Goal: Transaction & Acquisition: Purchase product/service

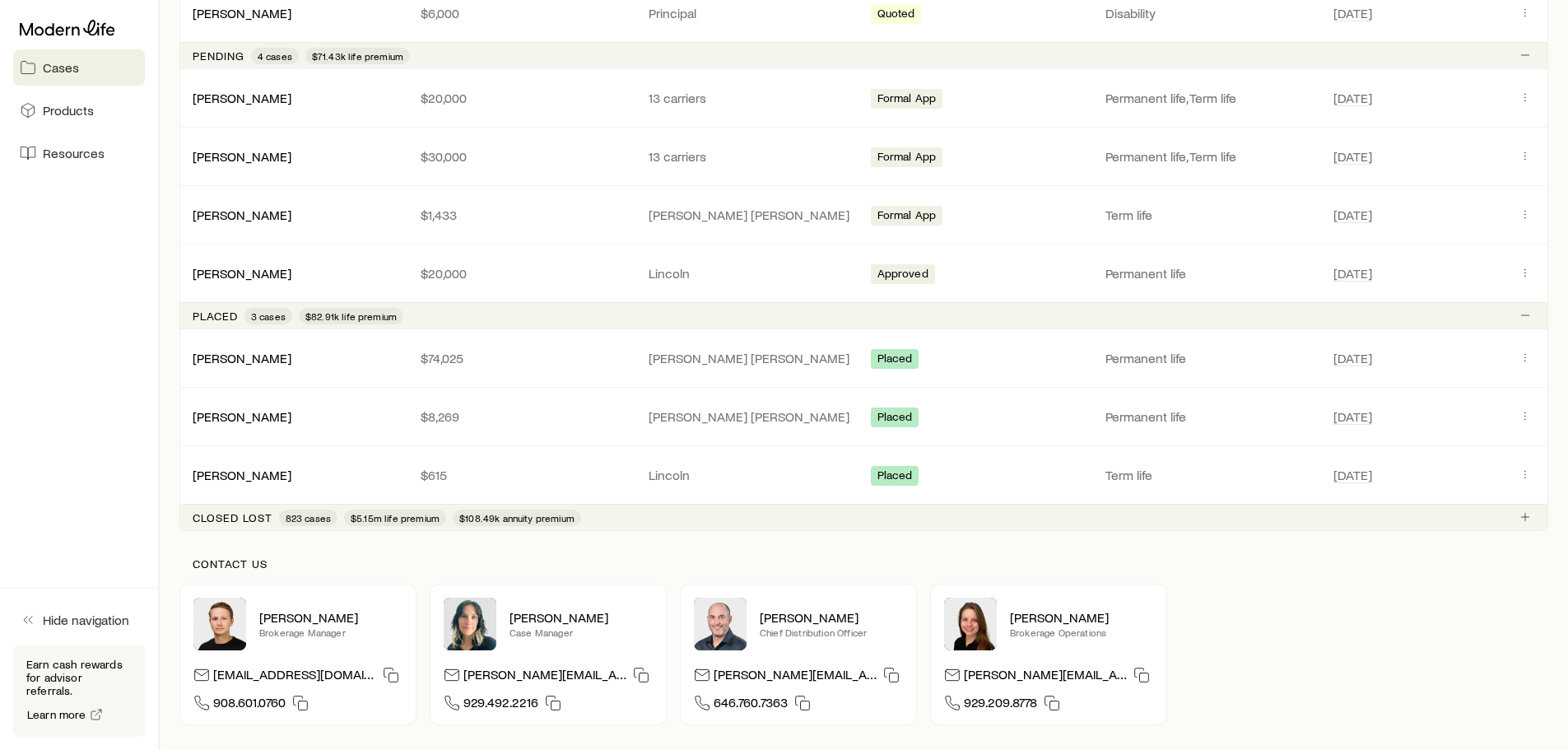
scroll to position [1215, 0]
click at [261, 359] on link "[PERSON_NAME]" at bounding box center [242, 357] width 99 height 16
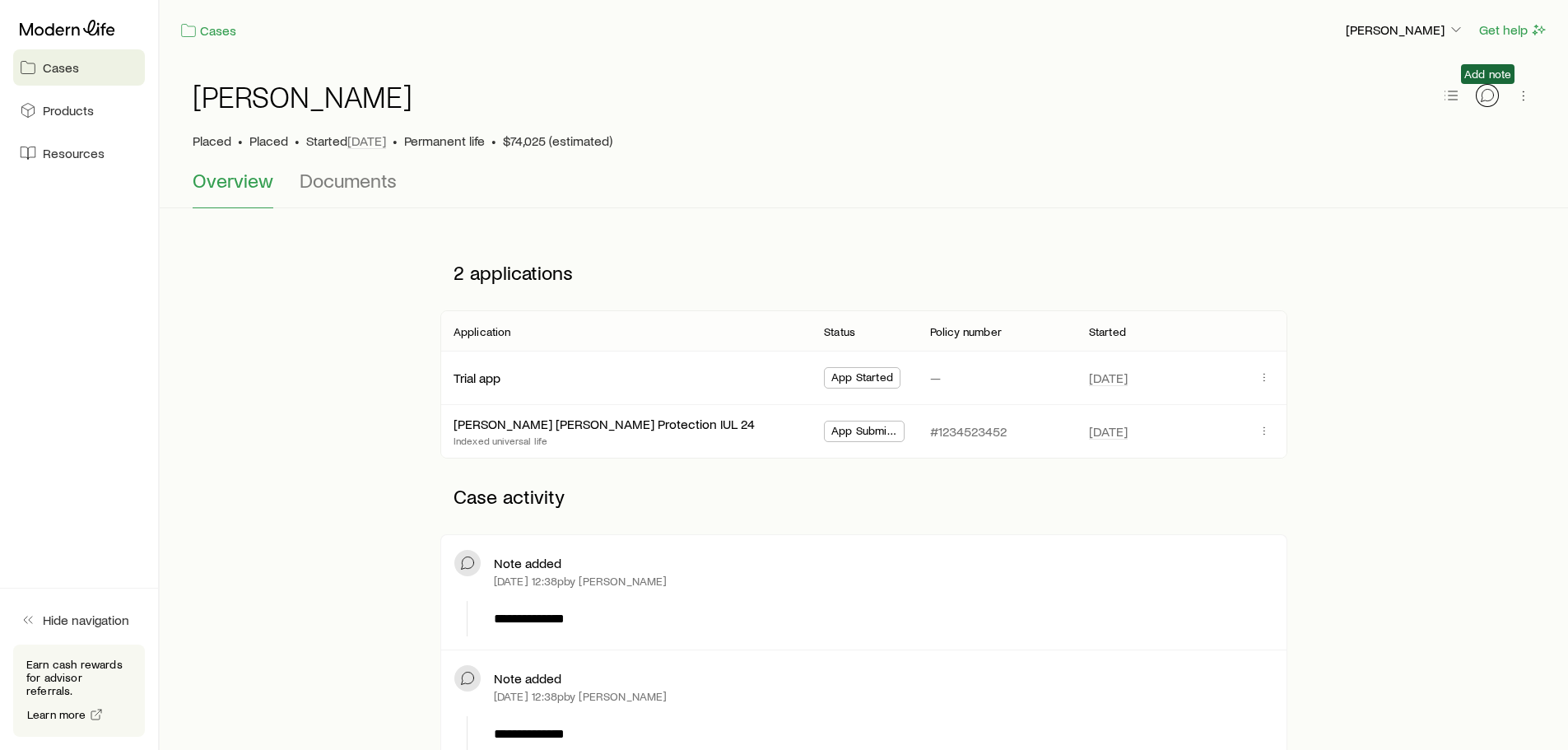
click at [1487, 99] on icon "button" at bounding box center [1487, 96] width 17 height 17
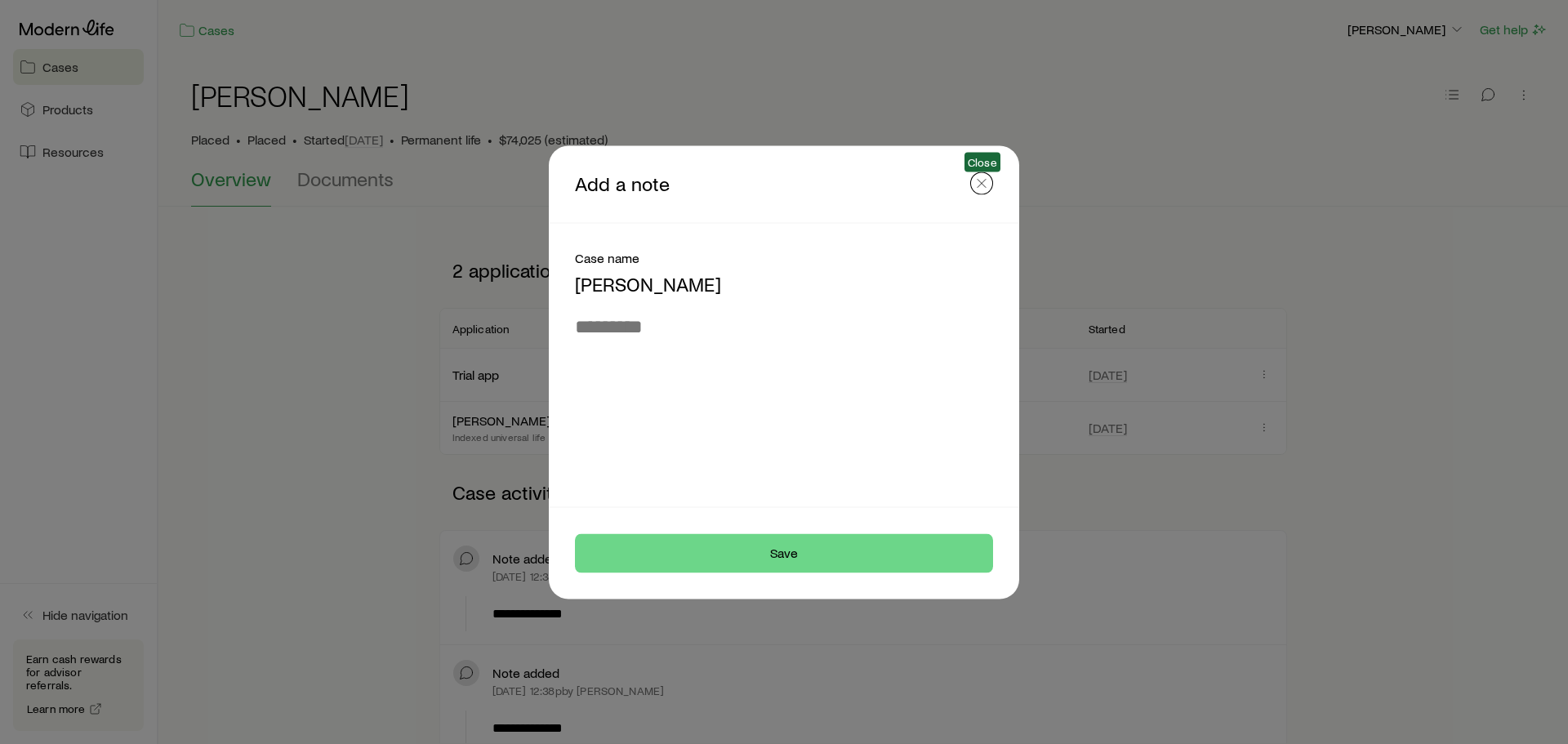
click at [977, 177] on icon "button" at bounding box center [982, 183] width 17 height 17
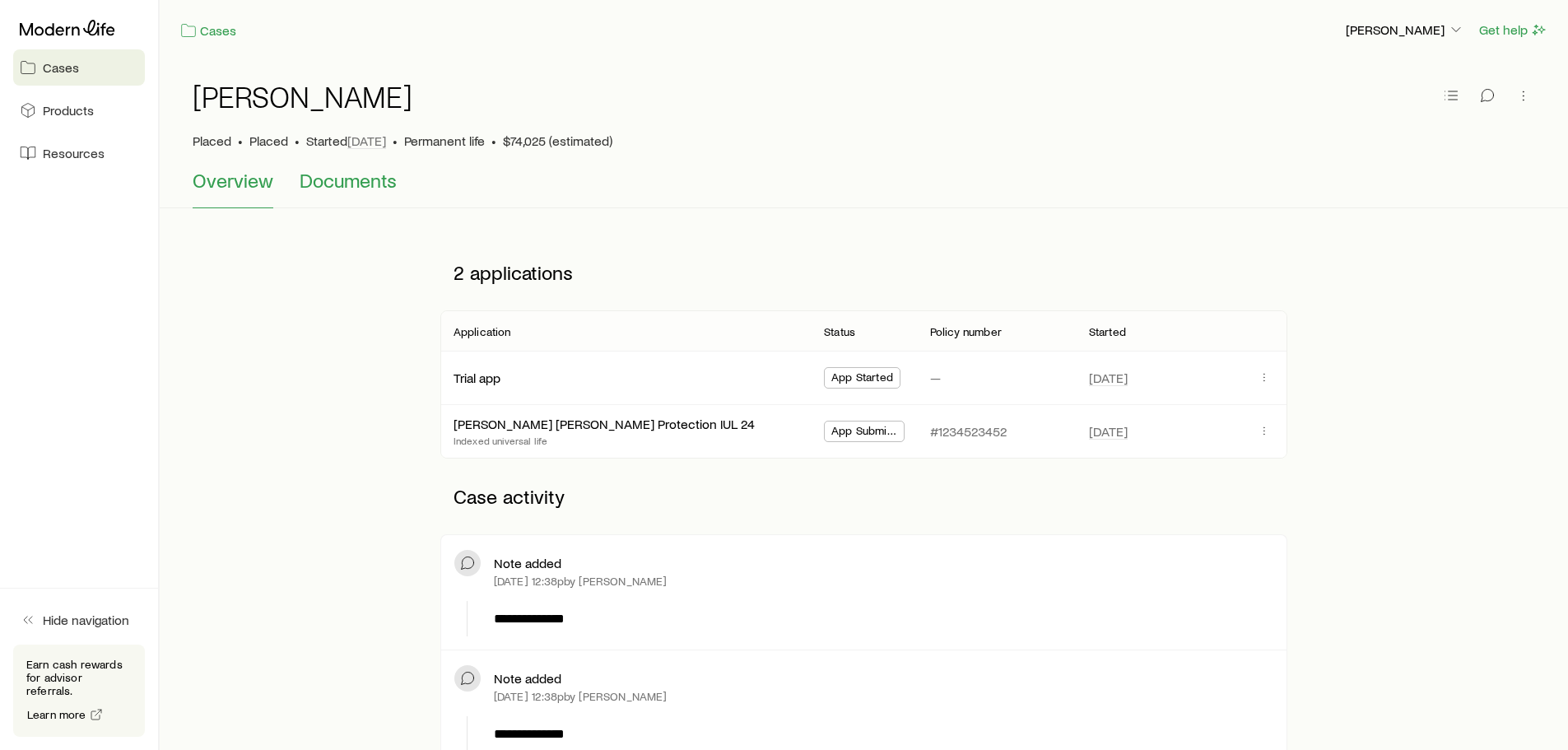
click at [376, 189] on span "Documents" at bounding box center [348, 181] width 97 height 23
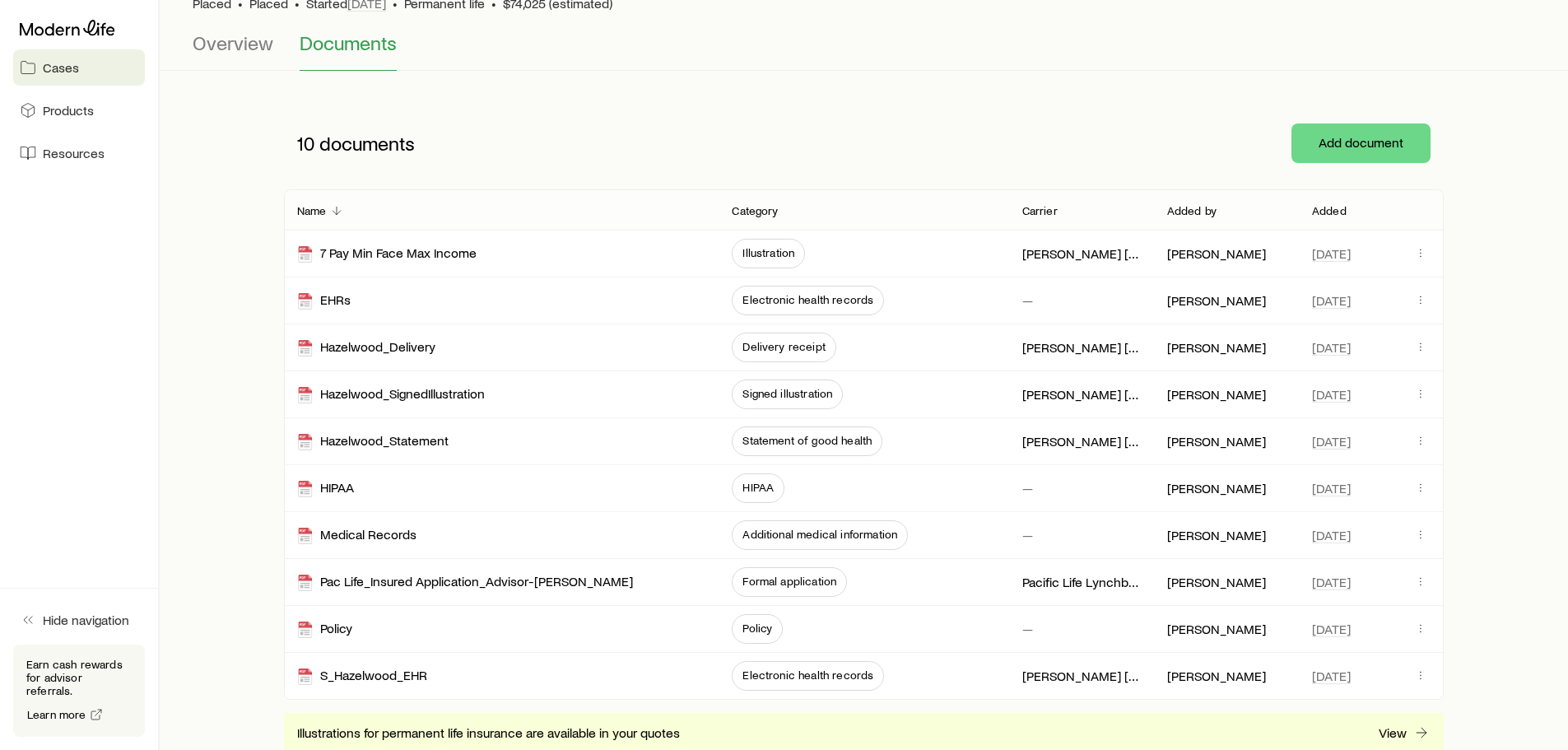
scroll to position [138, 0]
click at [244, 63] on button "Overview" at bounding box center [232, 50] width 81 height 39
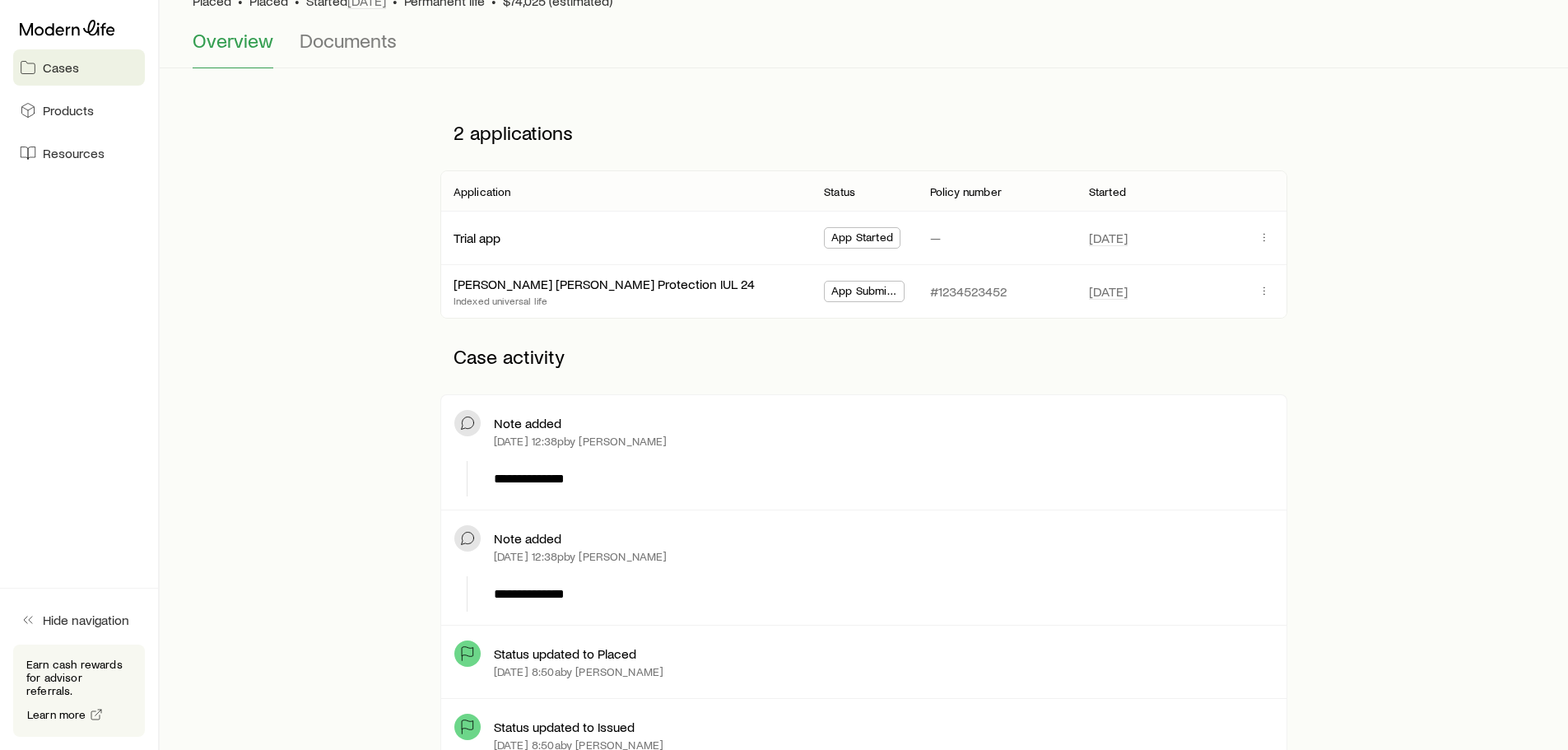
scroll to position [142, 0]
click at [608, 286] on link "[PERSON_NAME] [PERSON_NAME] Protection IUL 24" at bounding box center [605, 279] width 301 height 16
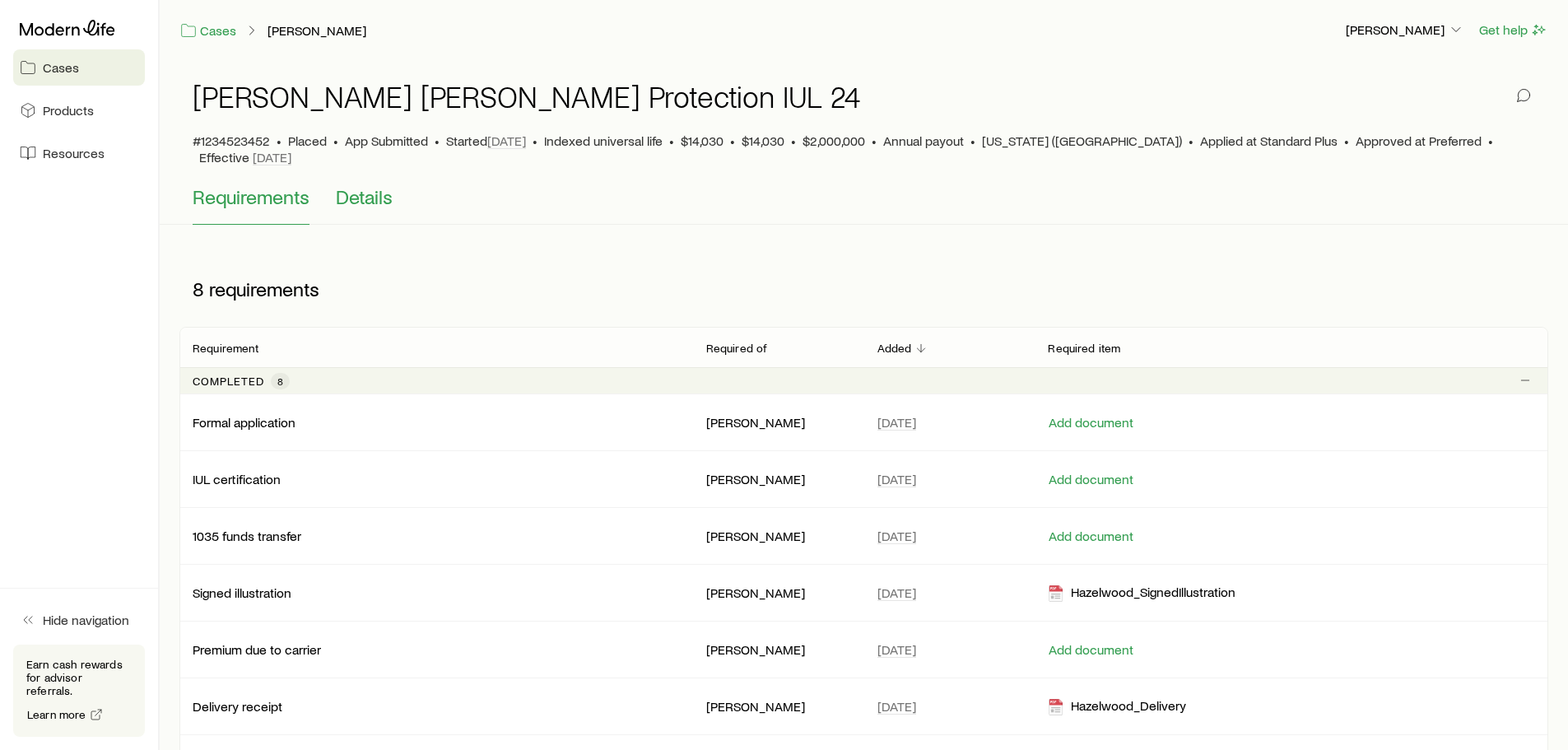
click at [382, 194] on button "Details" at bounding box center [365, 205] width 57 height 39
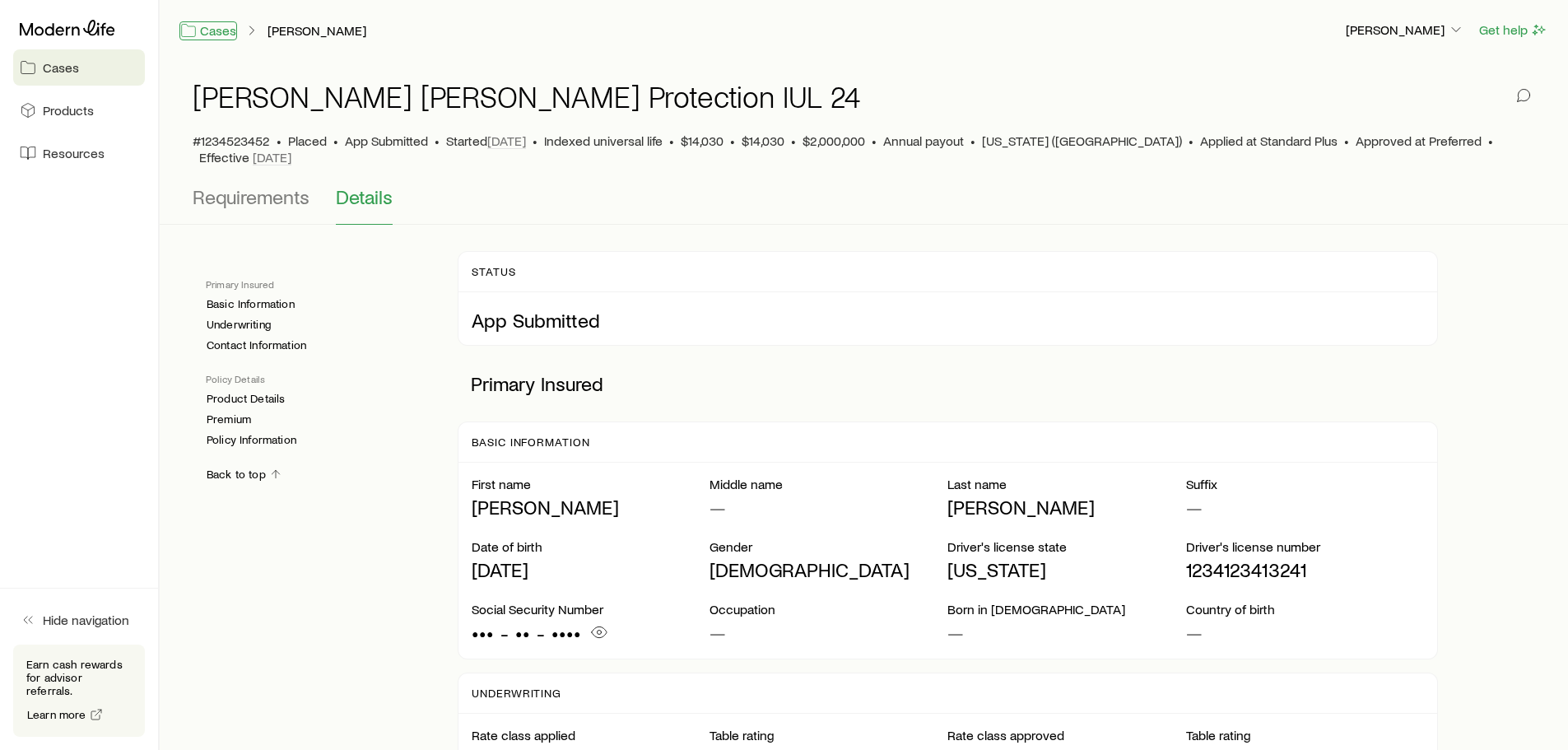
click at [216, 37] on link "Cases" at bounding box center [208, 31] width 57 height 19
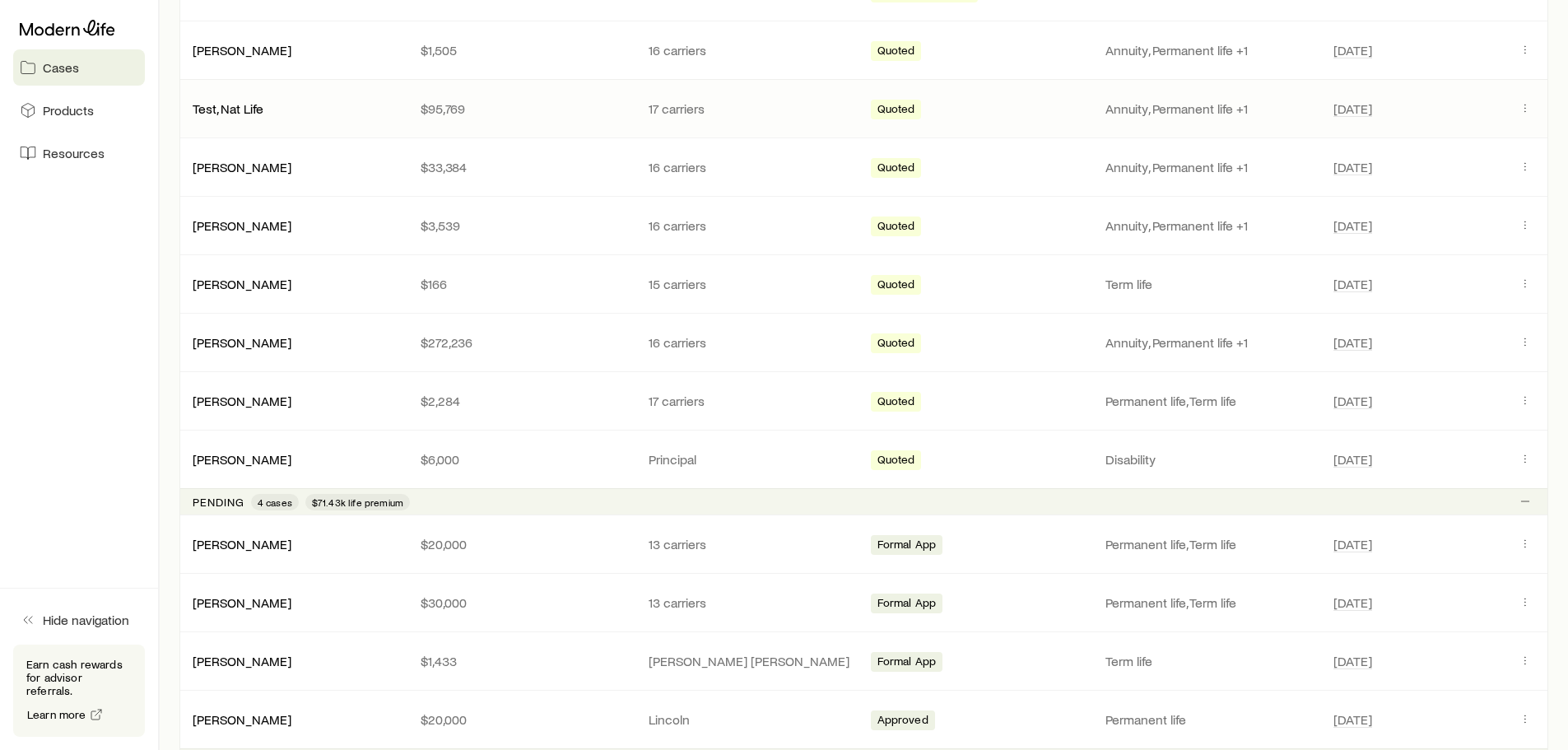
scroll to position [977, 0]
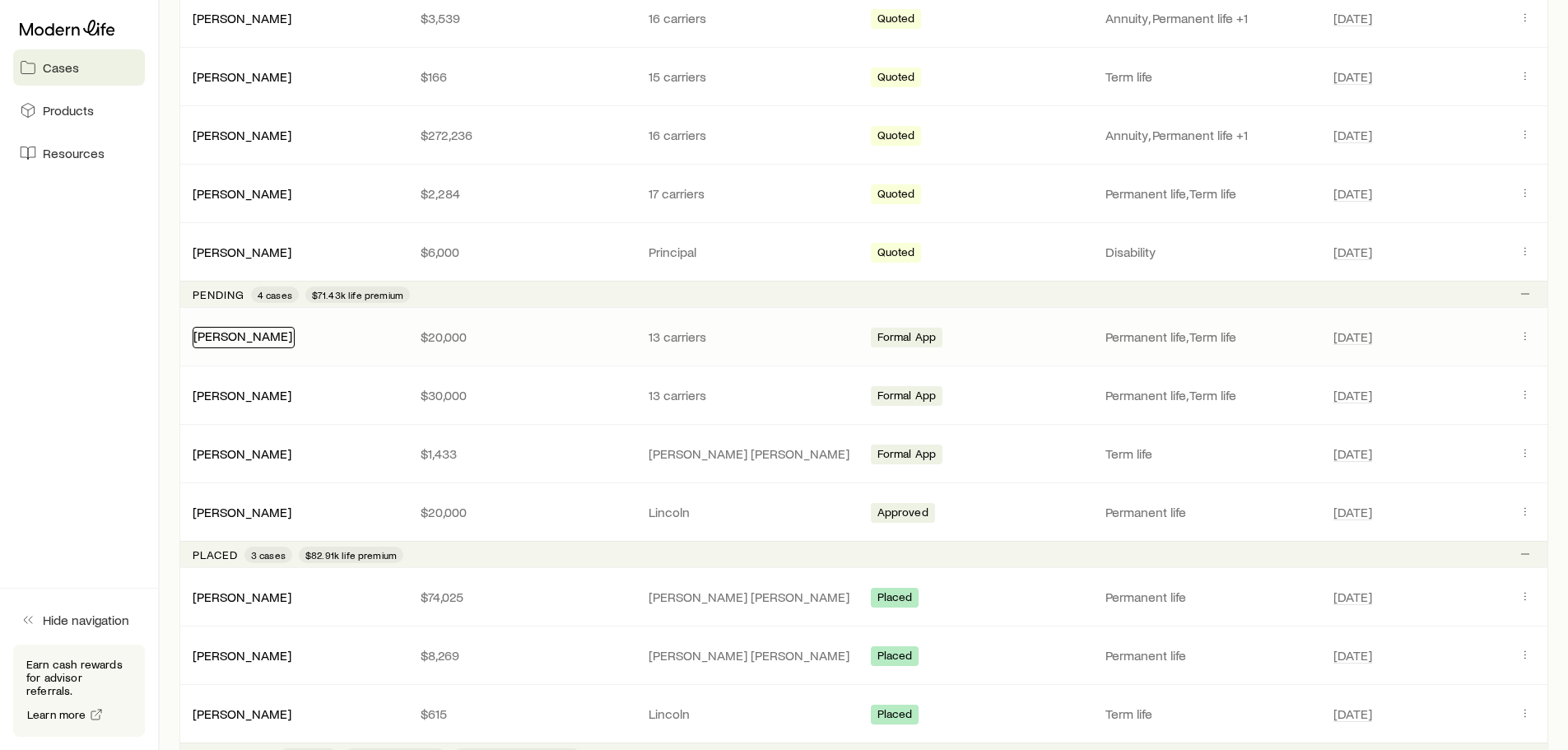
click at [241, 341] on link "[PERSON_NAME]" at bounding box center [242, 335] width 99 height 16
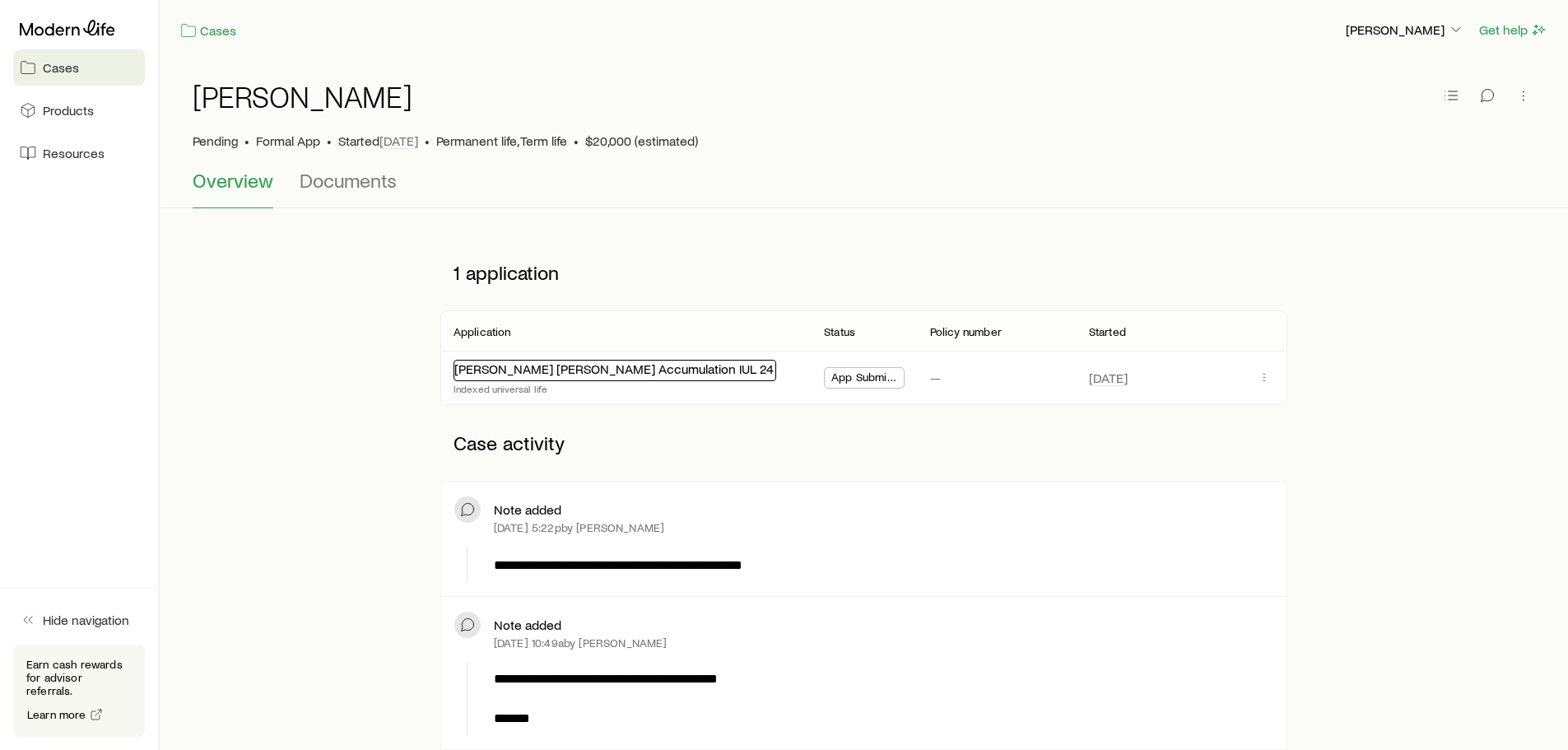
click at [512, 370] on link "[PERSON_NAME] [PERSON_NAME] Accumulation IUL 24" at bounding box center [614, 368] width 320 height 16
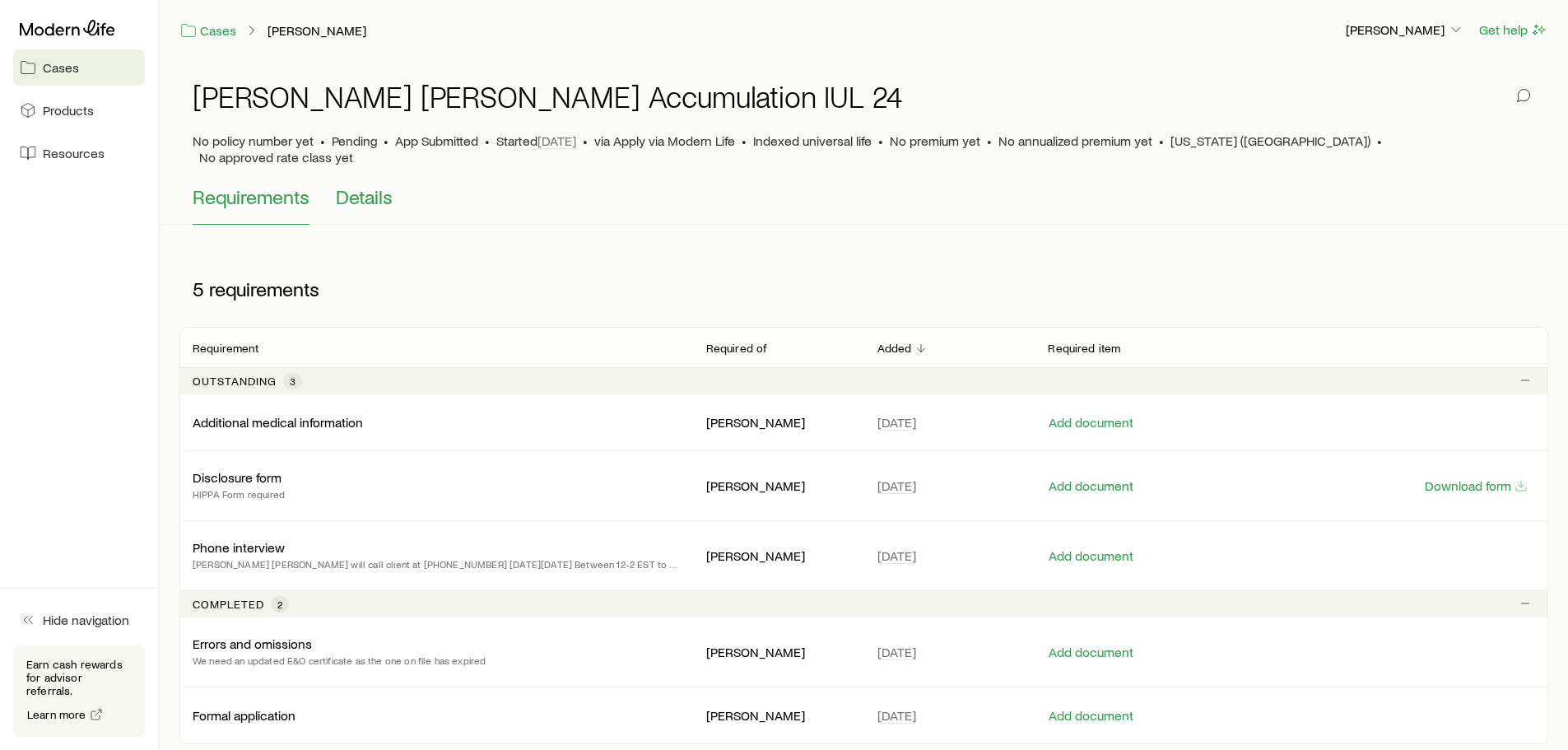
click at [377, 186] on span "Details" at bounding box center [365, 197] width 57 height 23
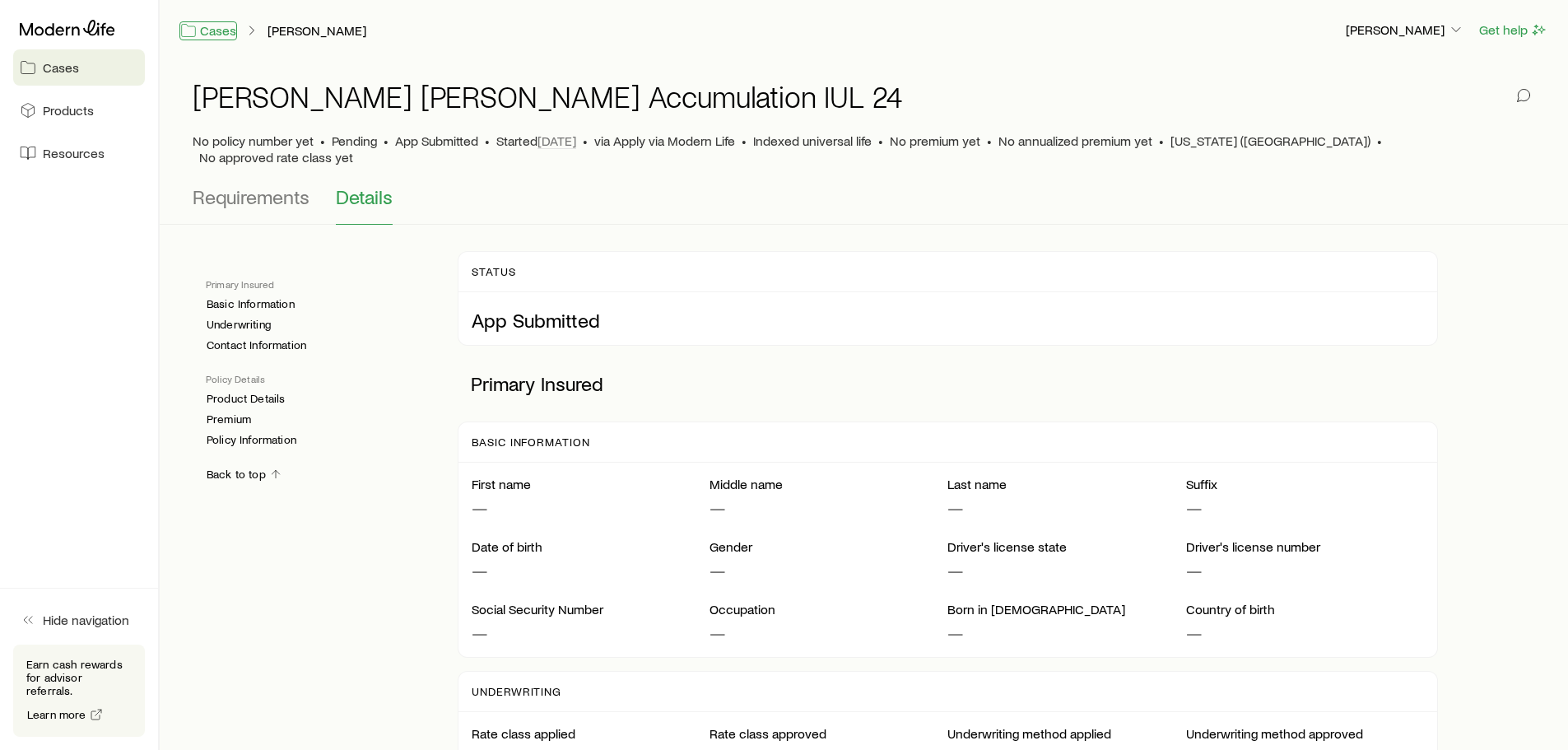
click at [215, 27] on link "Cases" at bounding box center [208, 31] width 57 height 19
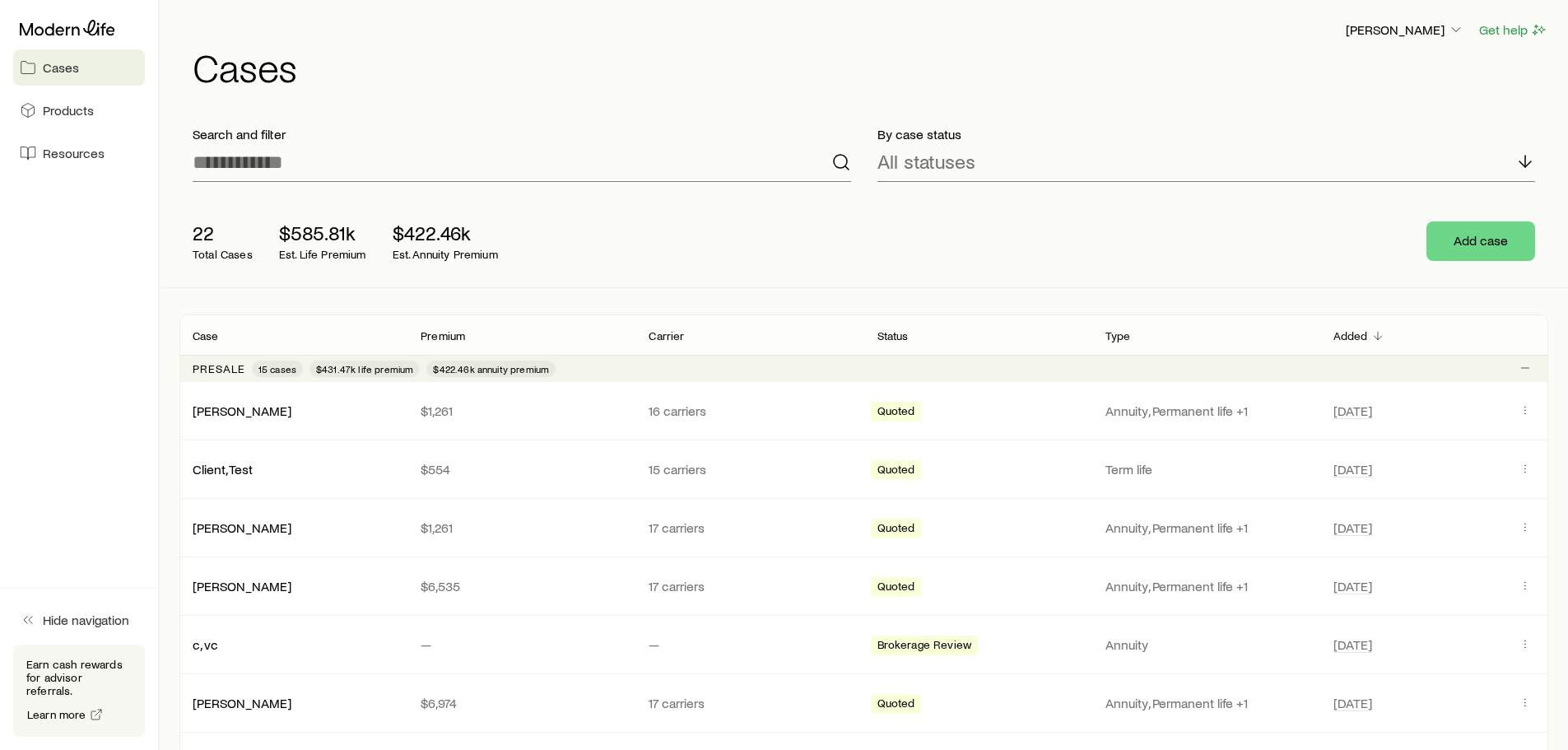
click at [67, 66] on span "Cases" at bounding box center [61, 67] width 37 height 17
click at [67, 36] on icon at bounding box center [67, 27] width 96 height 16
click at [1329, 248] on p "Share fact finder" at bounding box center [1330, 241] width 95 height 17
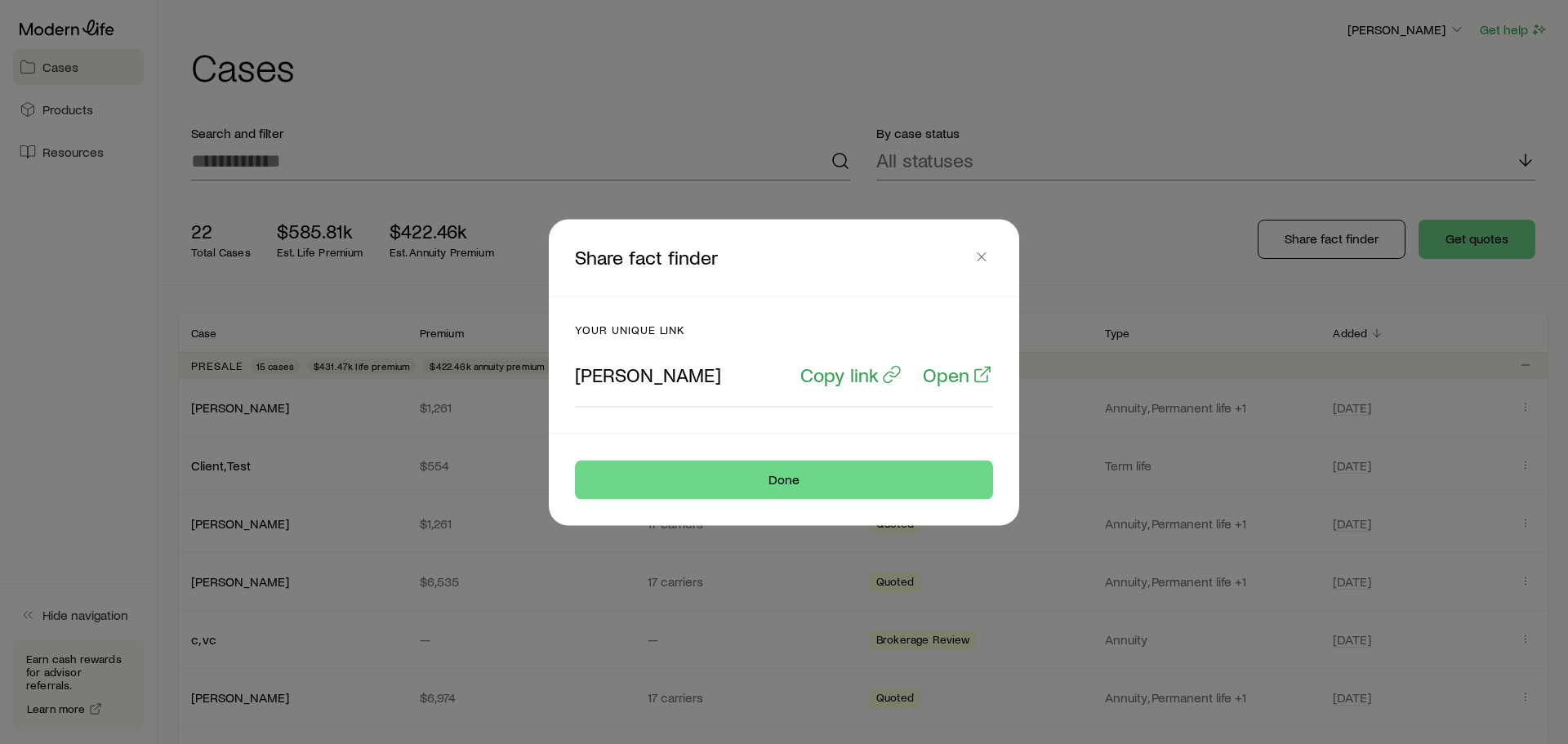
click at [253, 159] on div at bounding box center [784, 372] width 1568 height 744
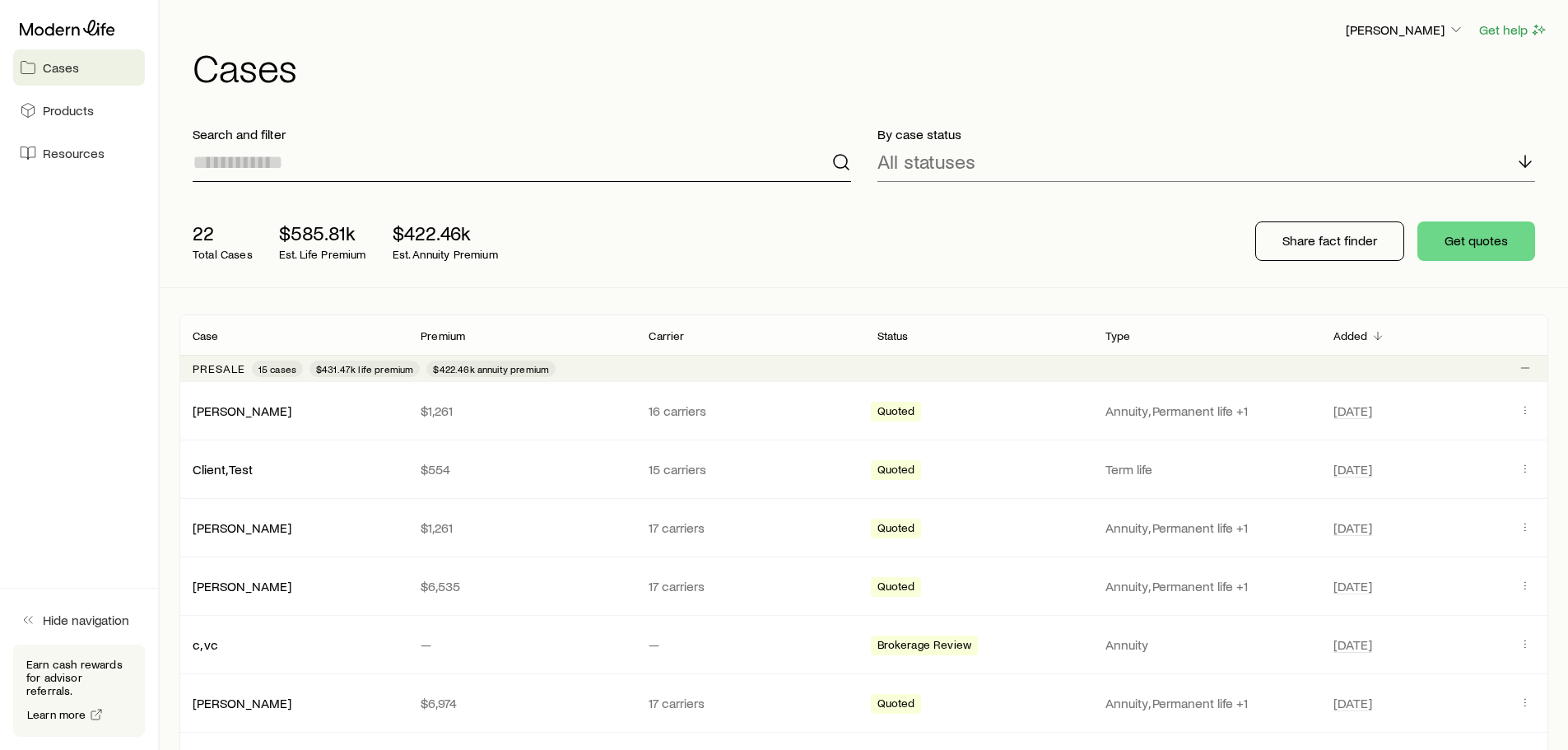
click at [256, 161] on input at bounding box center [521, 161] width 658 height 39
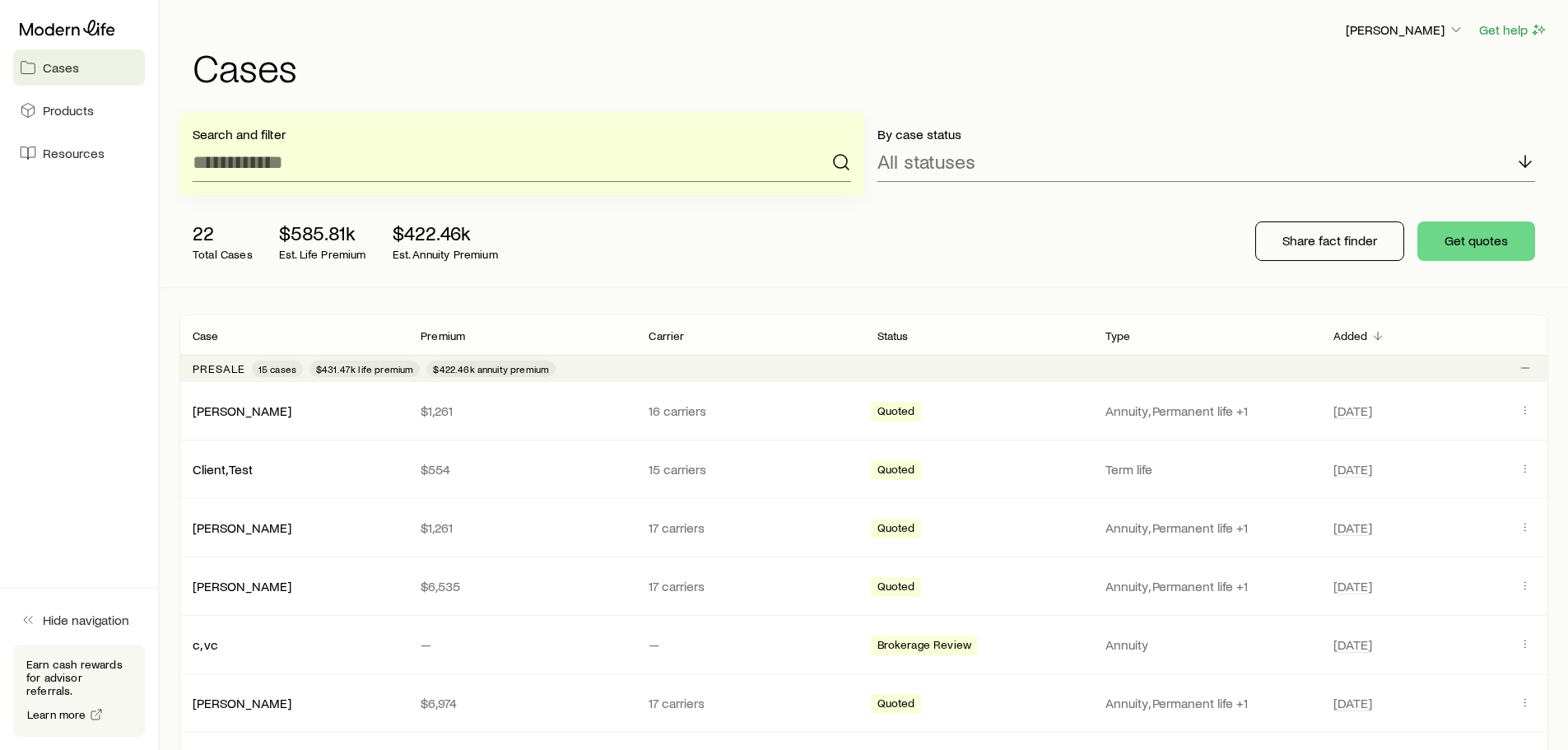
click at [1165, 259] on div "22 Total Cases $585.81k Est. Life Premium $422.46k Est. Annuity Premium Share f…" at bounding box center [864, 241] width 1369 height 92
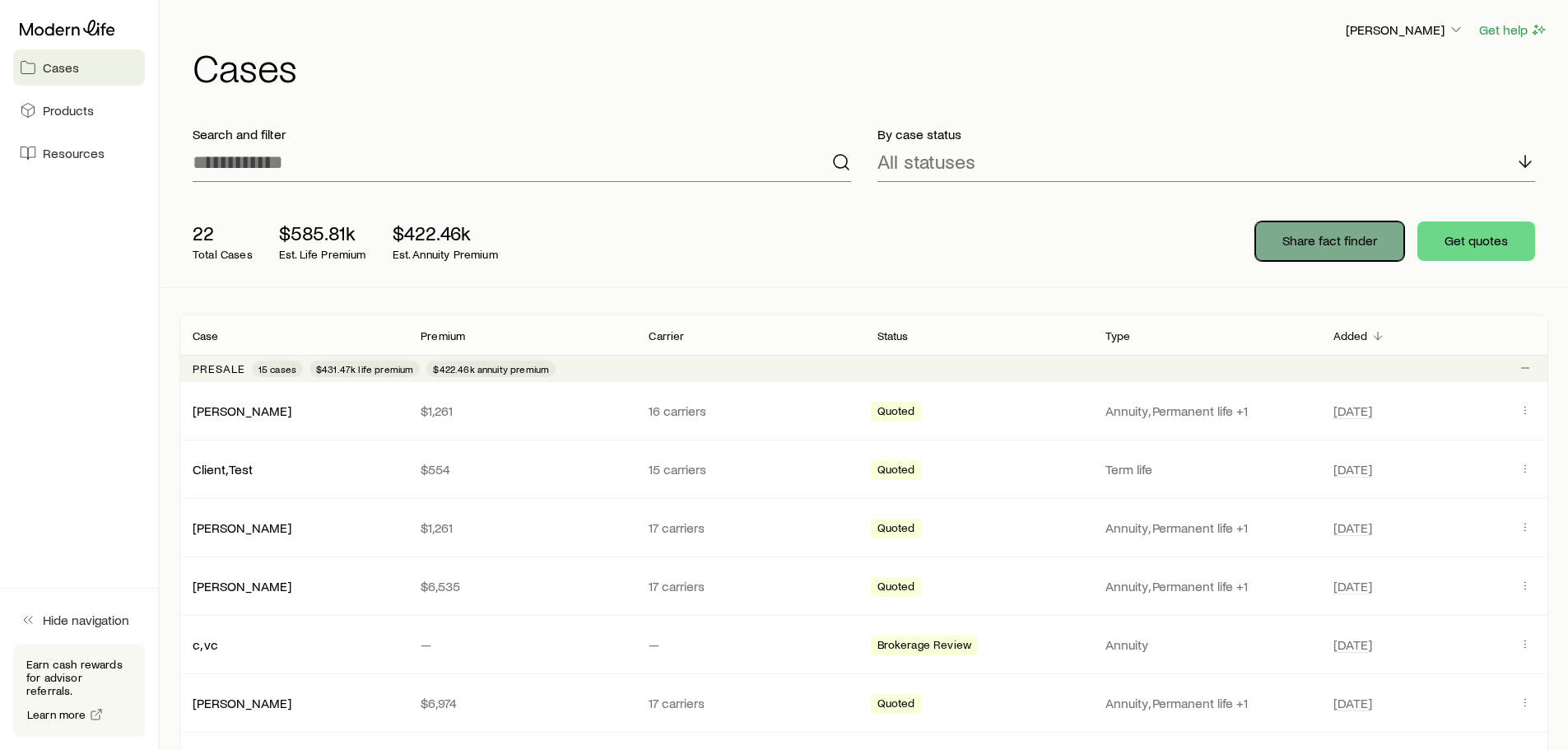
click at [1375, 250] on button "Share fact finder" at bounding box center [1329, 241] width 149 height 39
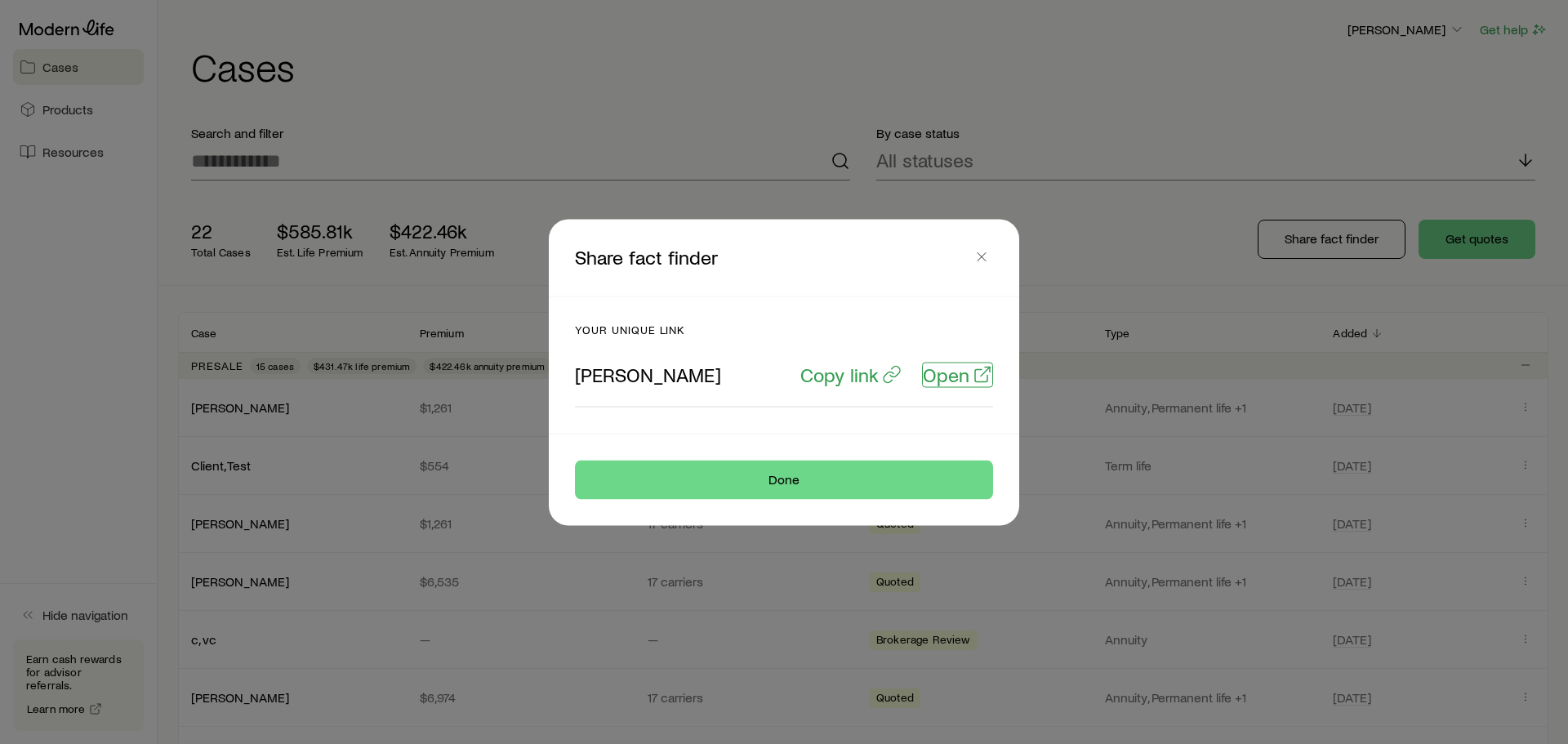
click at [948, 386] on link "Open" at bounding box center [958, 374] width 71 height 26
click at [982, 264] on button "button" at bounding box center [982, 257] width 23 height 23
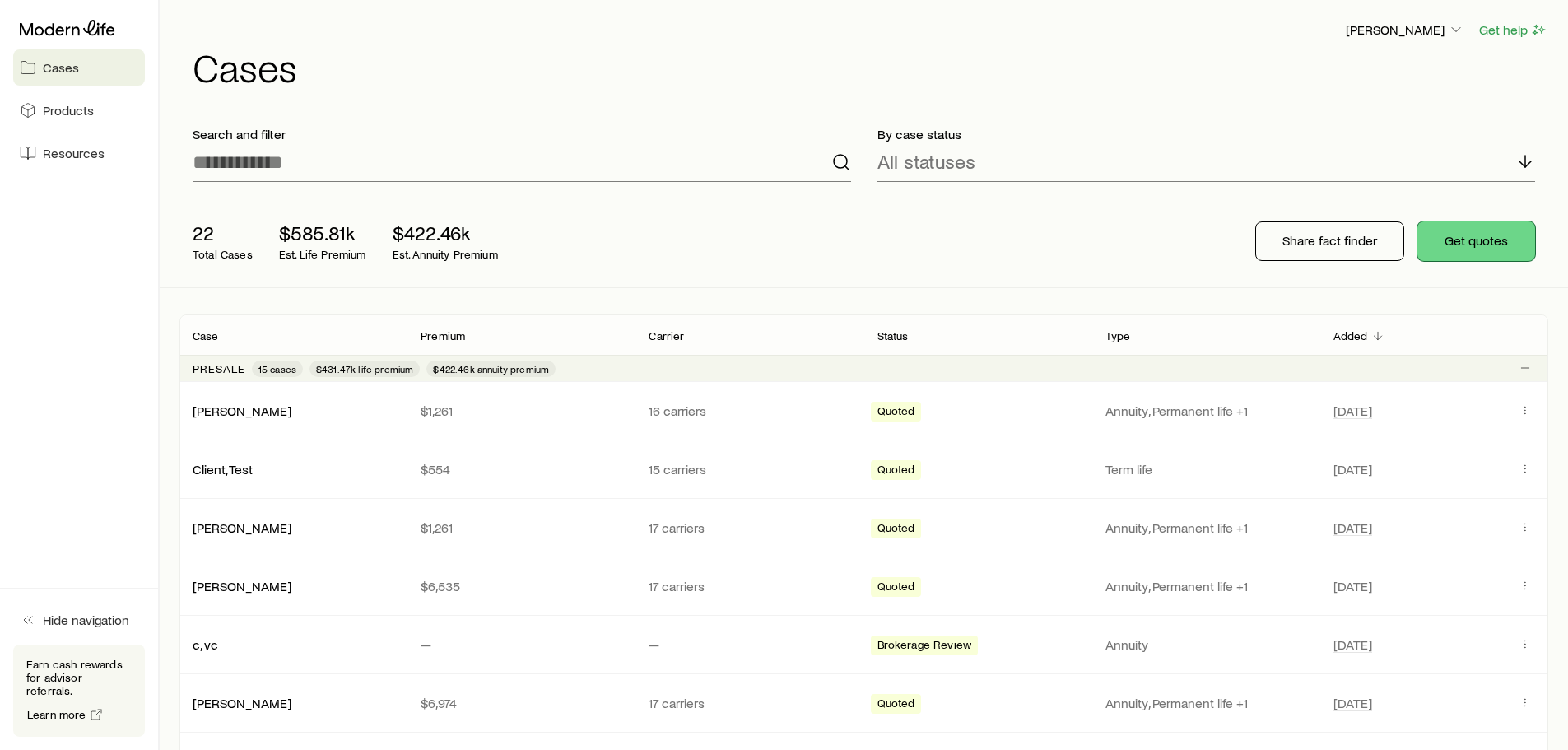
click at [1485, 246] on button "Get quotes" at bounding box center [1476, 241] width 117 height 39
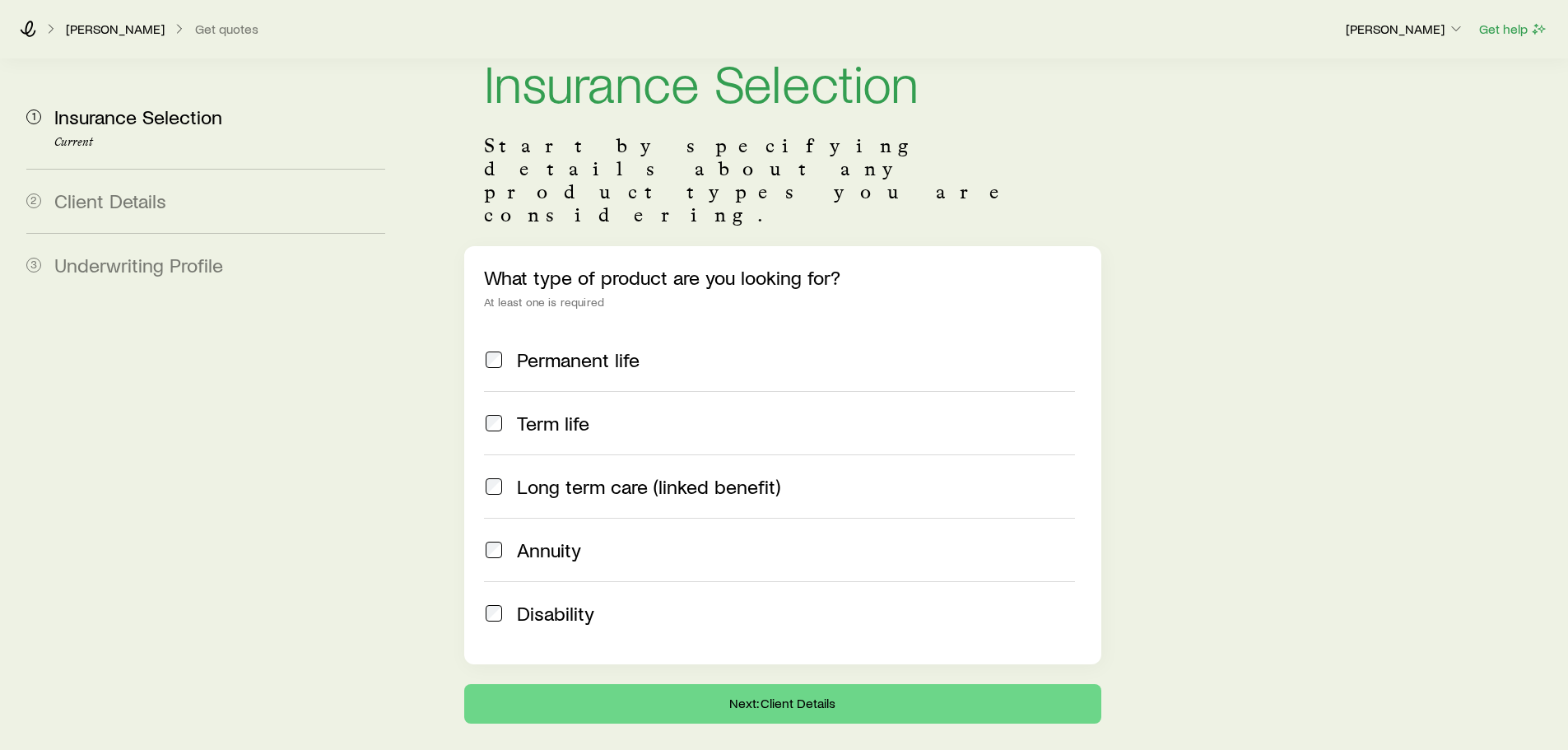
click at [619, 412] on div "Term life" at bounding box center [796, 424] width 558 height 23
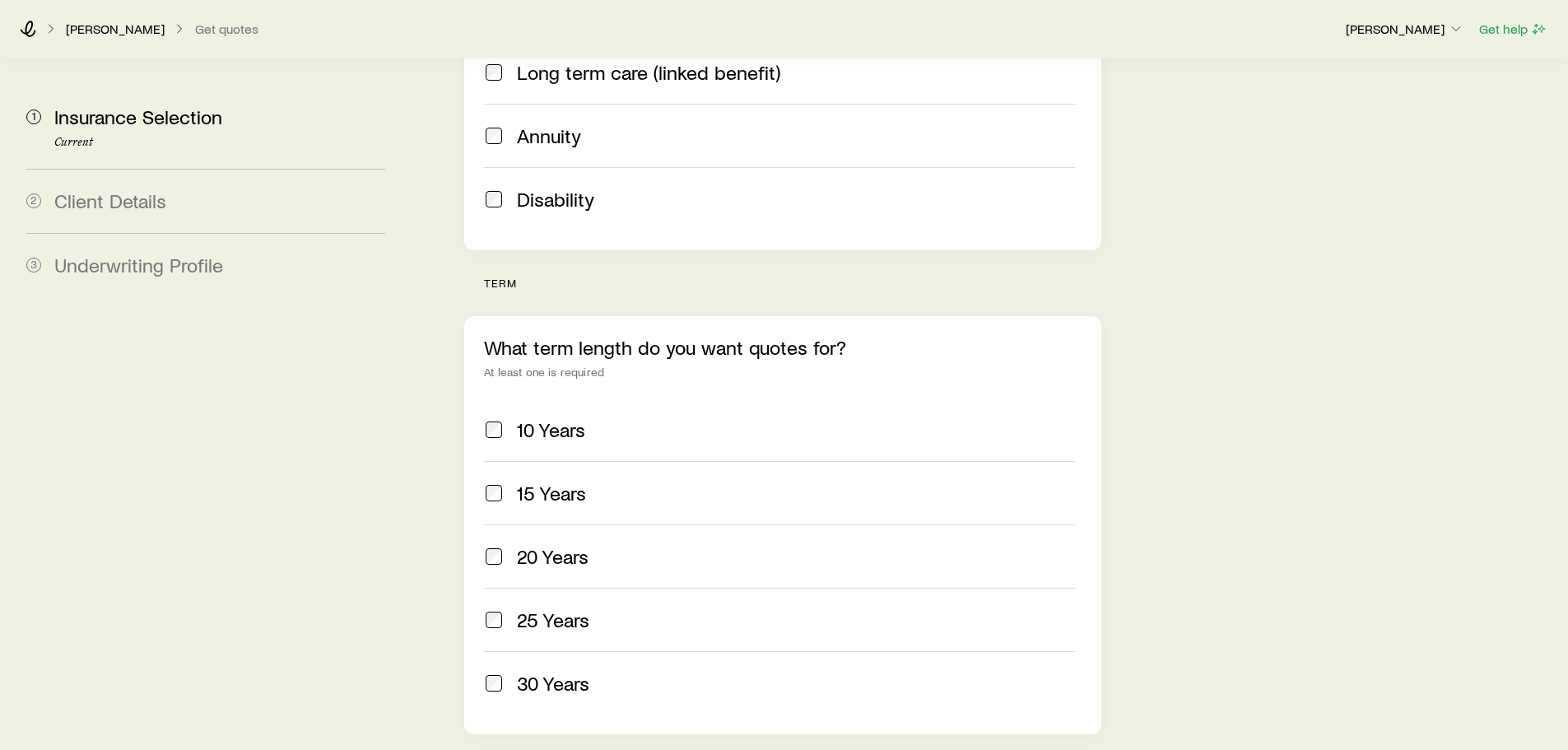
scroll to position [558, 0]
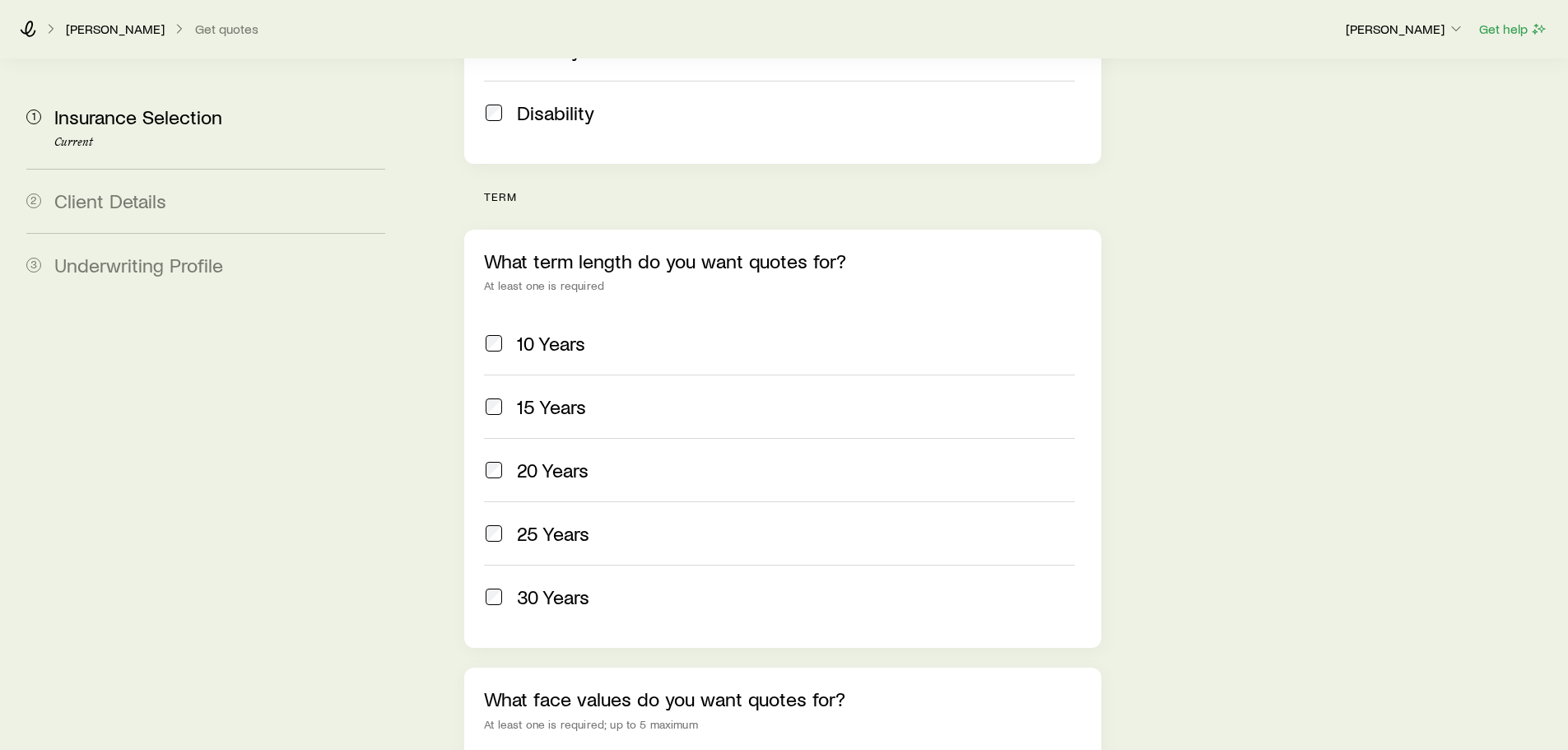
click at [561, 312] on label "10 Years" at bounding box center [779, 343] width 590 height 62
click at [543, 438] on label "20 Years" at bounding box center [779, 469] width 590 height 63
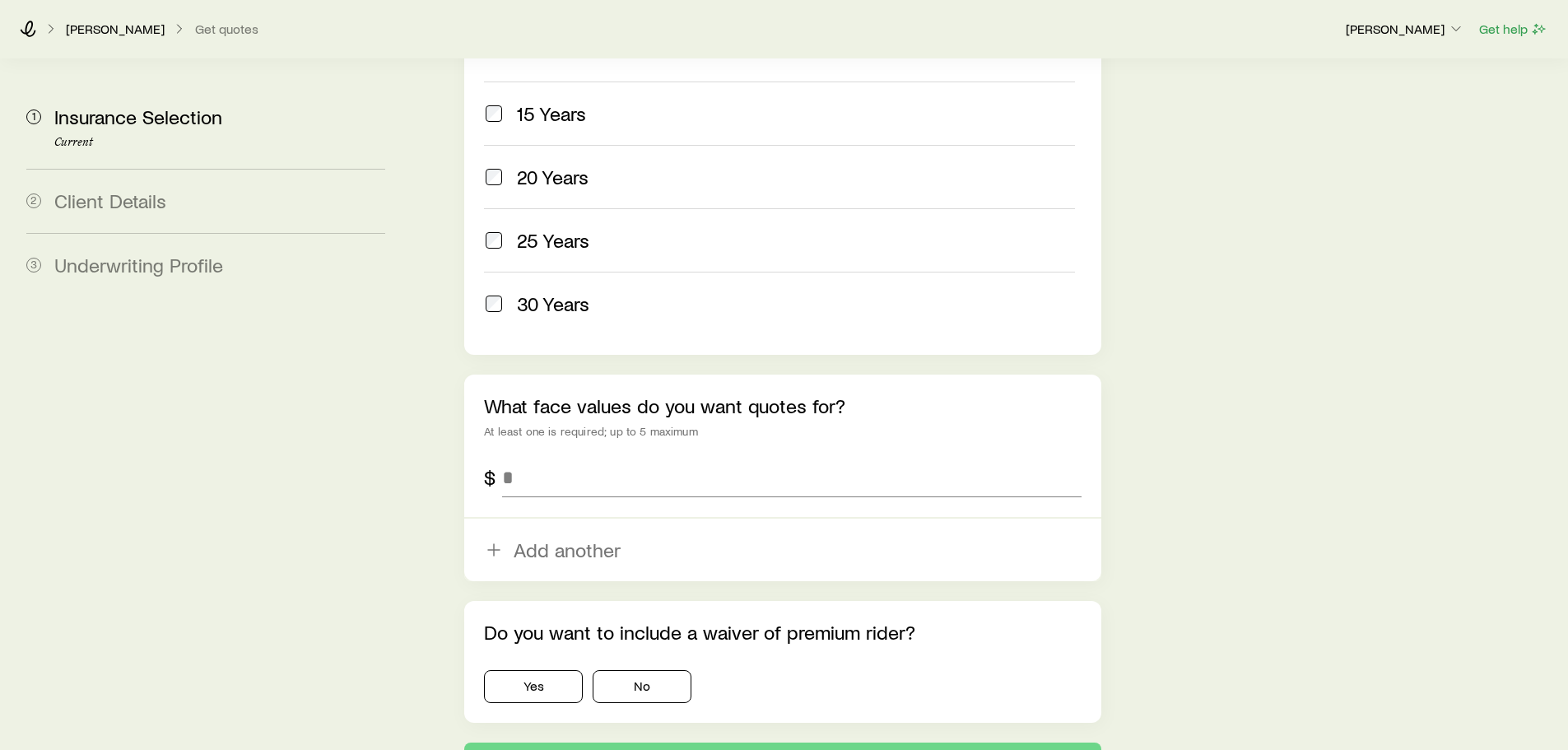
scroll to position [948, 0]
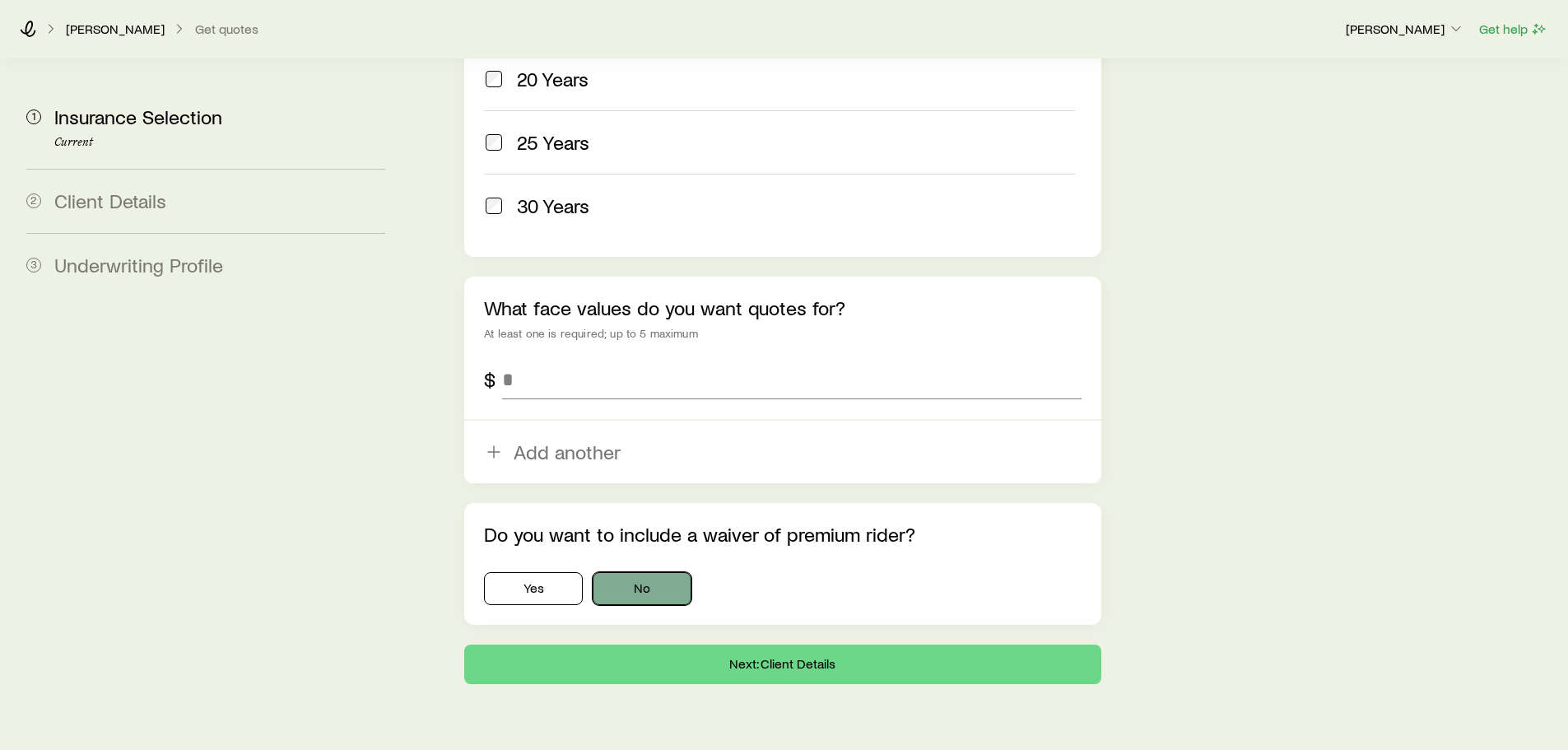
click at [637, 572] on button "No" at bounding box center [642, 589] width 99 height 33
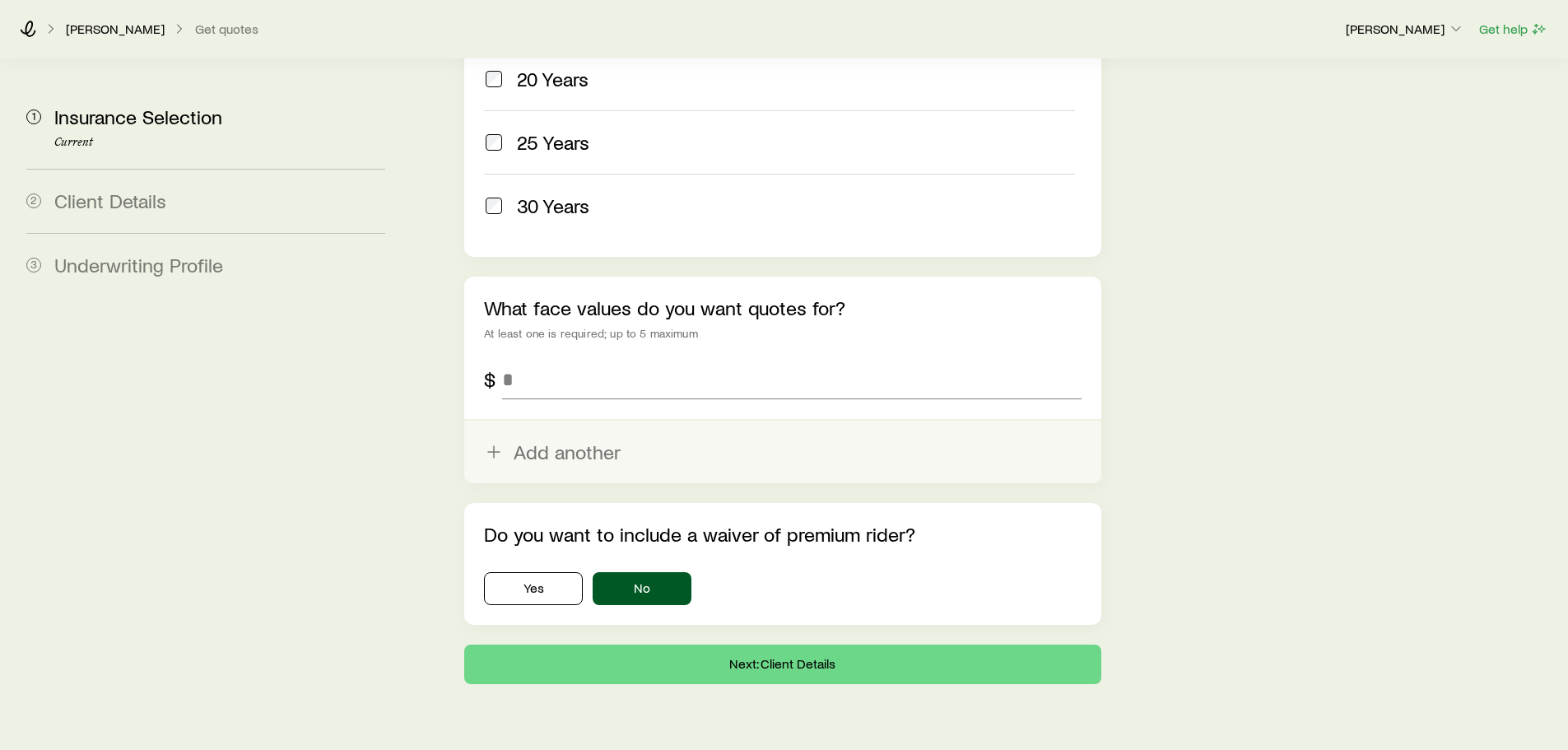
click at [588, 420] on button "Add another" at bounding box center [782, 451] width 637 height 62
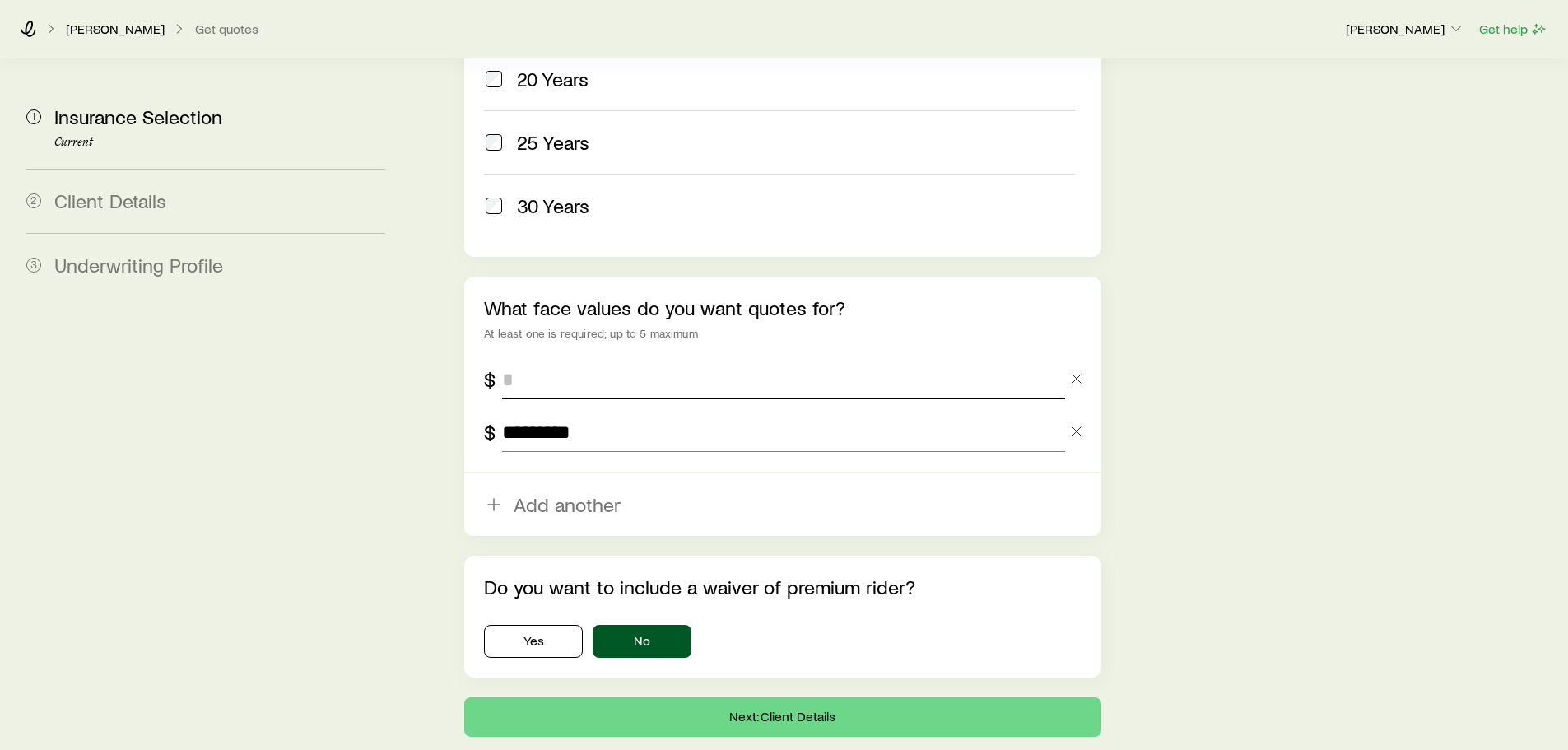
type input "*********"
click at [571, 360] on input "tel" at bounding box center [783, 379] width 563 height 39
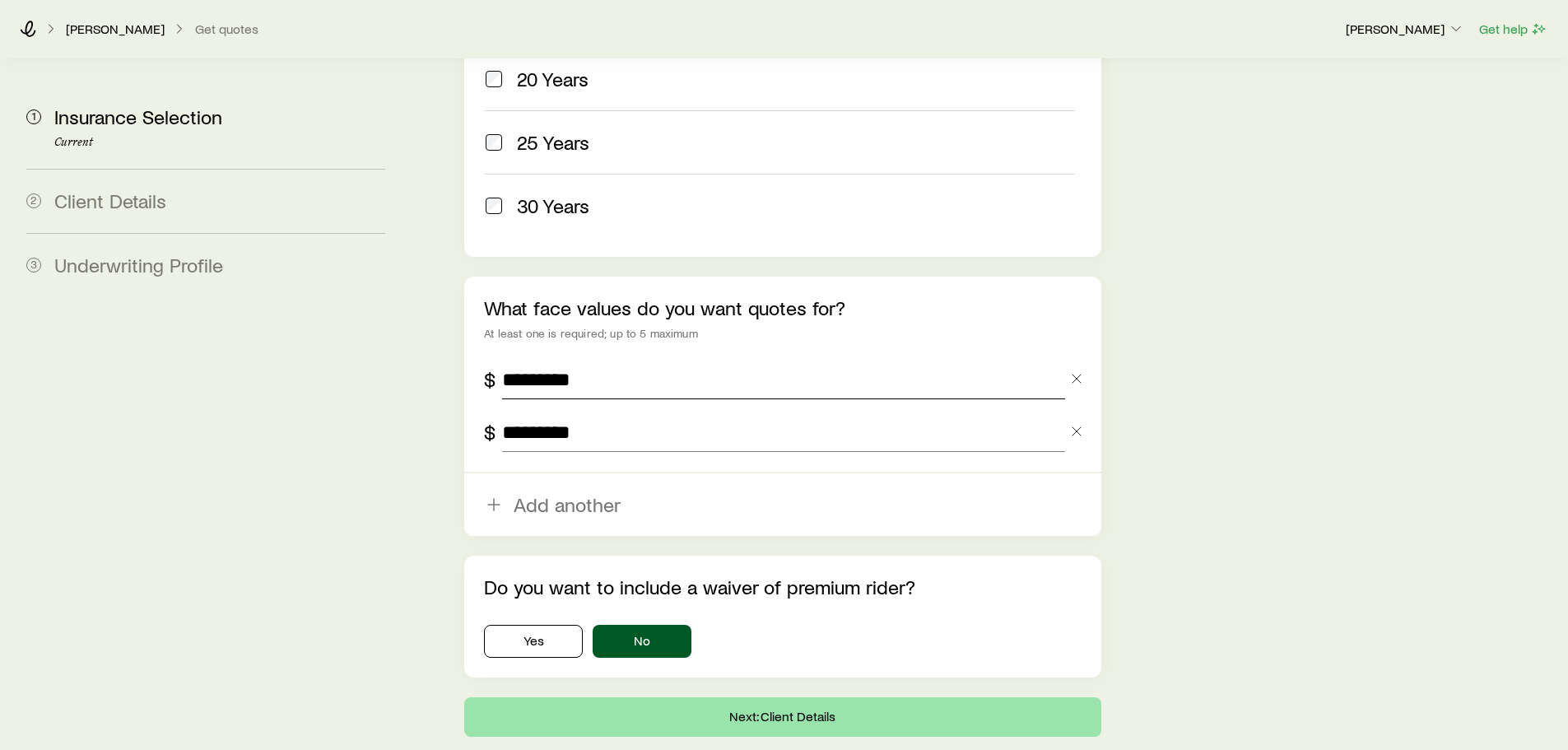
type input "*********"
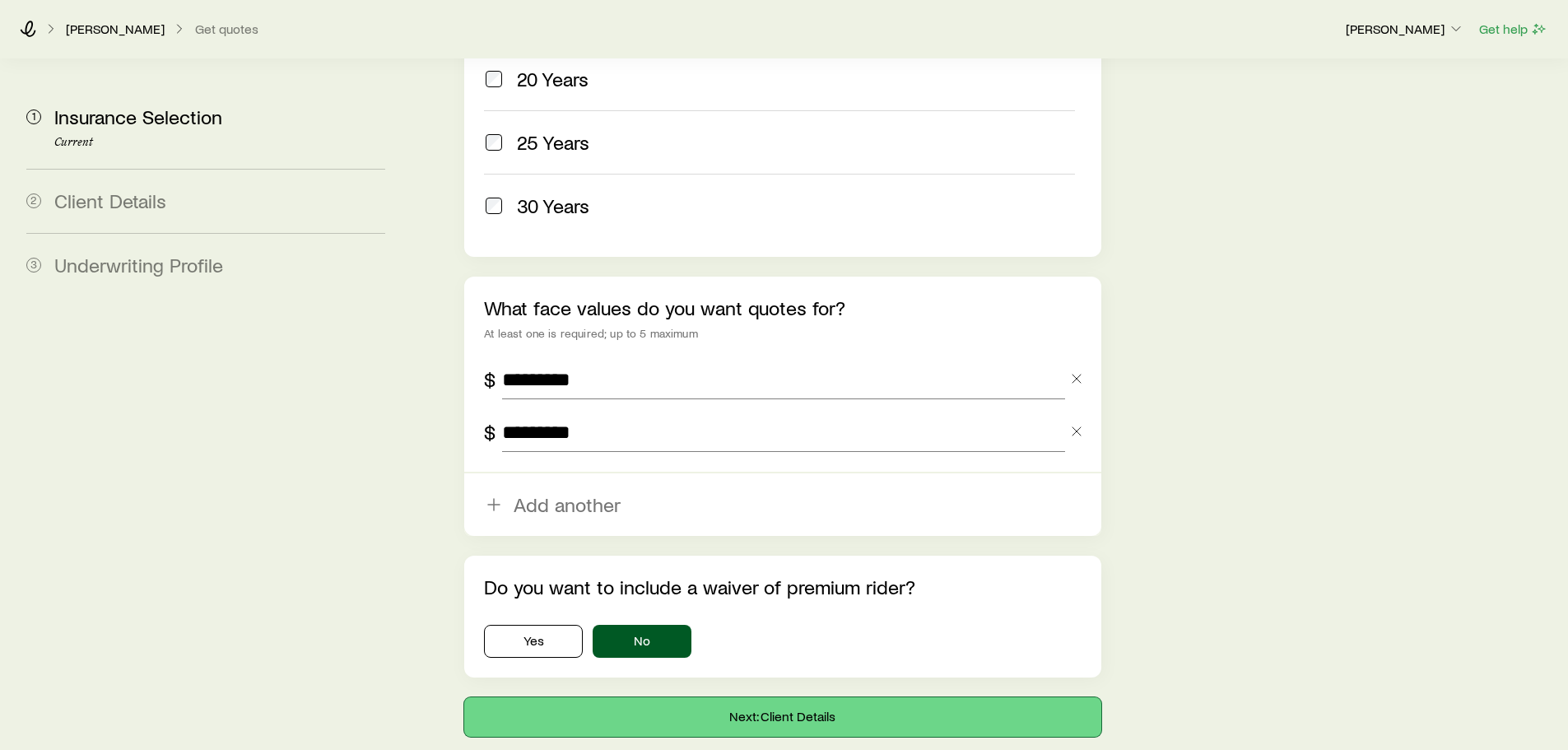
click at [747, 698] on button "Next: Client Details" at bounding box center [782, 717] width 637 height 39
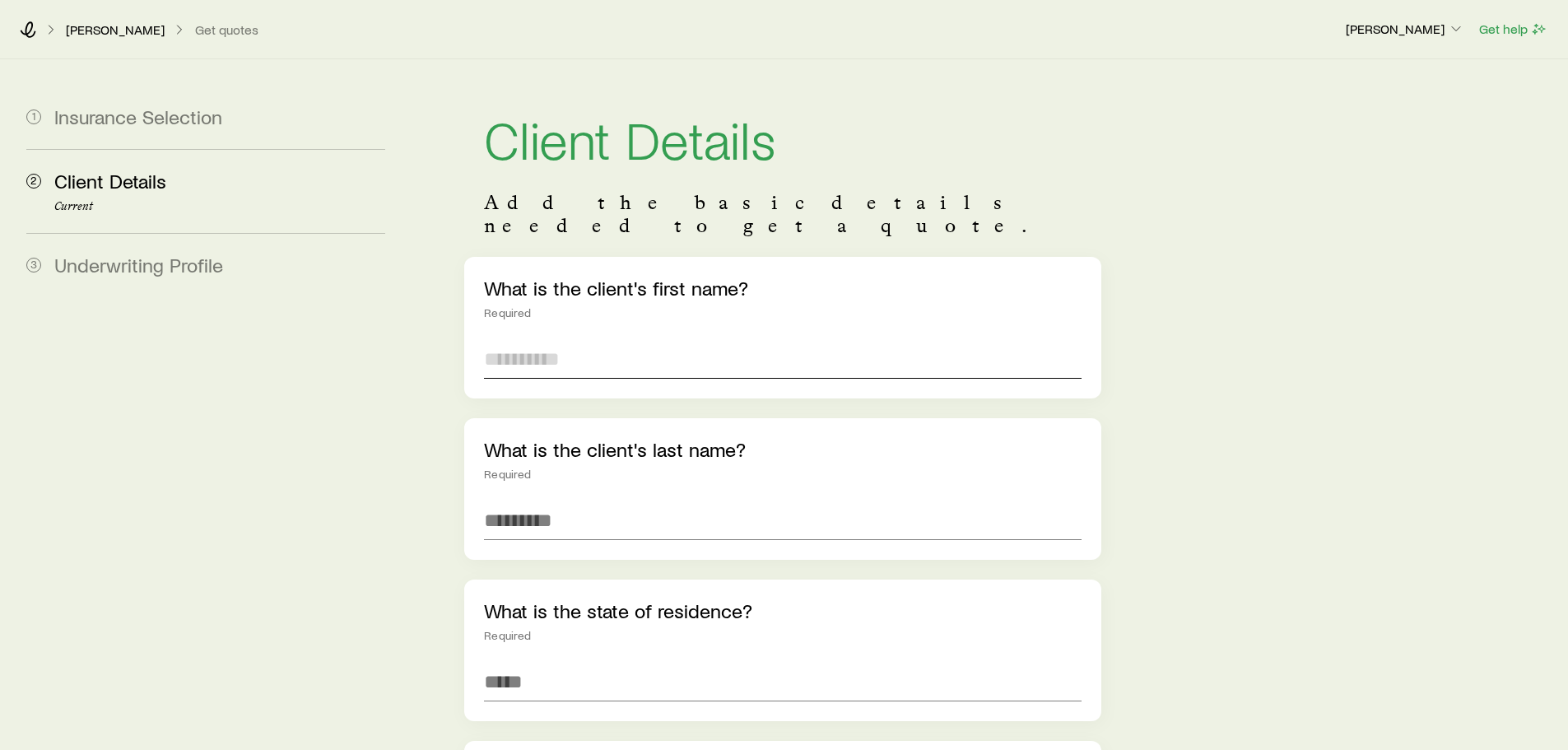
click at [523, 340] on input "text" at bounding box center [782, 359] width 597 height 39
type input "****"
type input "******"
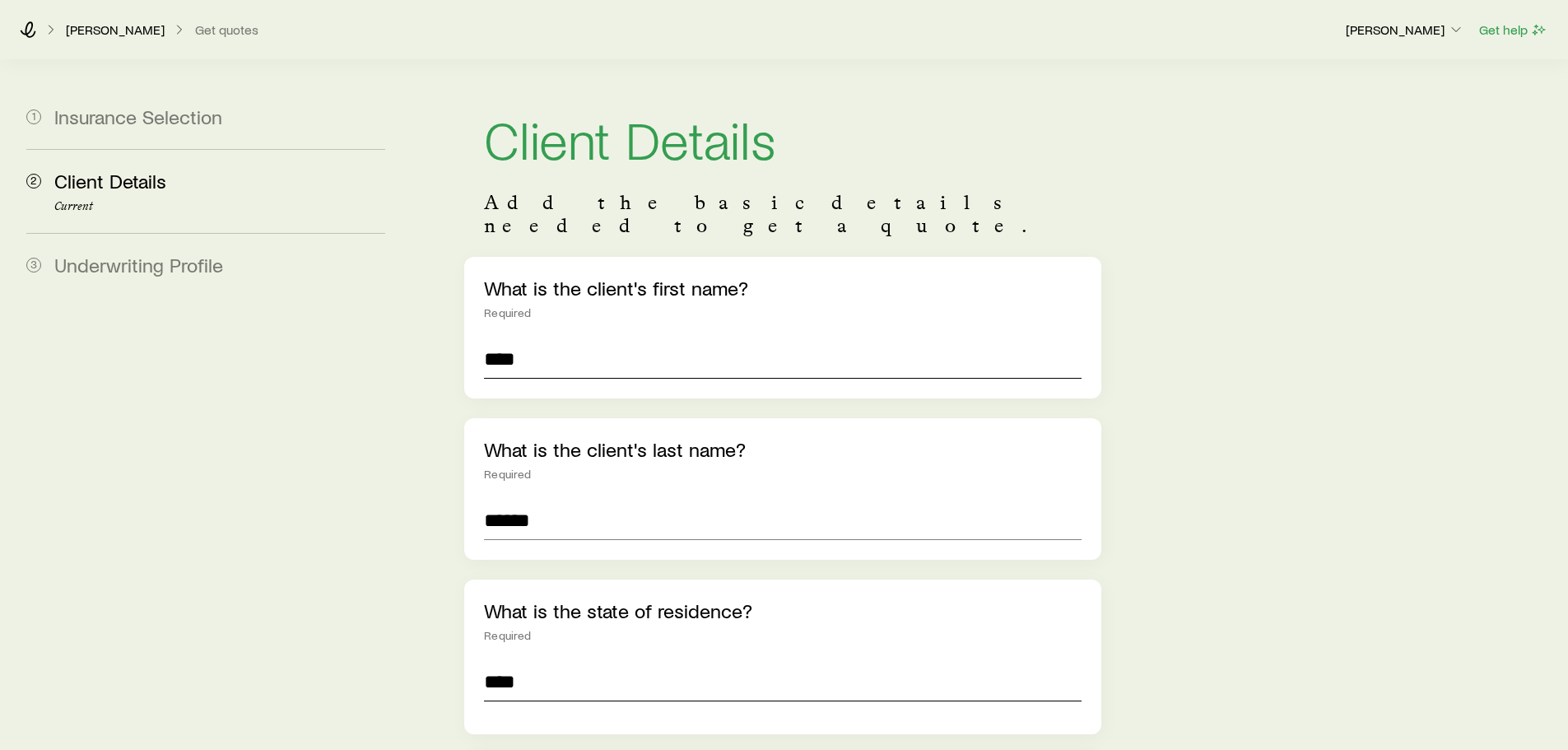
scroll to position [184, 0]
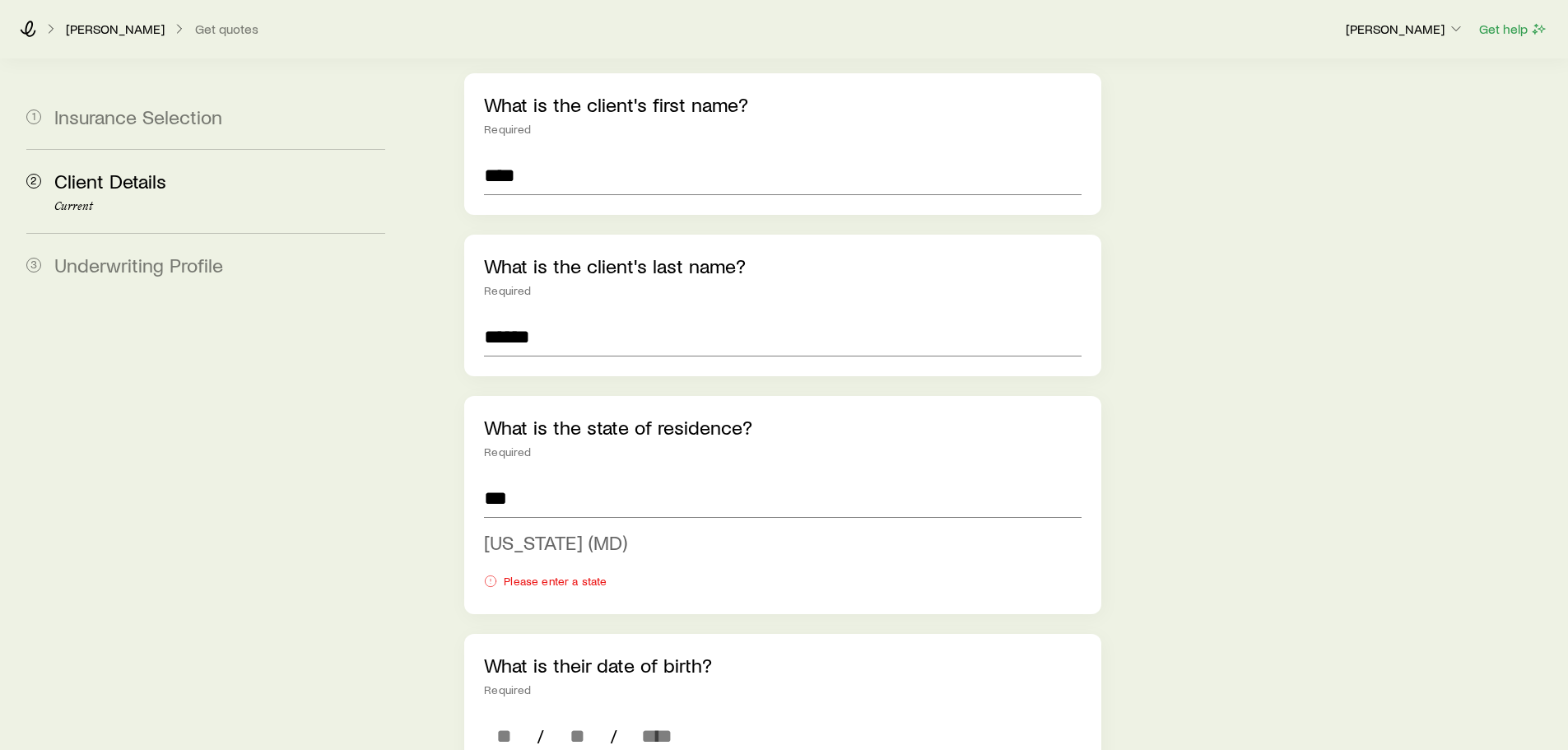
click at [553, 530] on span "[US_STATE] (MD)" at bounding box center [556, 542] width 143 height 24
type input "**********"
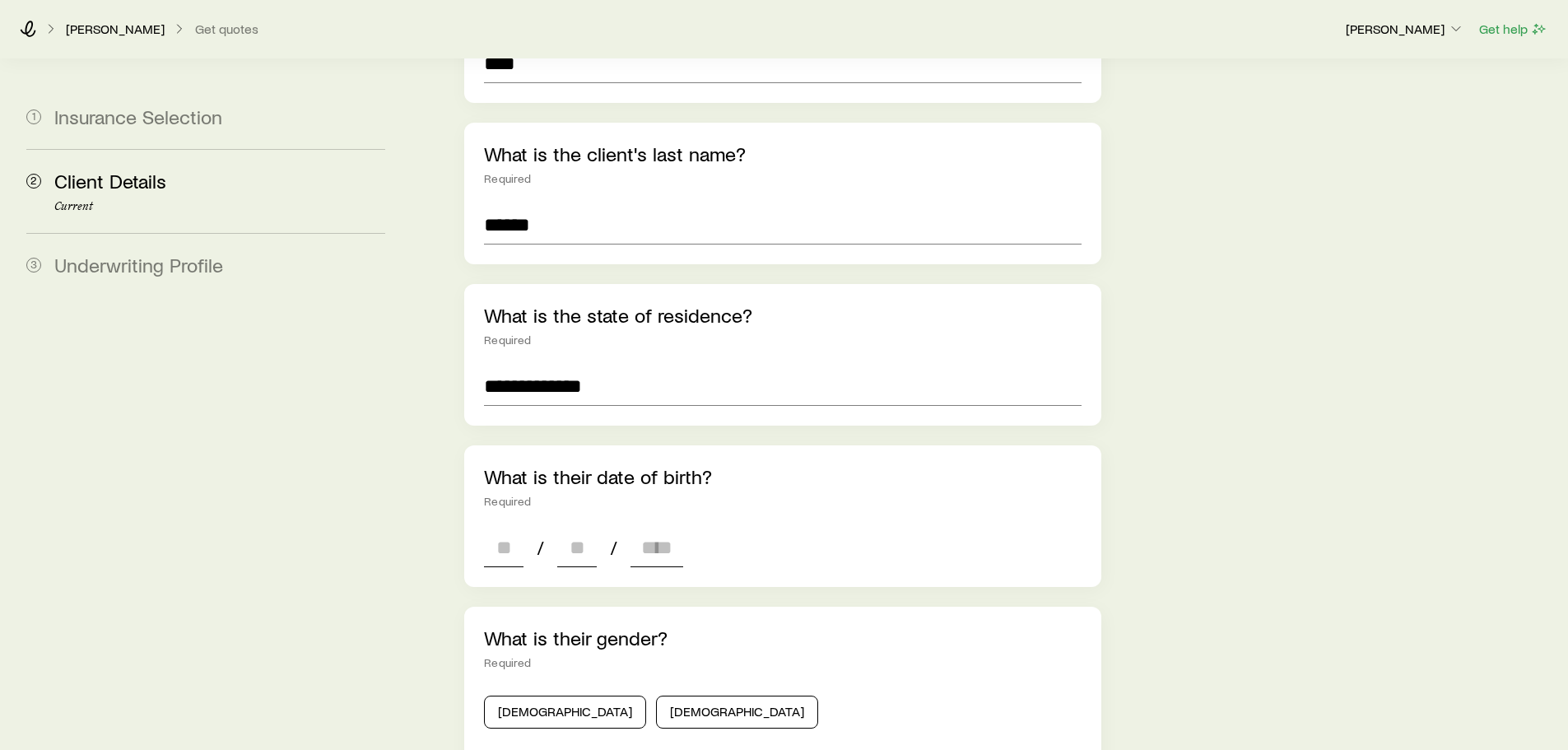
scroll to position [296, 0]
click at [524, 527] on div "/ /" at bounding box center [583, 546] width 199 height 39
click at [508, 527] on input at bounding box center [504, 546] width 39 height 39
type input "**"
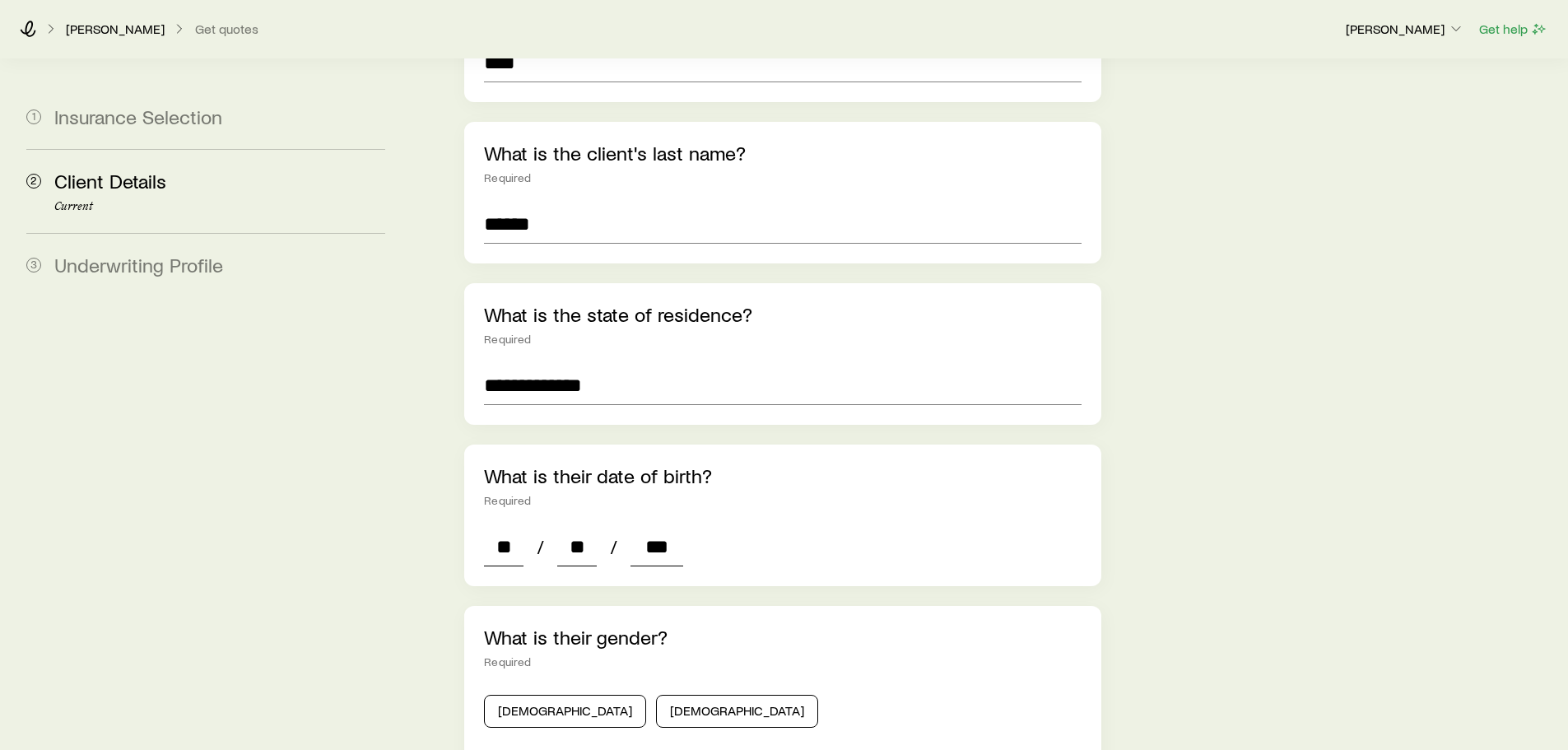
type input "****"
type input "*"
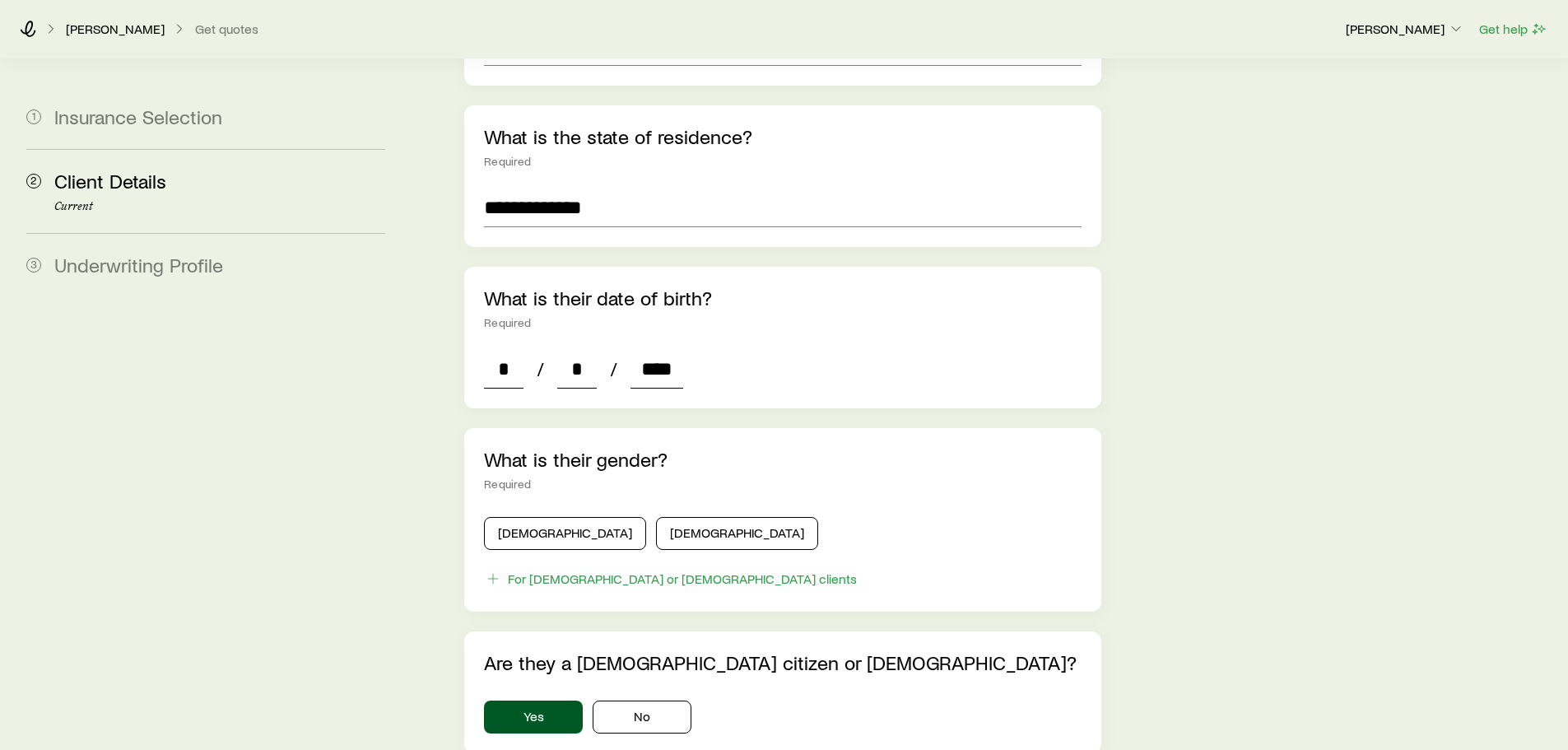
scroll to position [475, 0]
type input "****"
click at [656, 516] on button "[DEMOGRAPHIC_DATA]" at bounding box center [737, 533] width 162 height 33
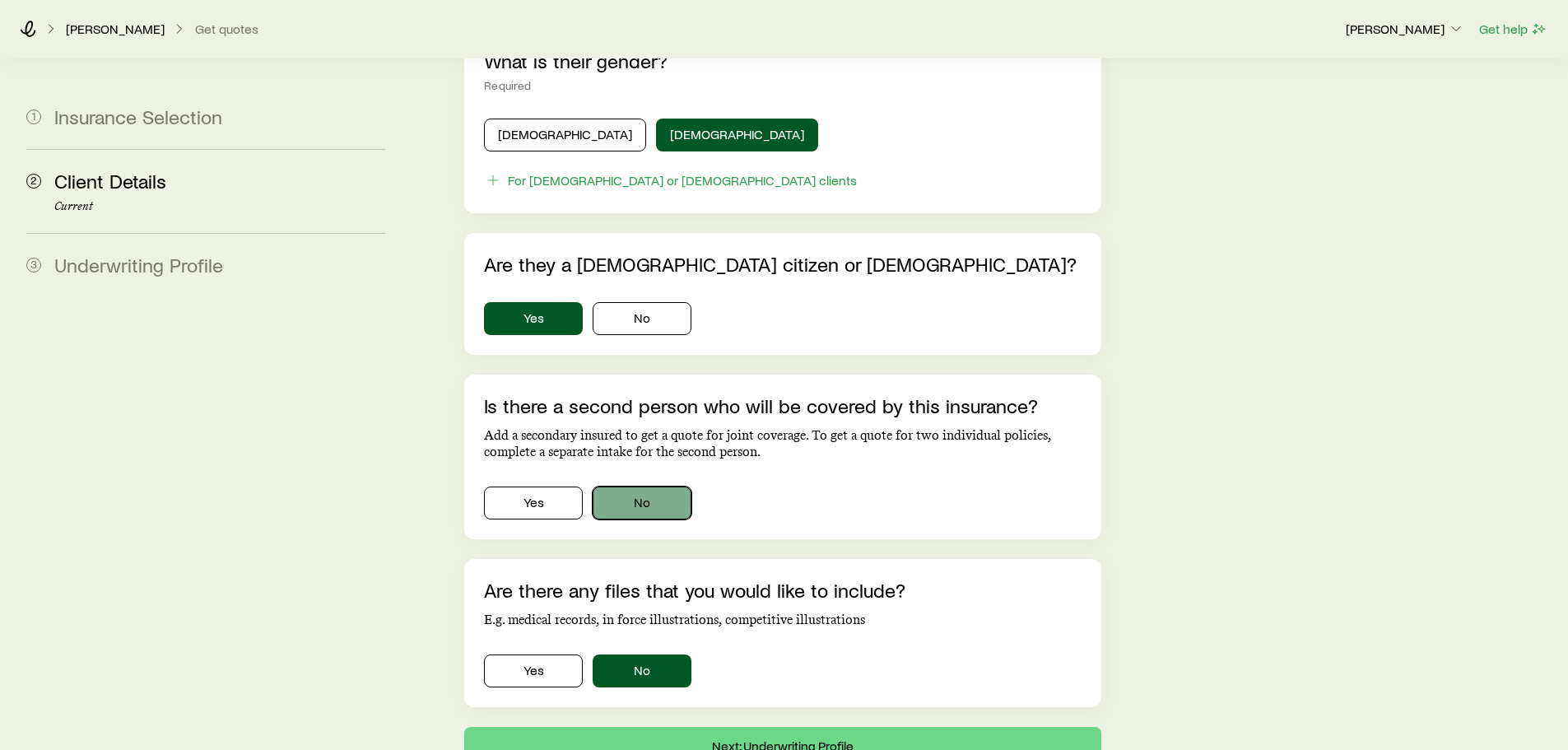
click at [637, 487] on button "No" at bounding box center [642, 504] width 99 height 33
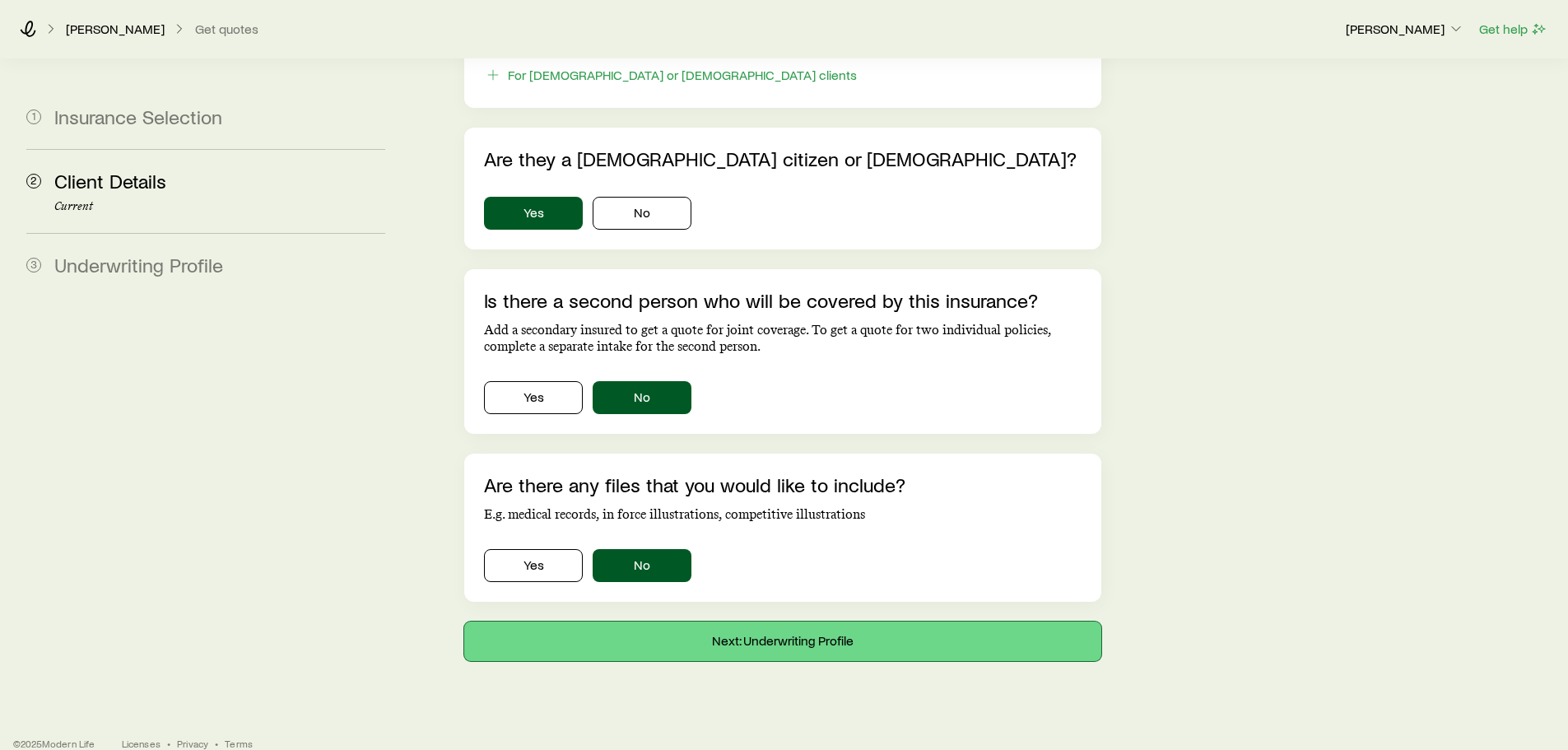
click at [737, 633] on button "Next: Underwriting Profile" at bounding box center [782, 641] width 637 height 39
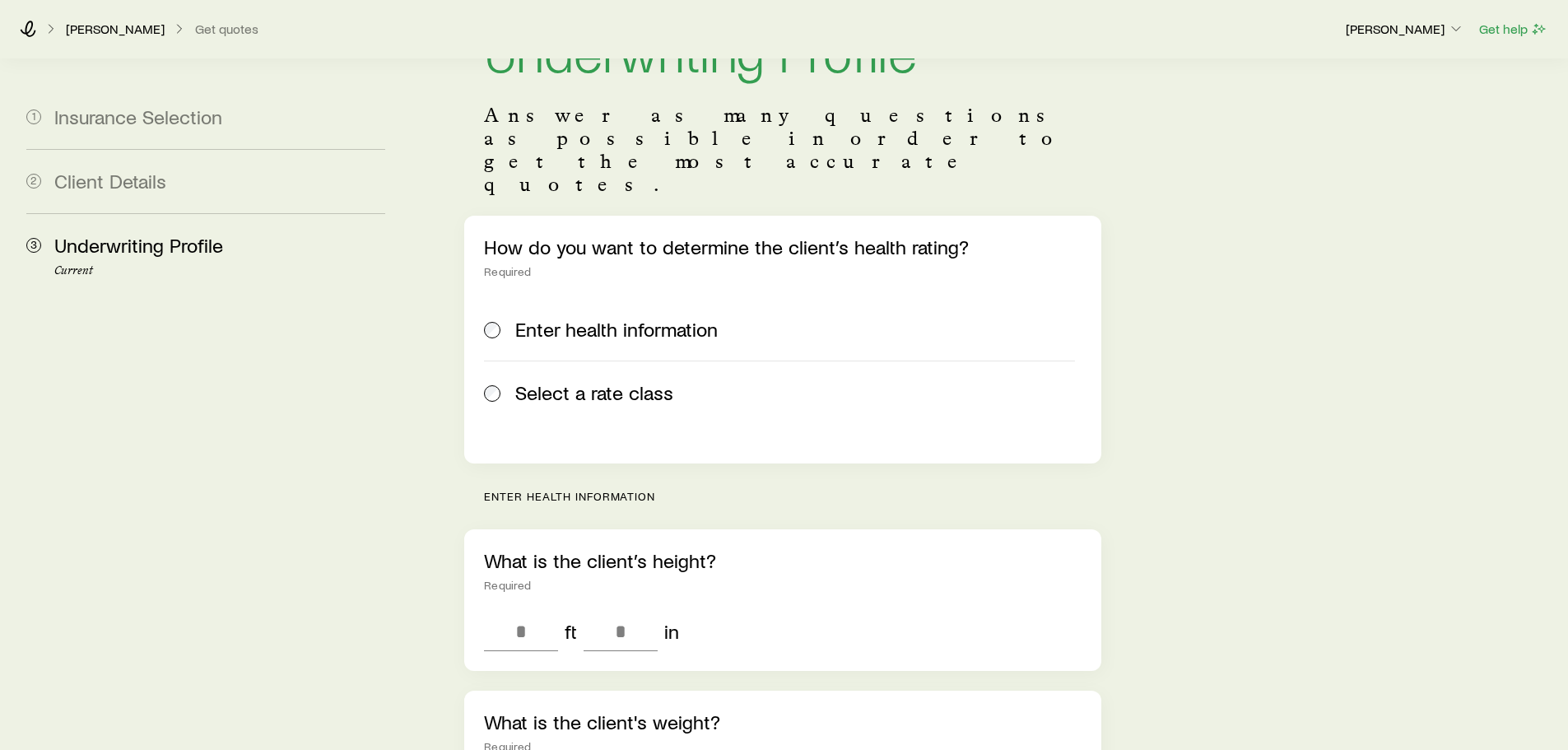
scroll to position [90, 0]
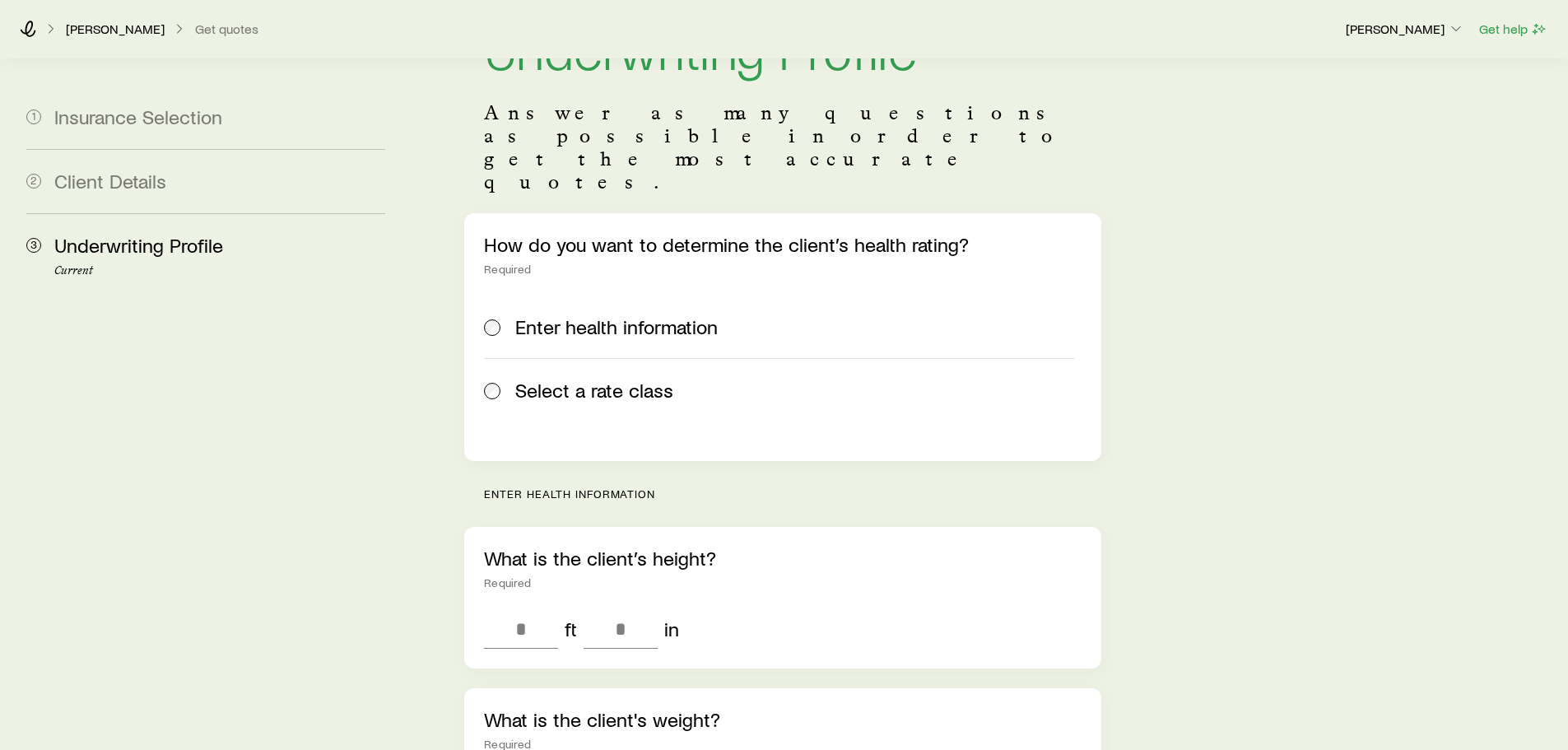
click at [520, 379] on span "Select a rate class" at bounding box center [594, 390] width 158 height 23
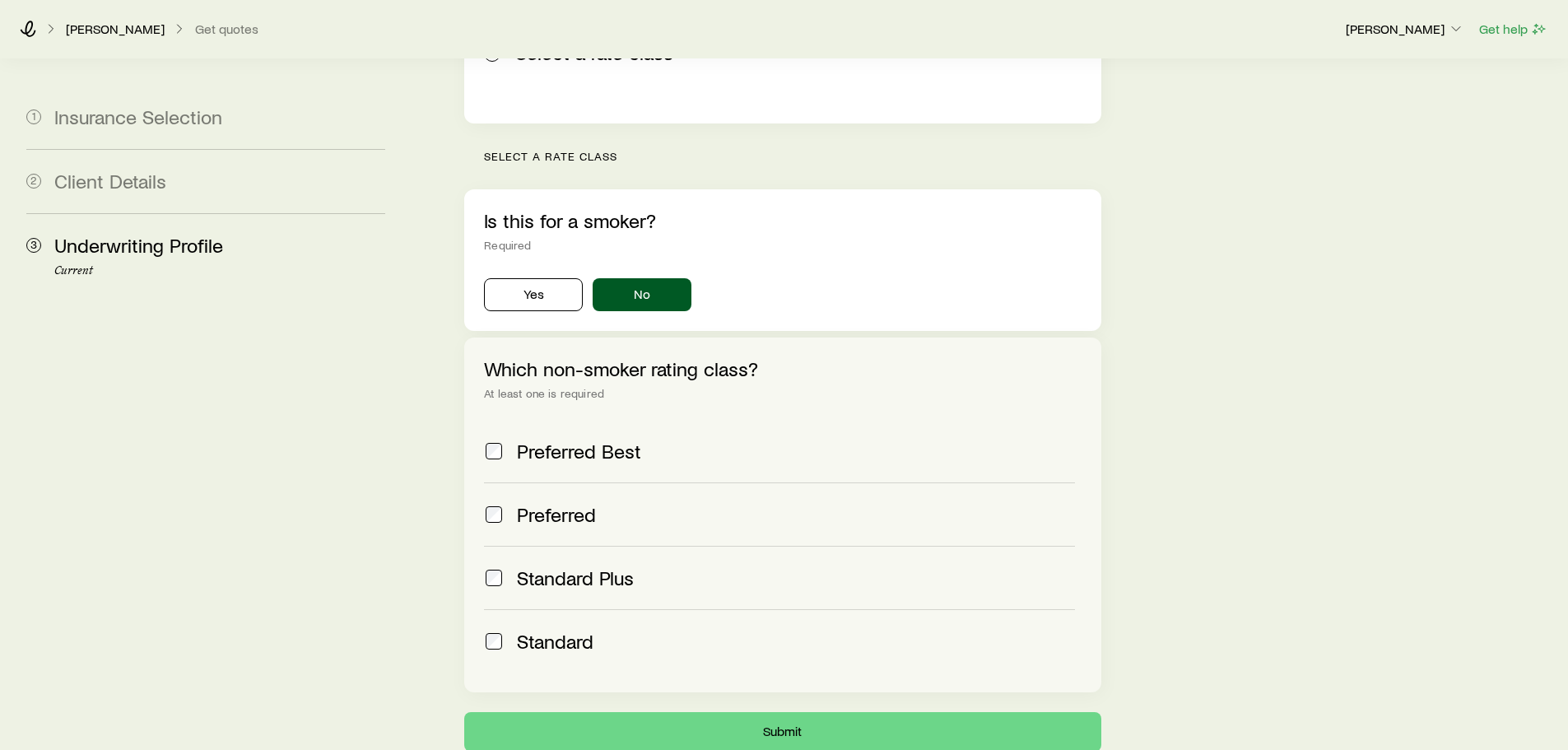
scroll to position [438, 0]
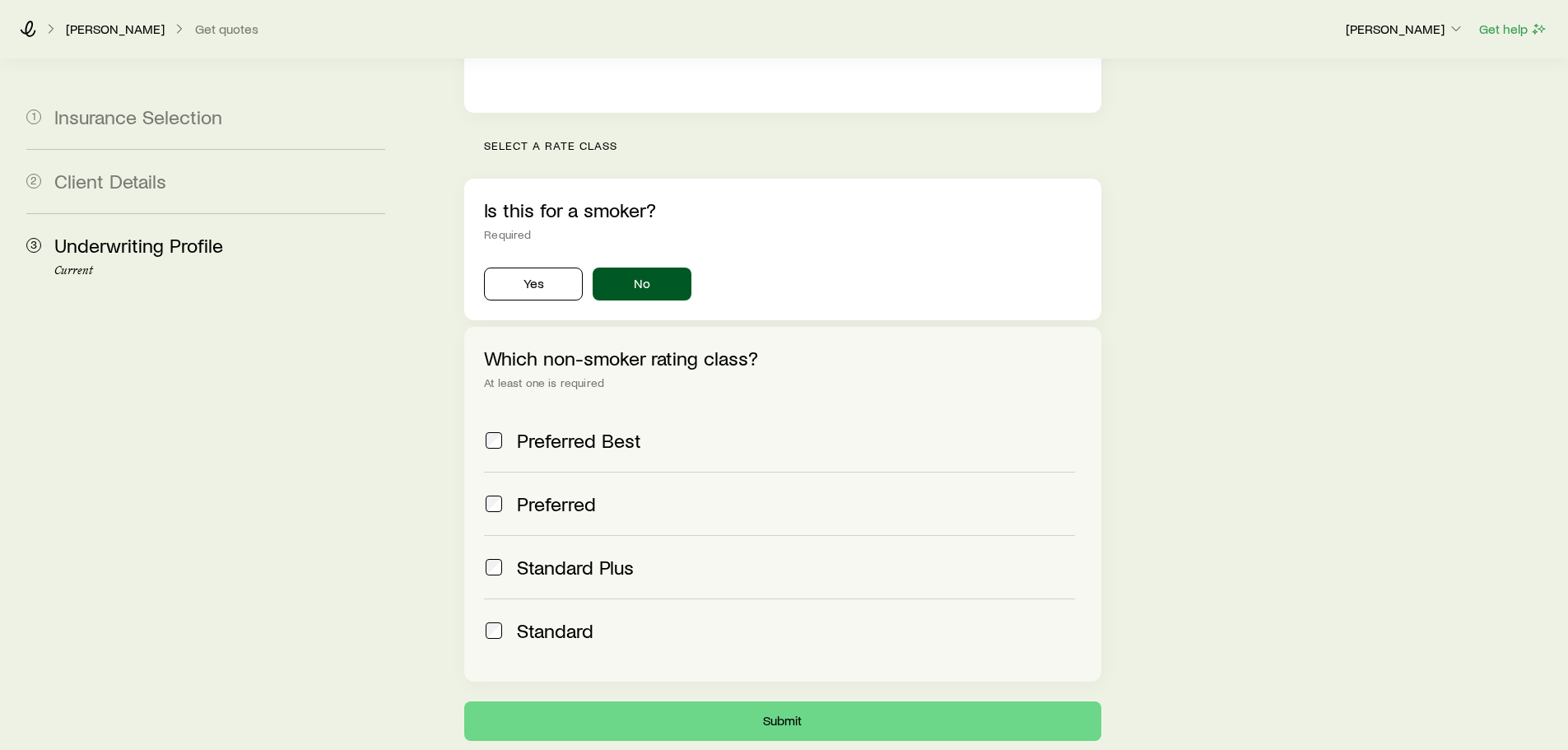
click at [588, 429] on span "Preferred Best" at bounding box center [578, 440] width 124 height 23
click at [564, 429] on span "Preferred Best" at bounding box center [578, 440] width 124 height 23
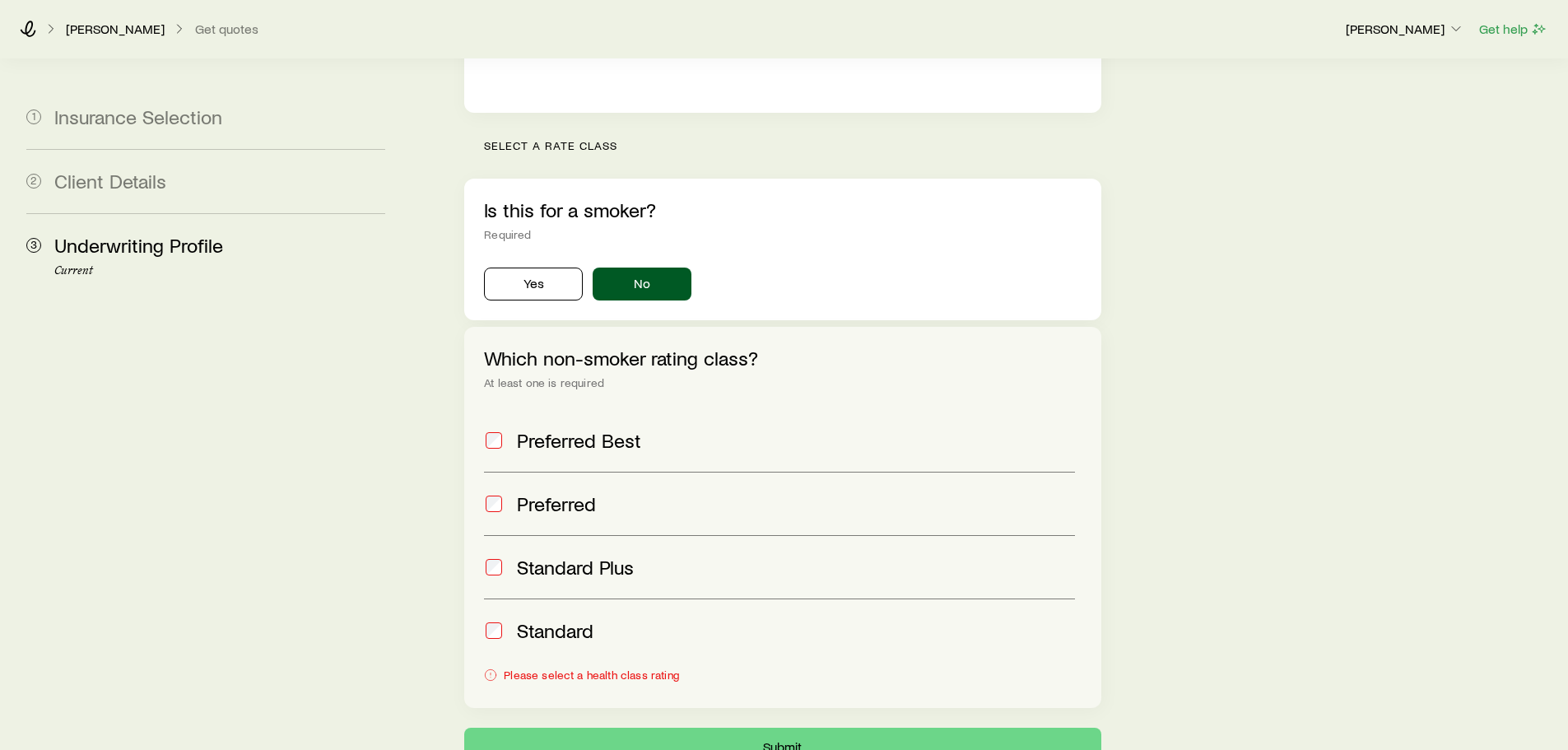
click at [558, 599] on label "Standard" at bounding box center [779, 630] width 590 height 63
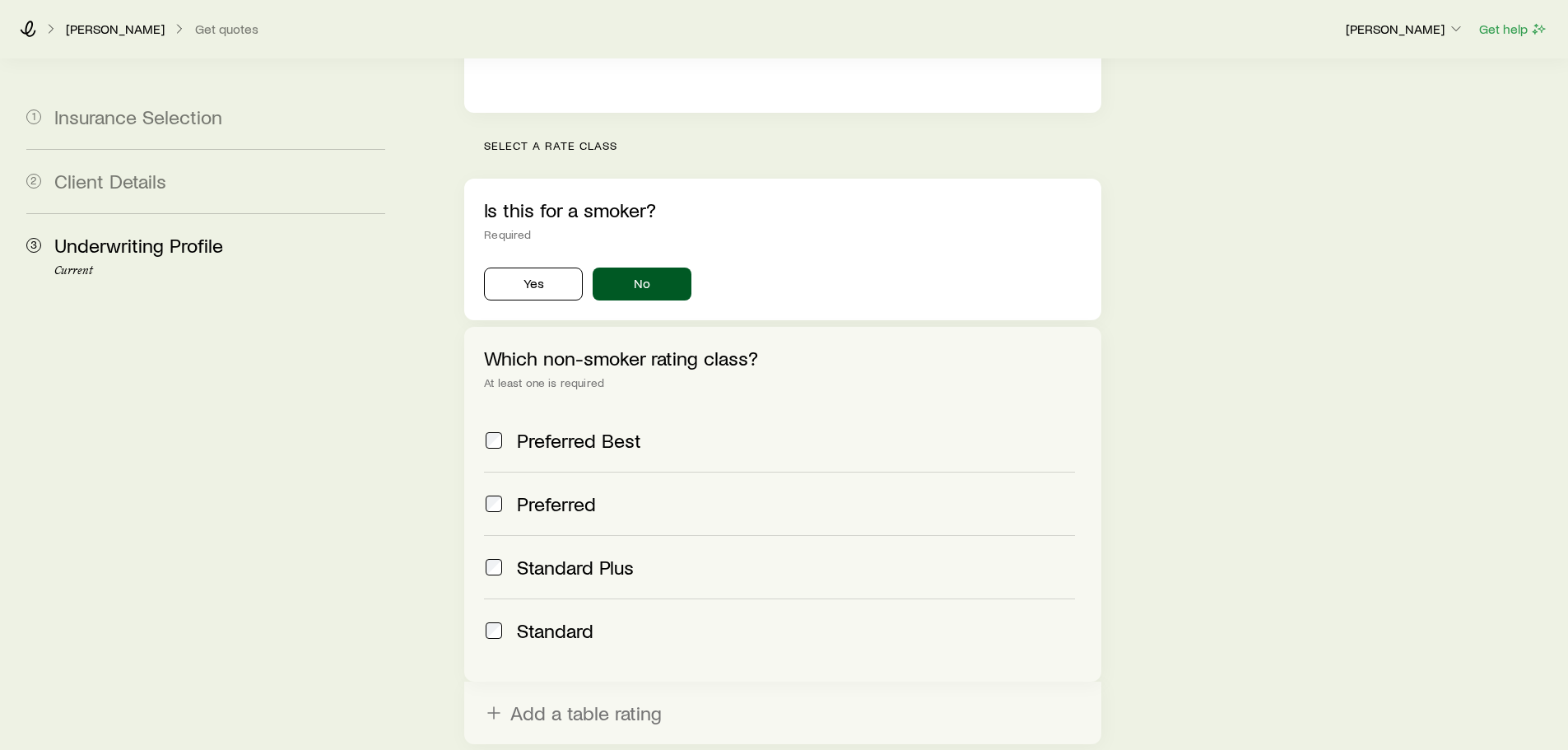
scroll to position [580, 0]
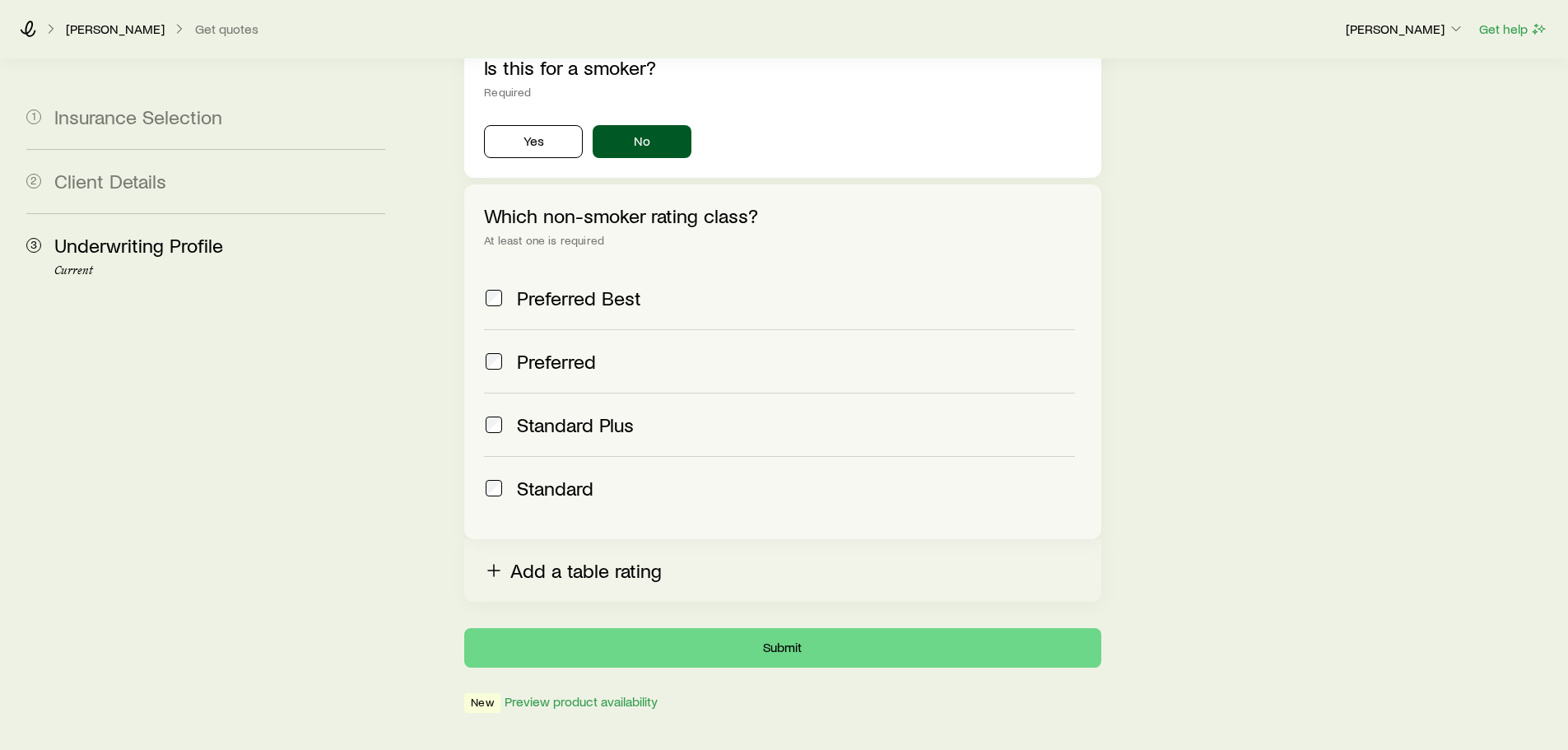
click at [598, 543] on button "Add a table rating" at bounding box center [782, 570] width 637 height 62
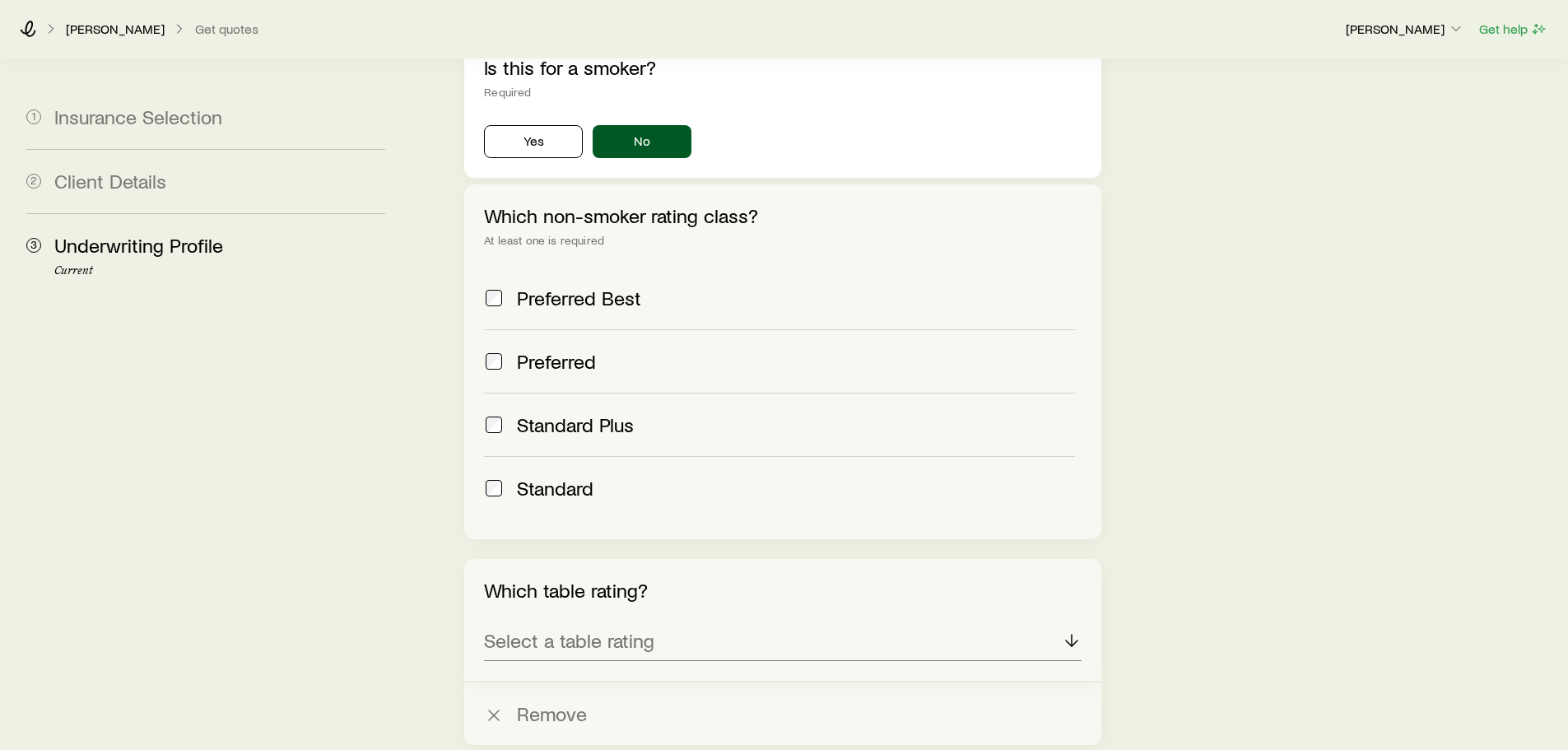
click at [563, 477] on span "Standard" at bounding box center [555, 489] width 77 height 23
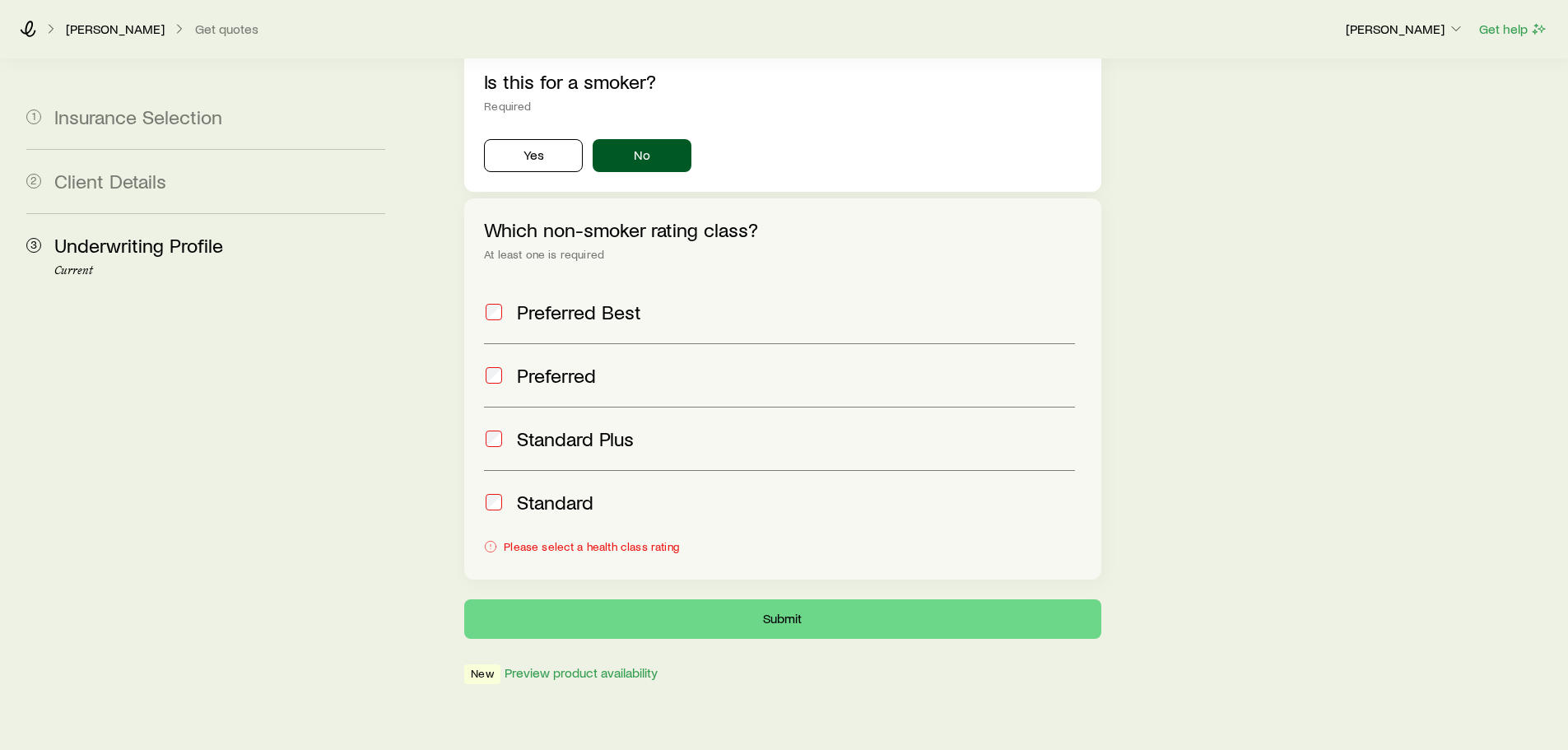
click at [575, 364] on span "Preferred" at bounding box center [556, 375] width 79 height 23
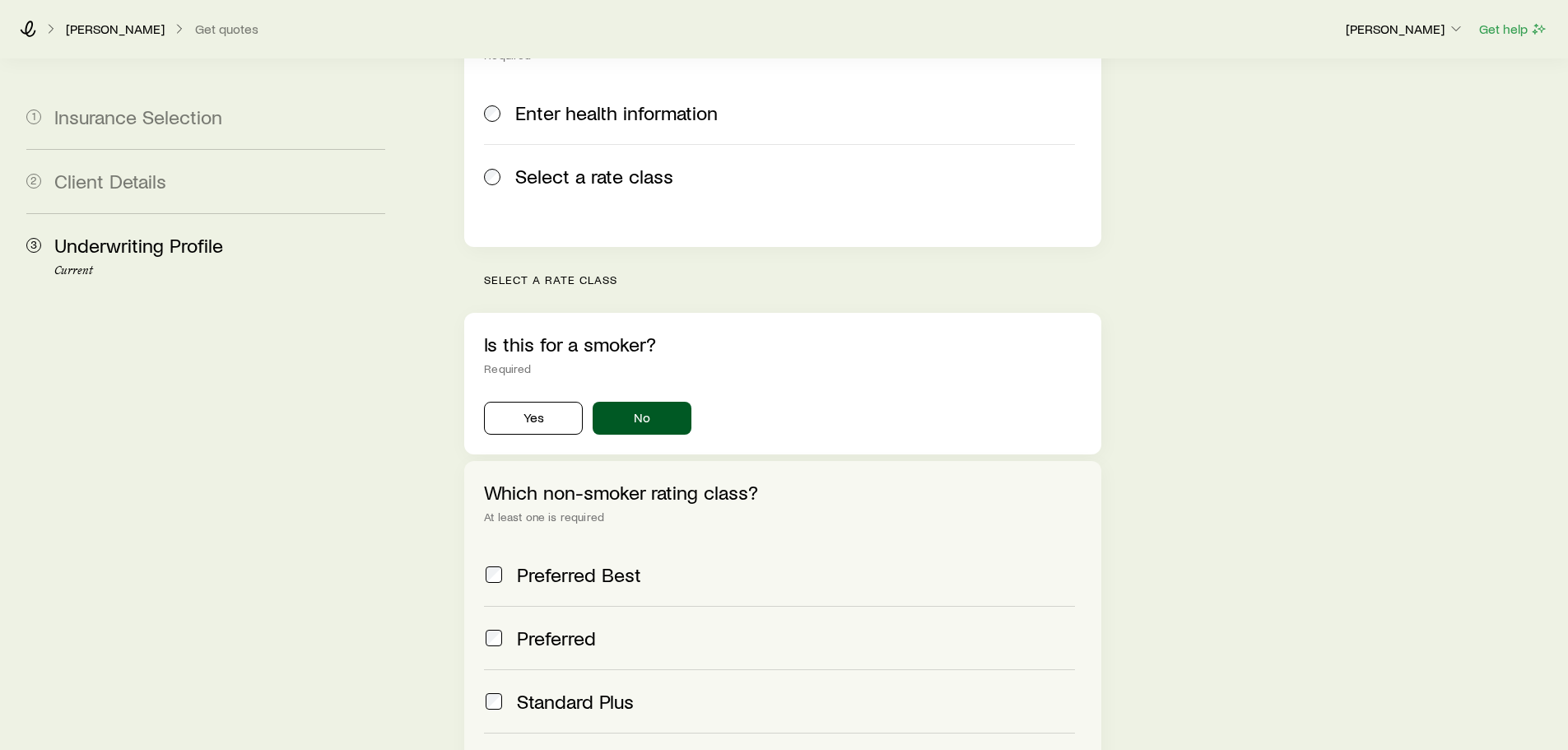
scroll to position [0, 0]
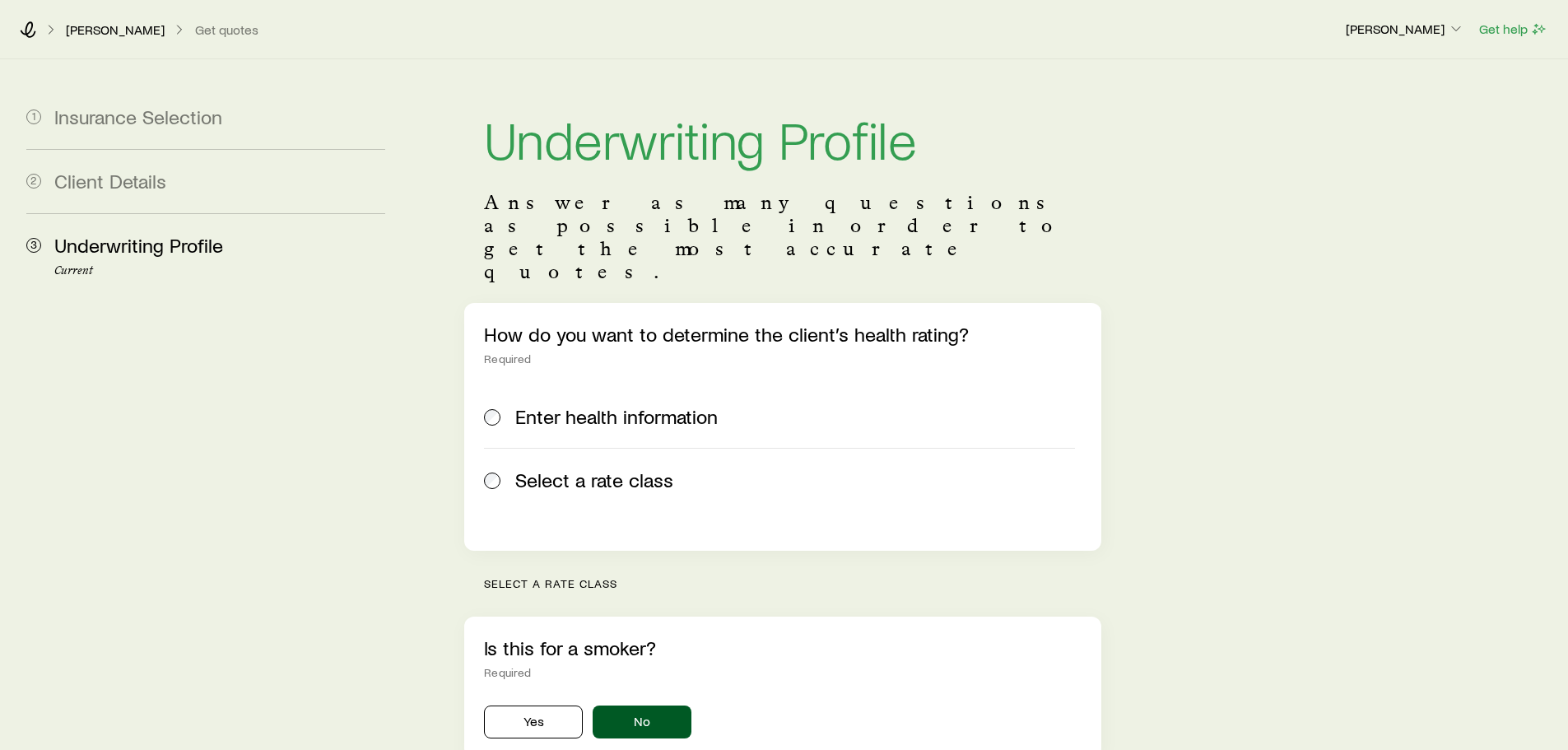
click at [534, 385] on label "Enter health information" at bounding box center [779, 416] width 590 height 62
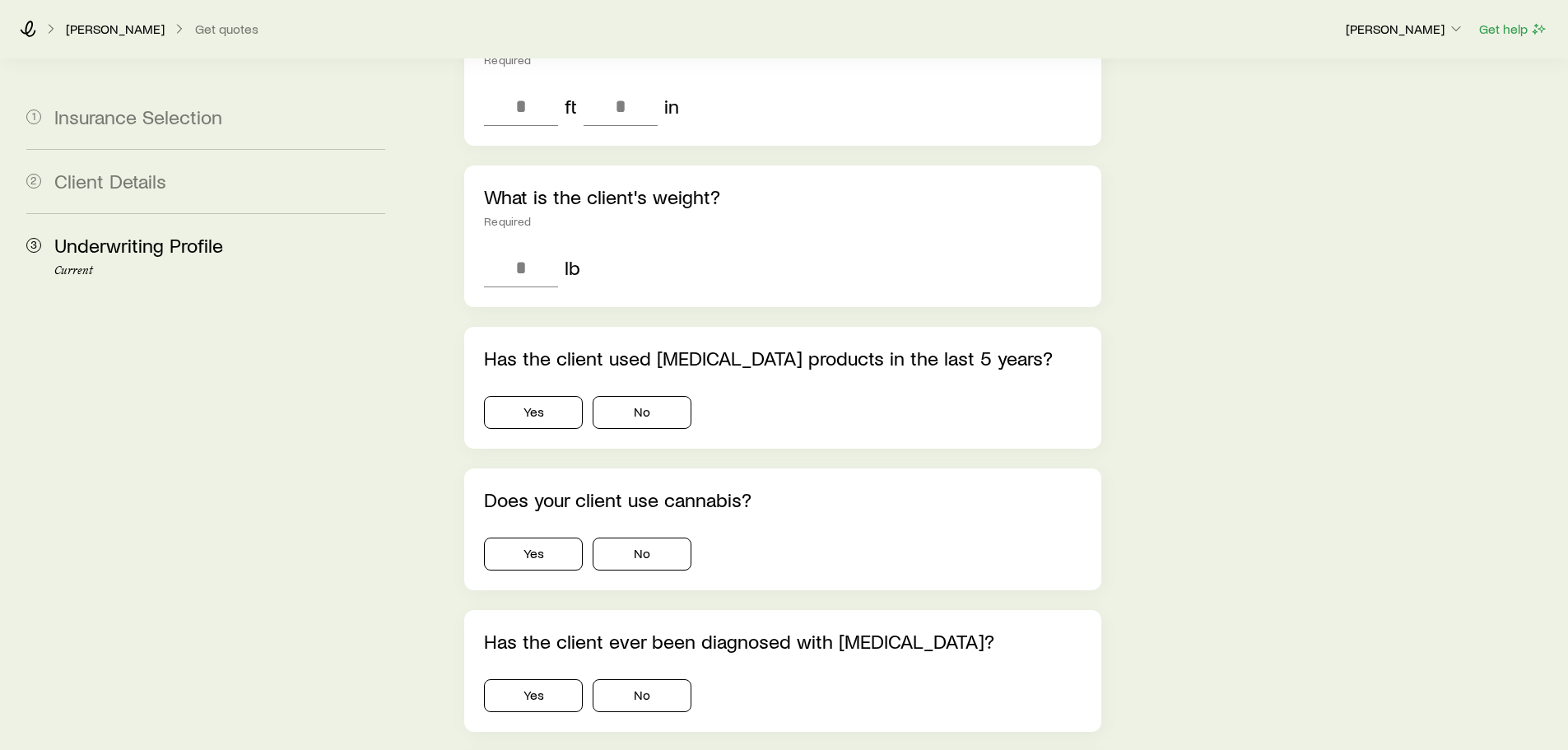
scroll to position [650, 0]
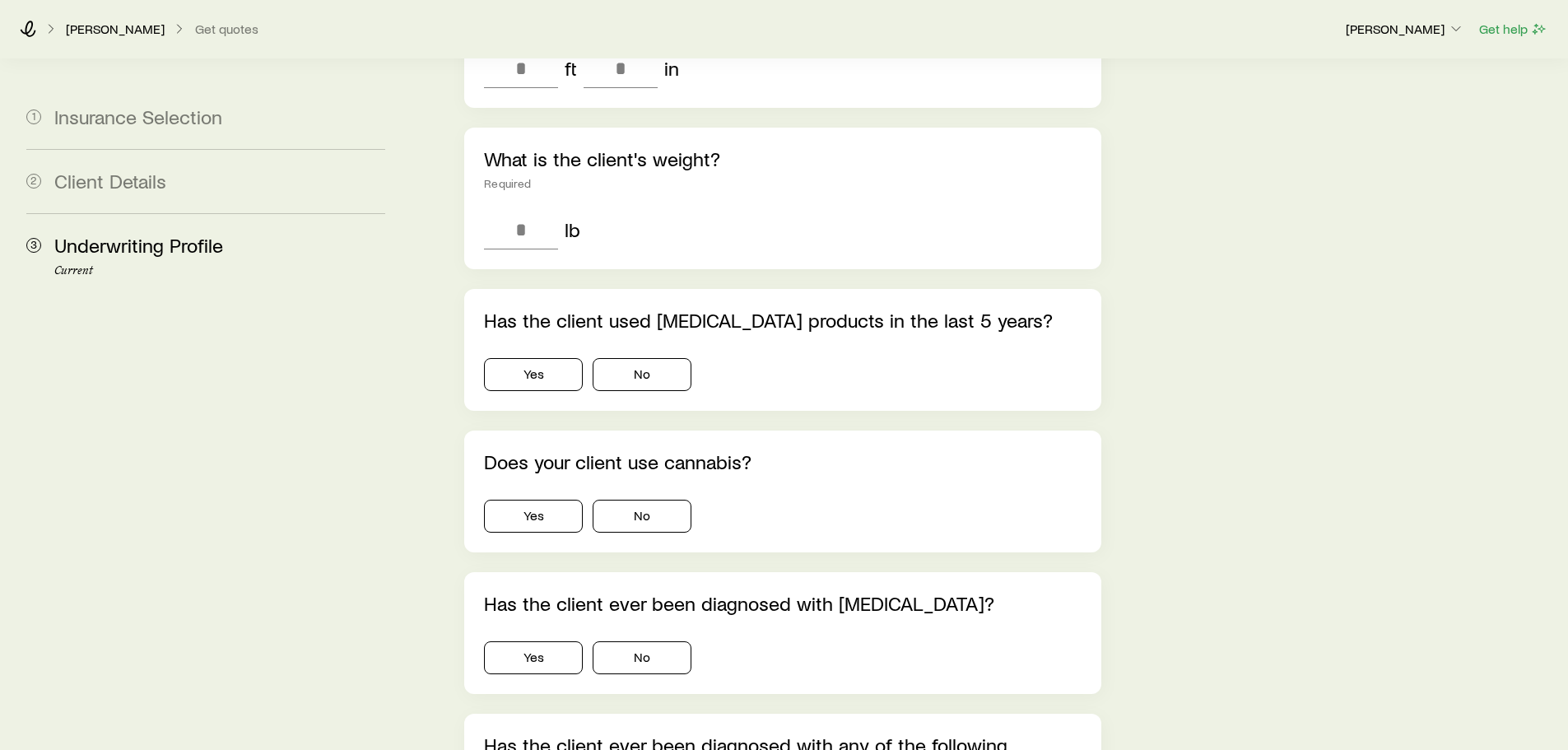
click at [476, 345] on div "Has the client used [MEDICAL_DATA] products in the last 5 years? Yes No" at bounding box center [782, 350] width 637 height 122
click at [514, 358] on button "Yes" at bounding box center [533, 375] width 99 height 33
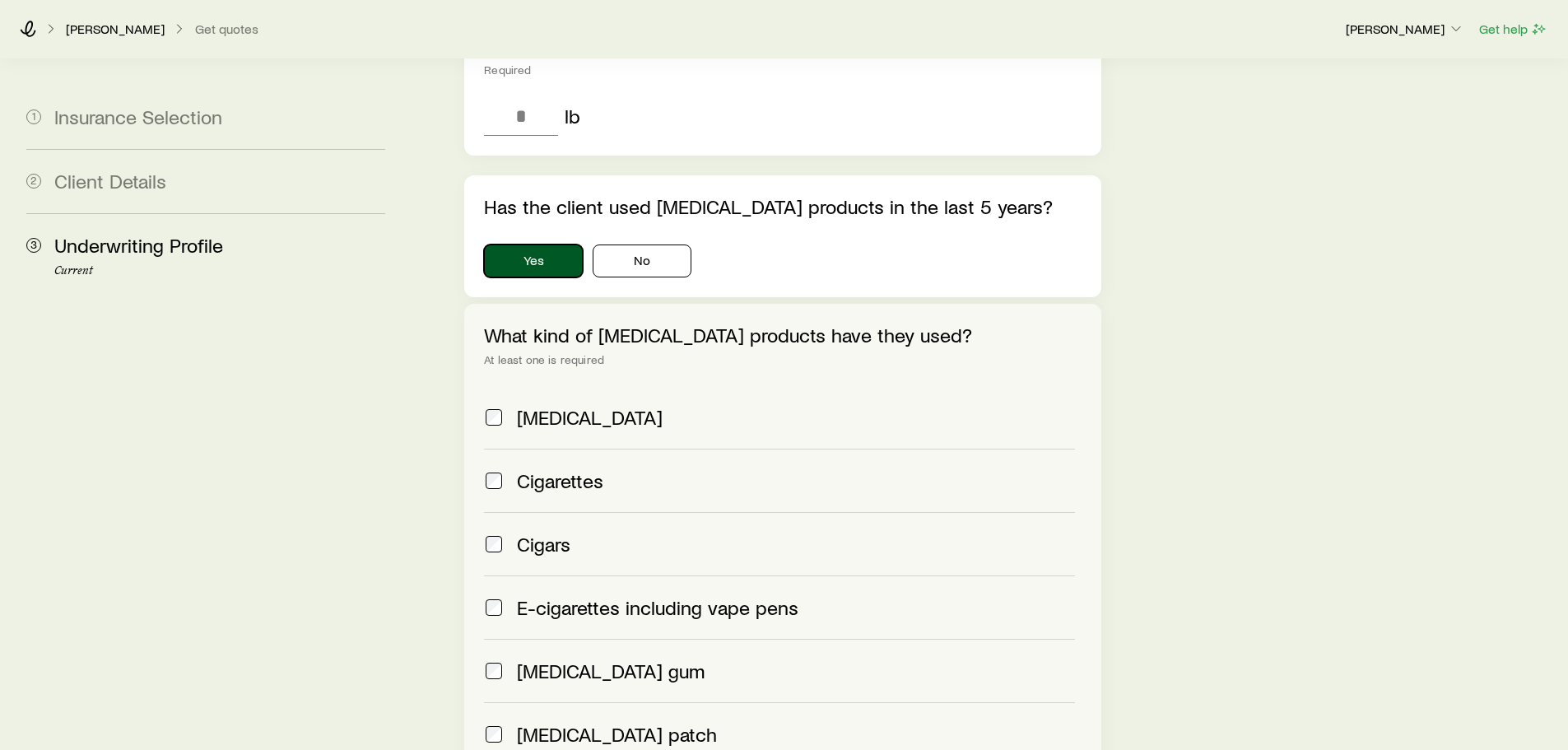
scroll to position [802, 0]
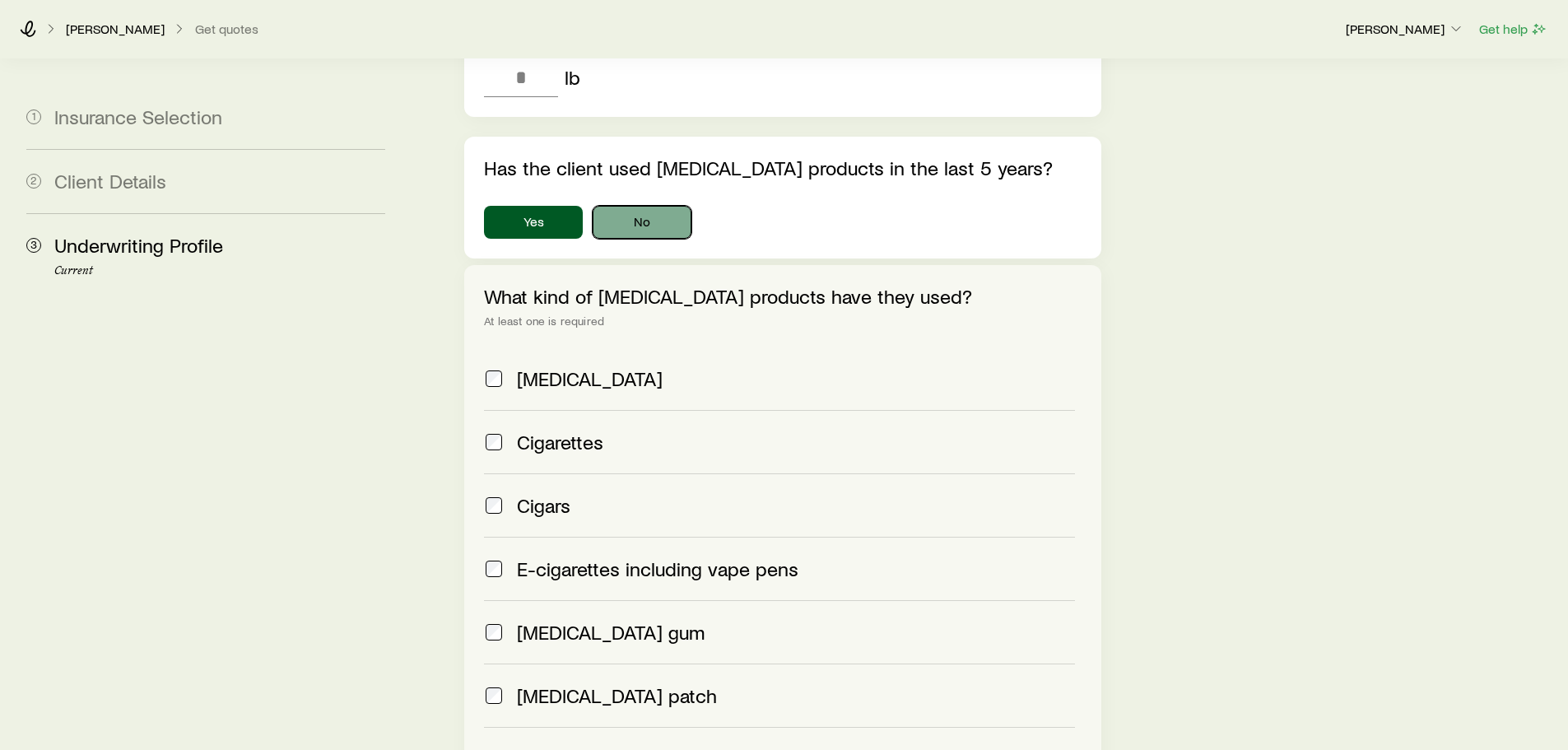
click at [655, 206] on button "No" at bounding box center [642, 222] width 99 height 33
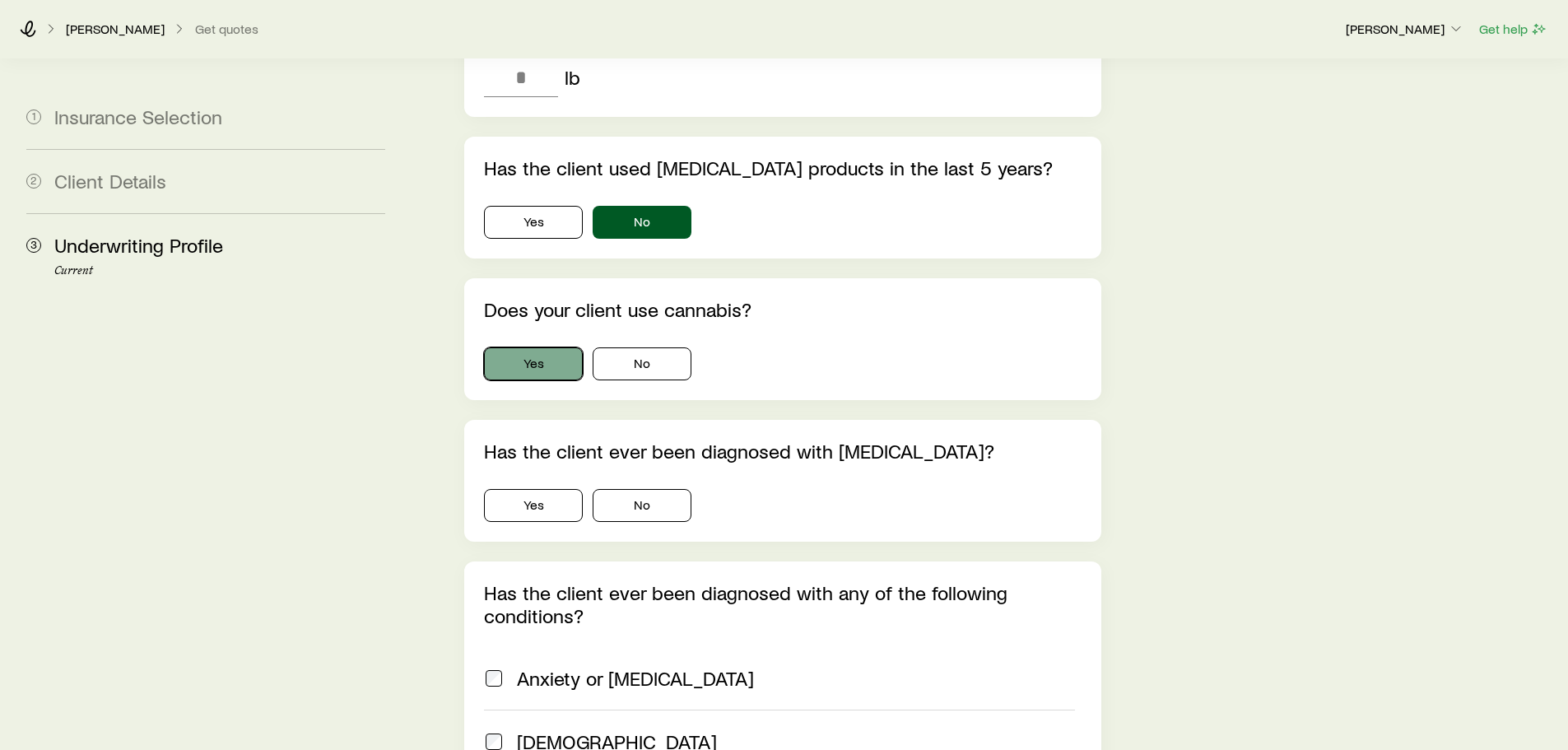
click at [546, 347] on button "Yes" at bounding box center [533, 364] width 99 height 33
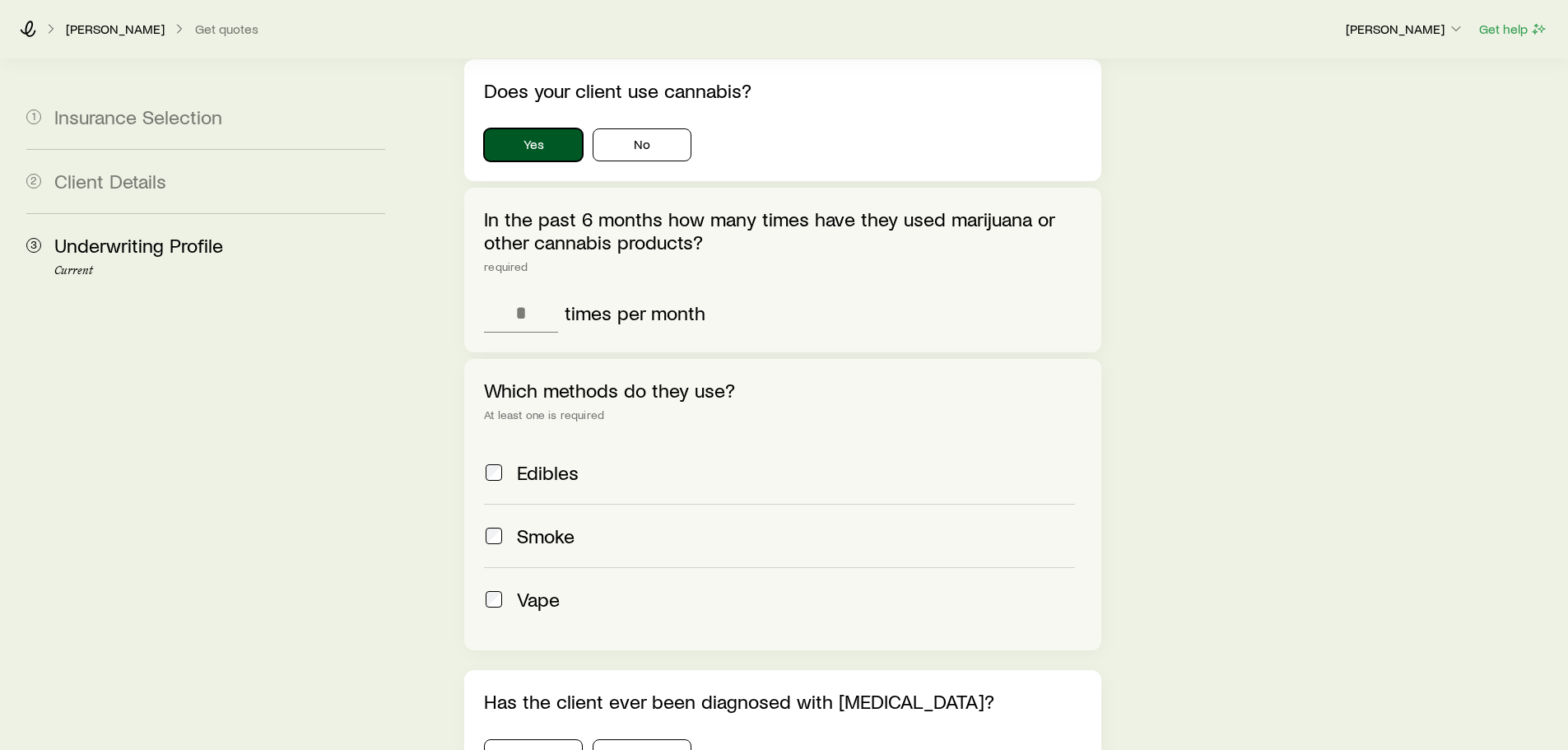
scroll to position [1021, 0]
click at [642, 129] on button "No" at bounding box center [642, 146] width 99 height 33
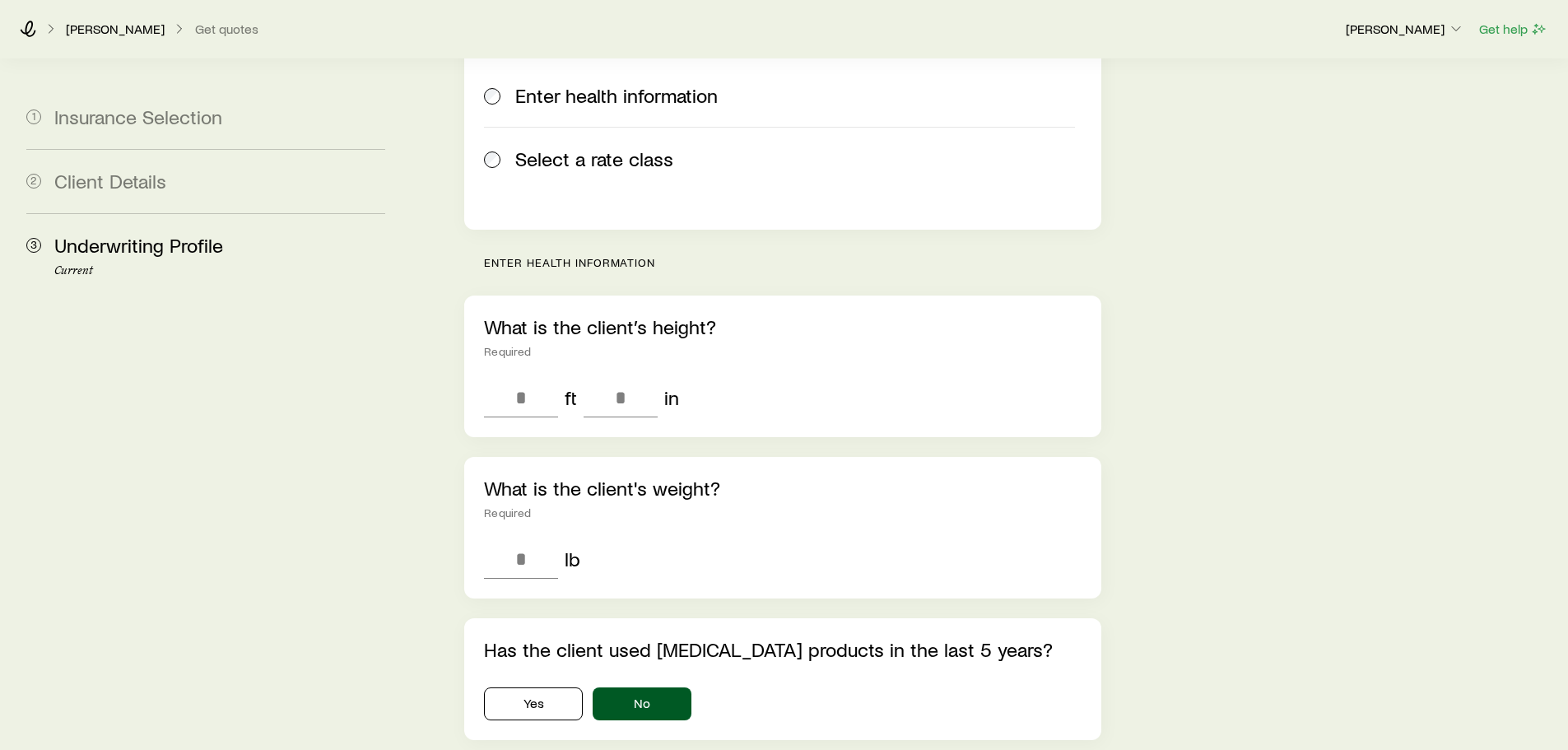
scroll to position [0, 0]
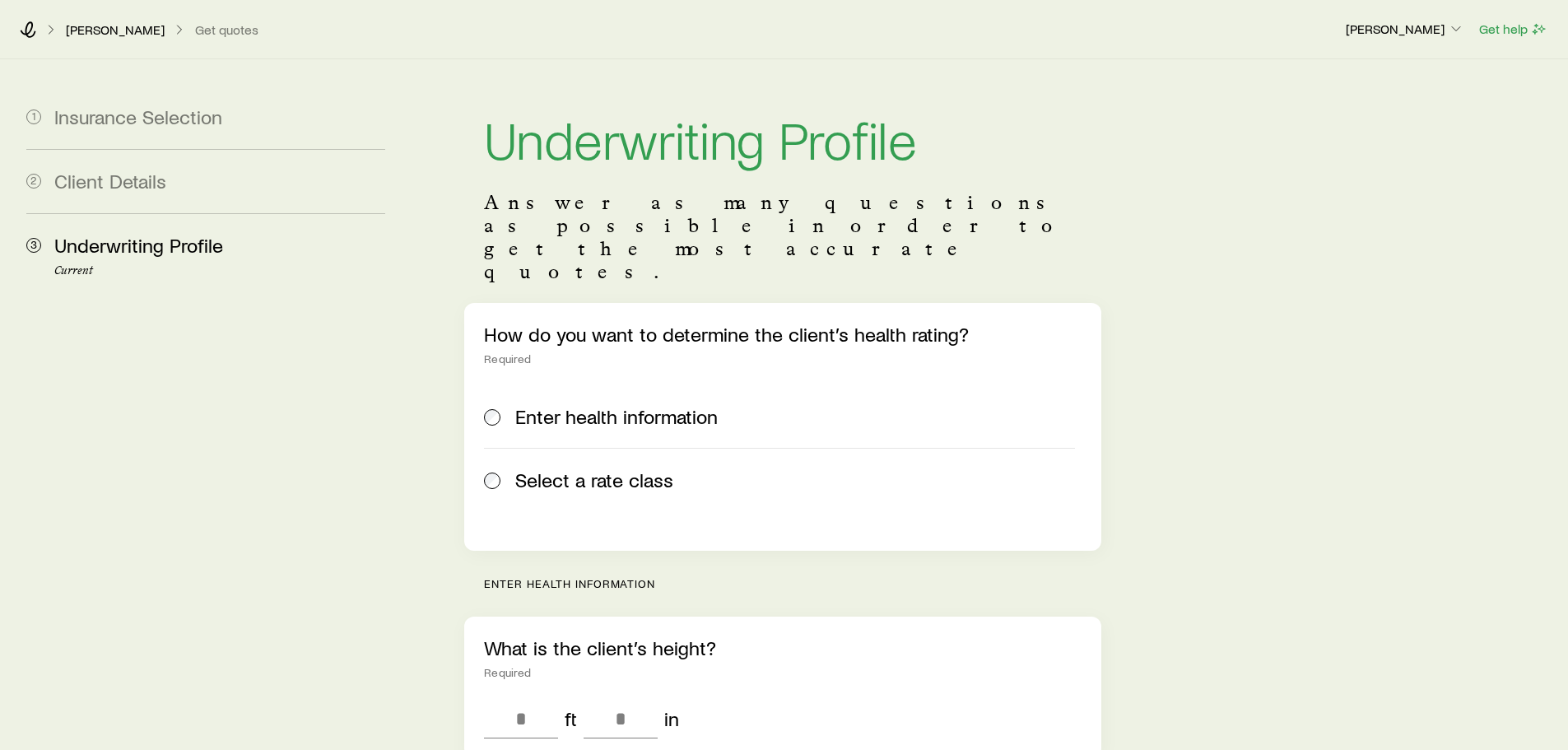
click at [517, 469] on span "Select a rate class" at bounding box center [594, 480] width 158 height 23
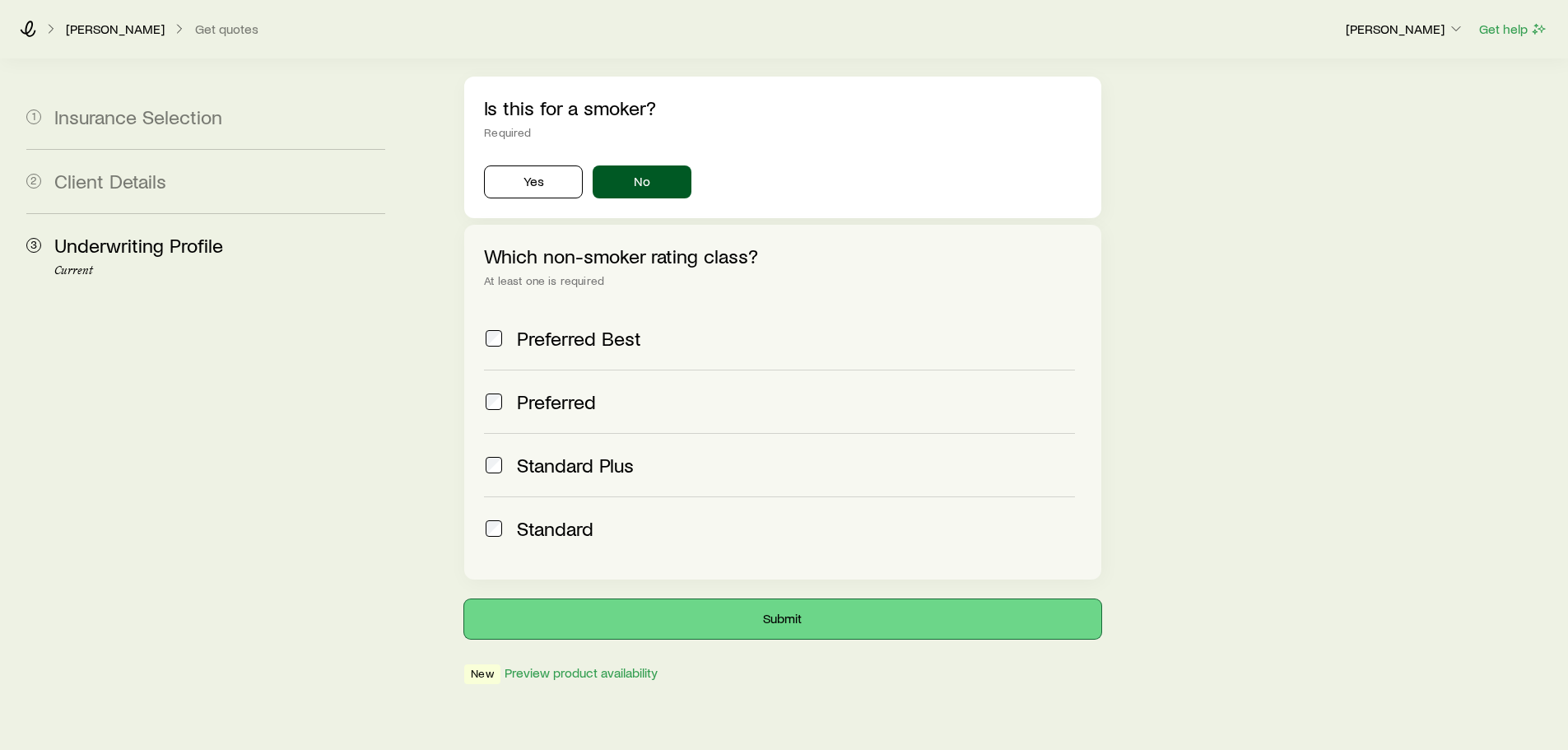
click at [774, 599] on button "Submit" at bounding box center [782, 618] width 637 height 39
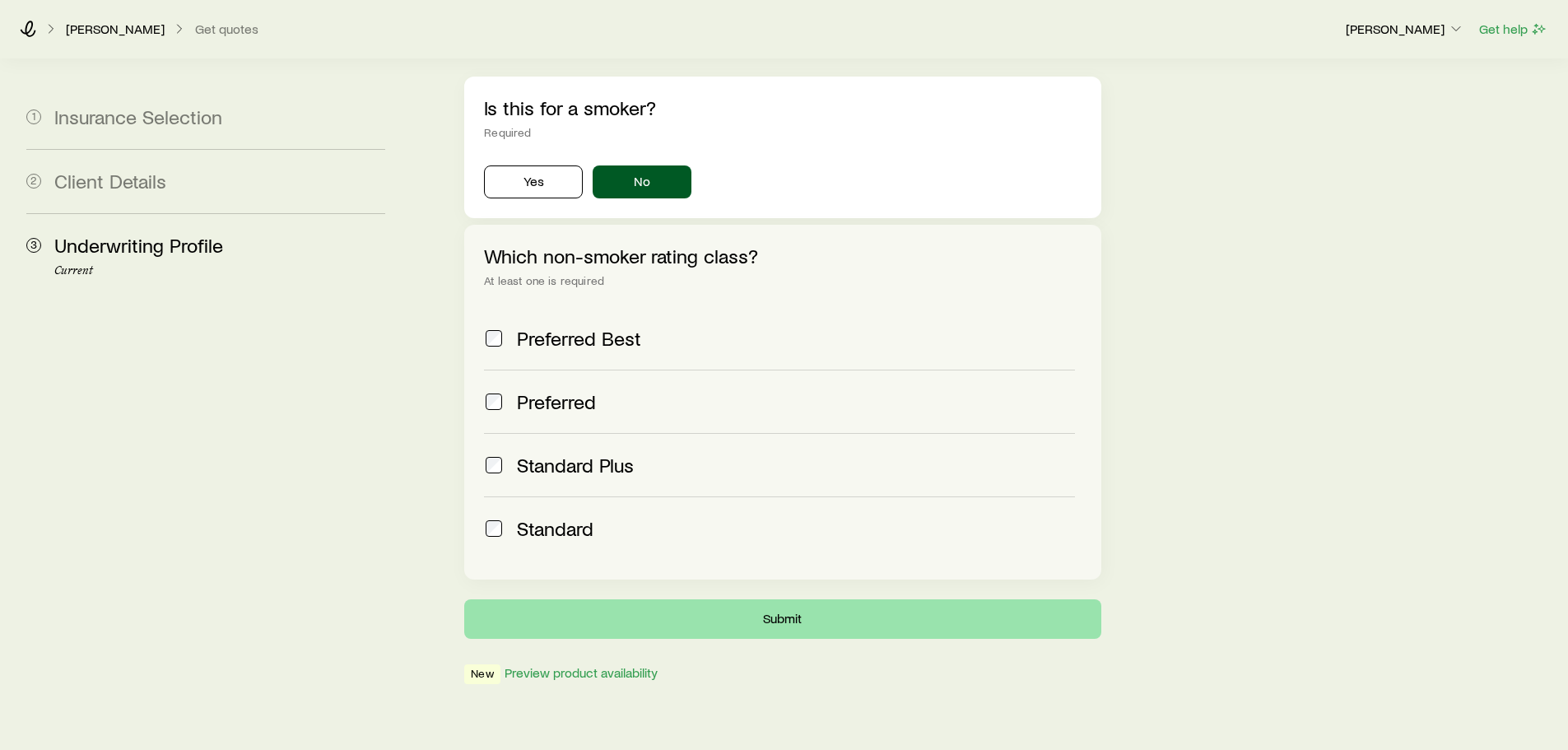
scroll to position [0, 0]
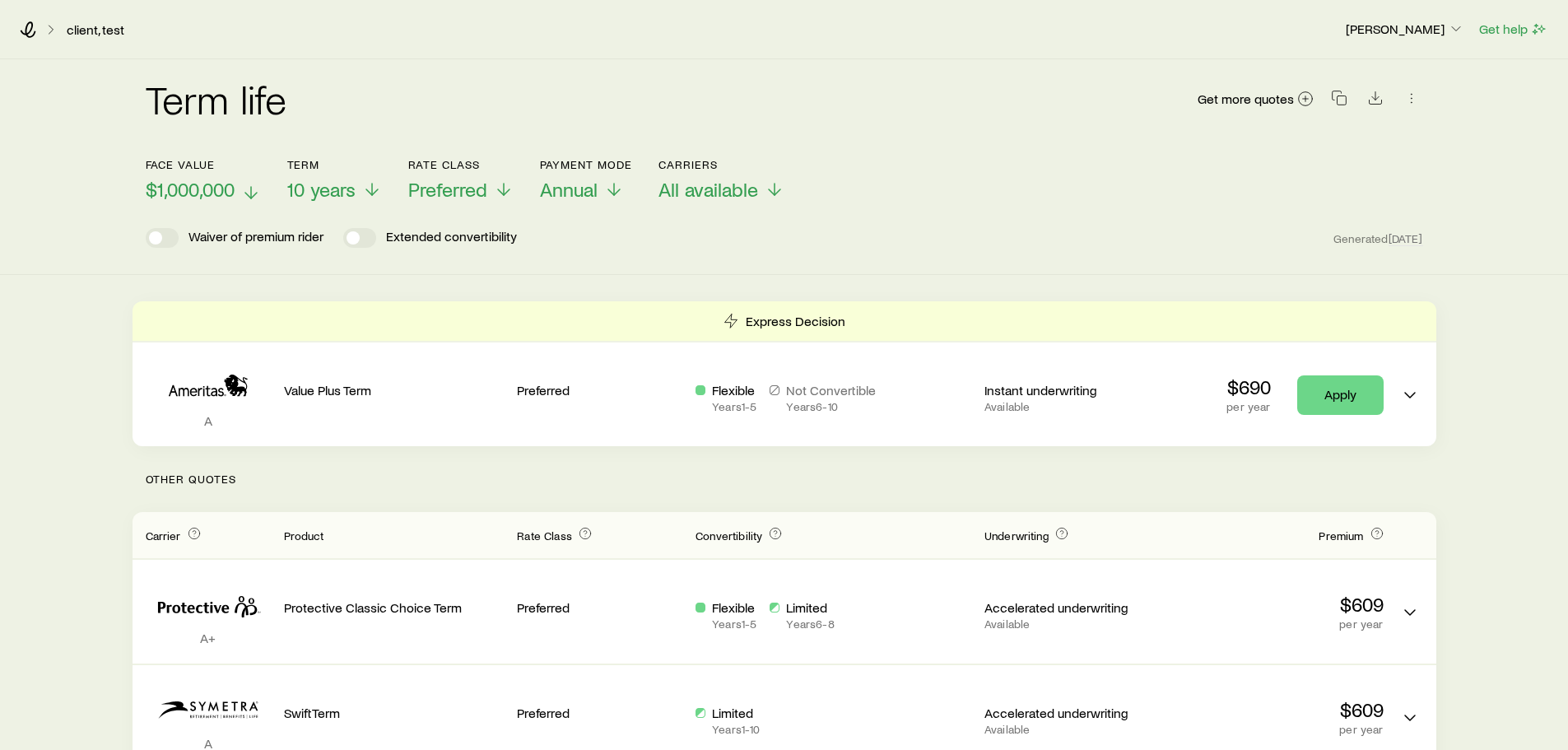
click at [183, 189] on span "$1,000,000" at bounding box center [190, 190] width 89 height 23
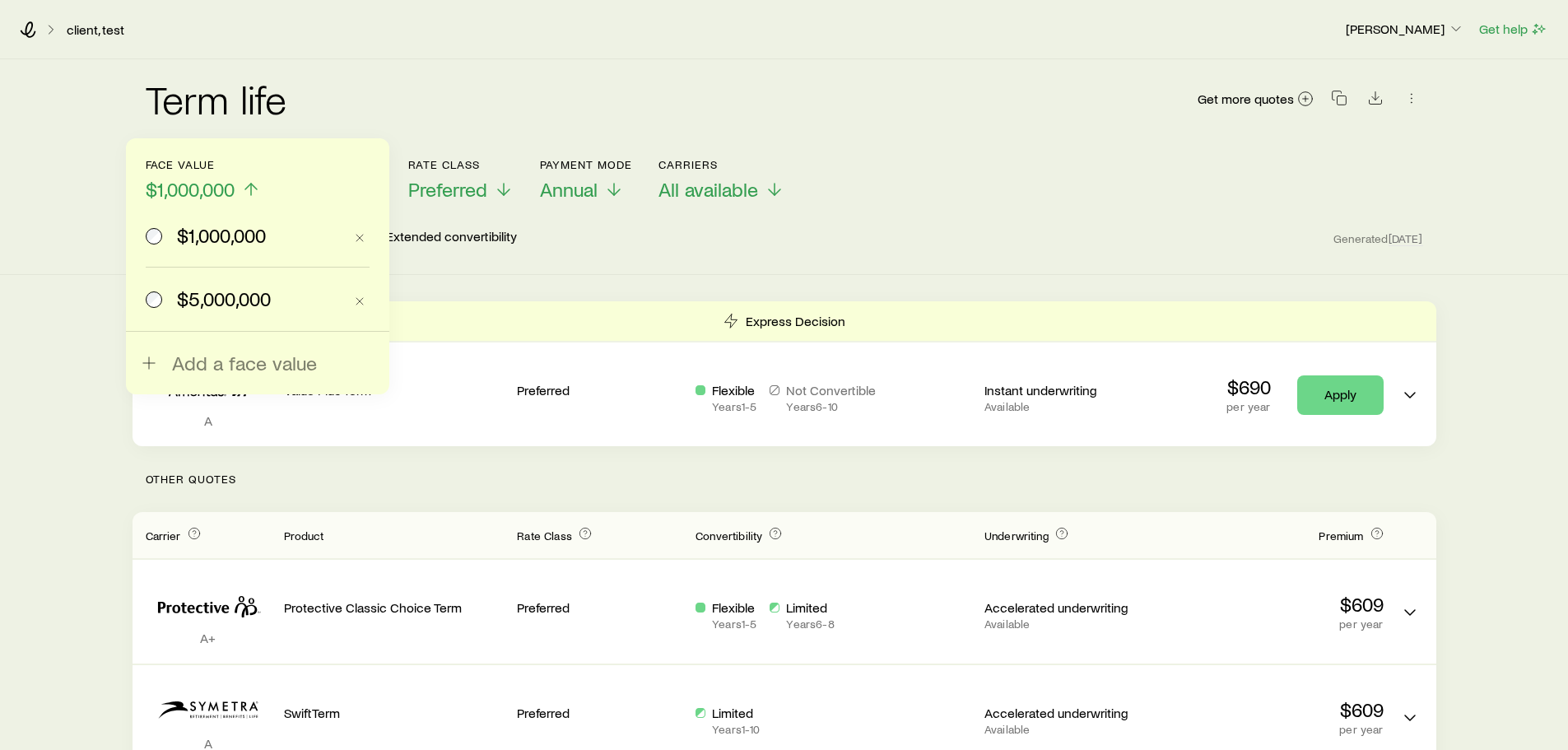
click at [181, 289] on span "$5,000,000" at bounding box center [224, 299] width 94 height 23
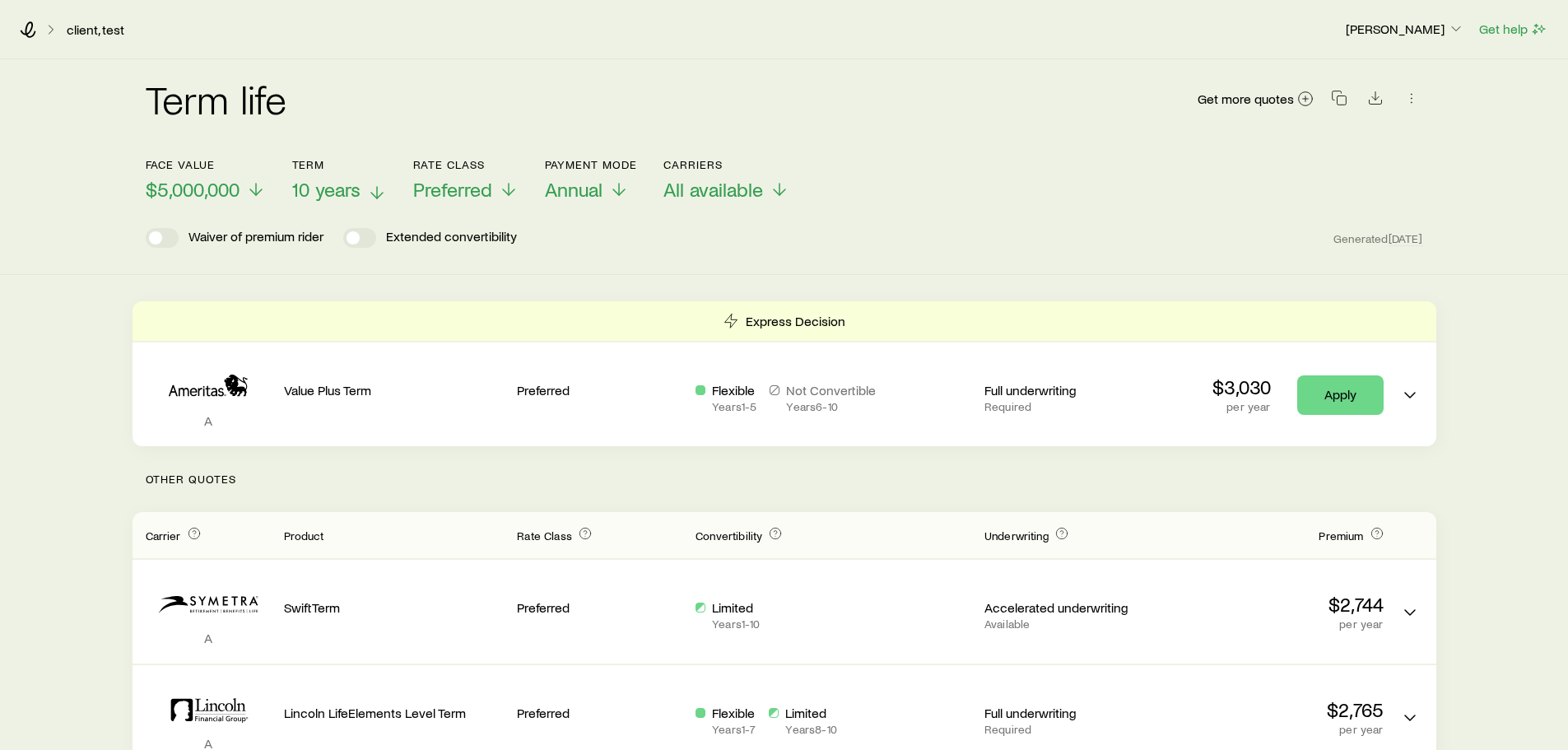
click at [311, 186] on span "10 years" at bounding box center [326, 190] width 68 height 23
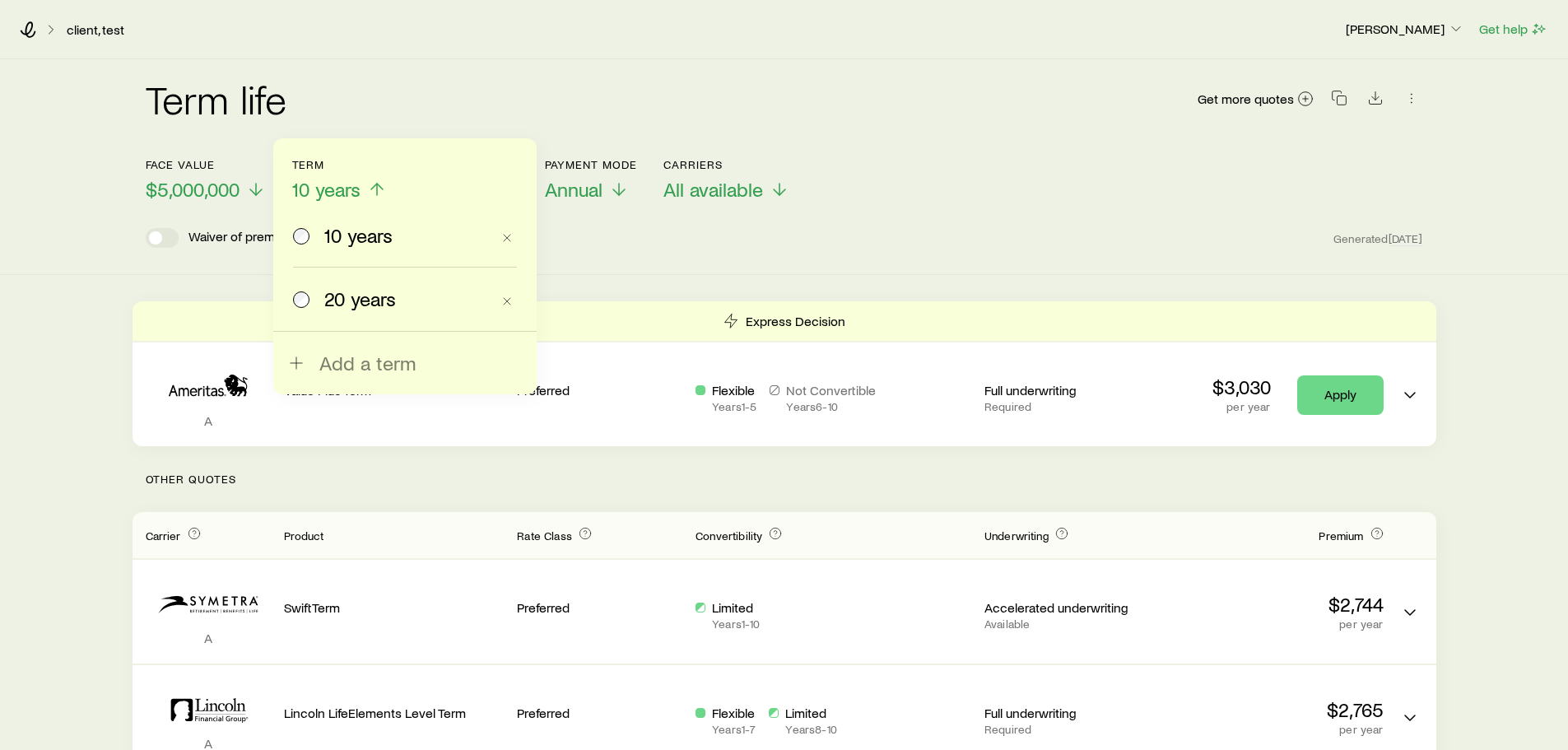
click at [416, 299] on div "20 years" at bounding box center [408, 299] width 166 height 23
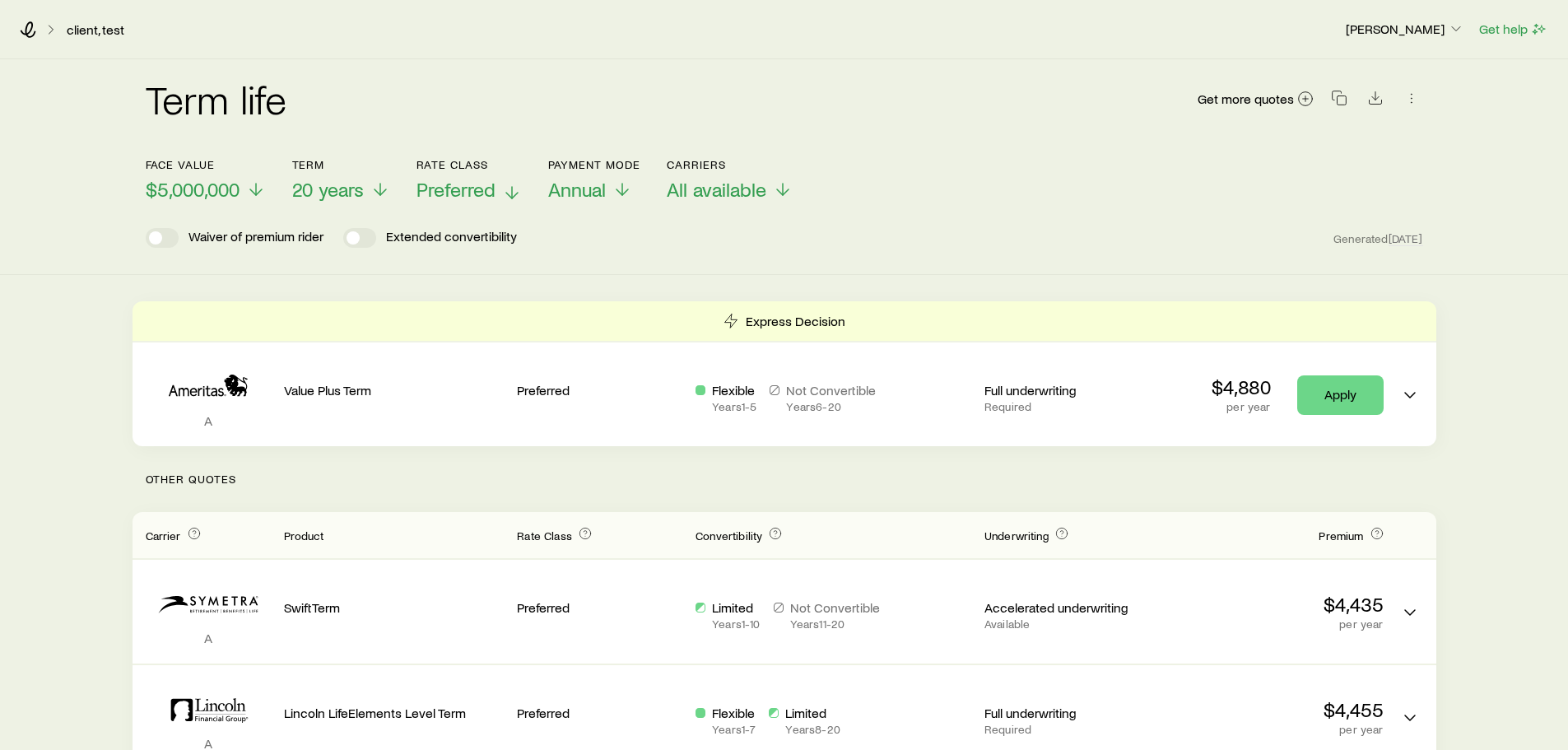
click at [463, 196] on span "Preferred" at bounding box center [455, 190] width 79 height 23
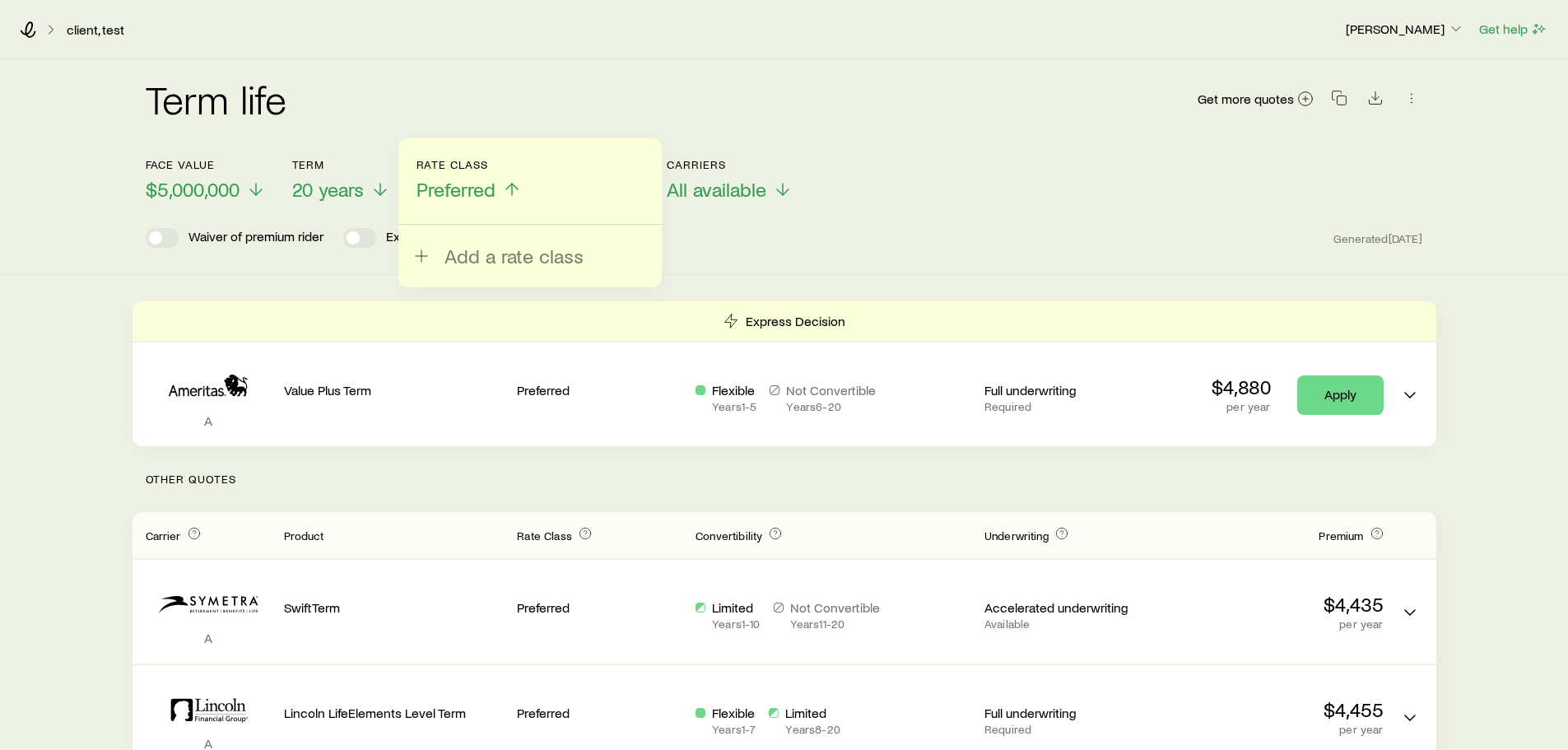
click at [820, 267] on div "Term life Get more quotes Face value $5,000,000 Term 20 years Rate Class Prefer…" at bounding box center [784, 166] width 1568 height 216
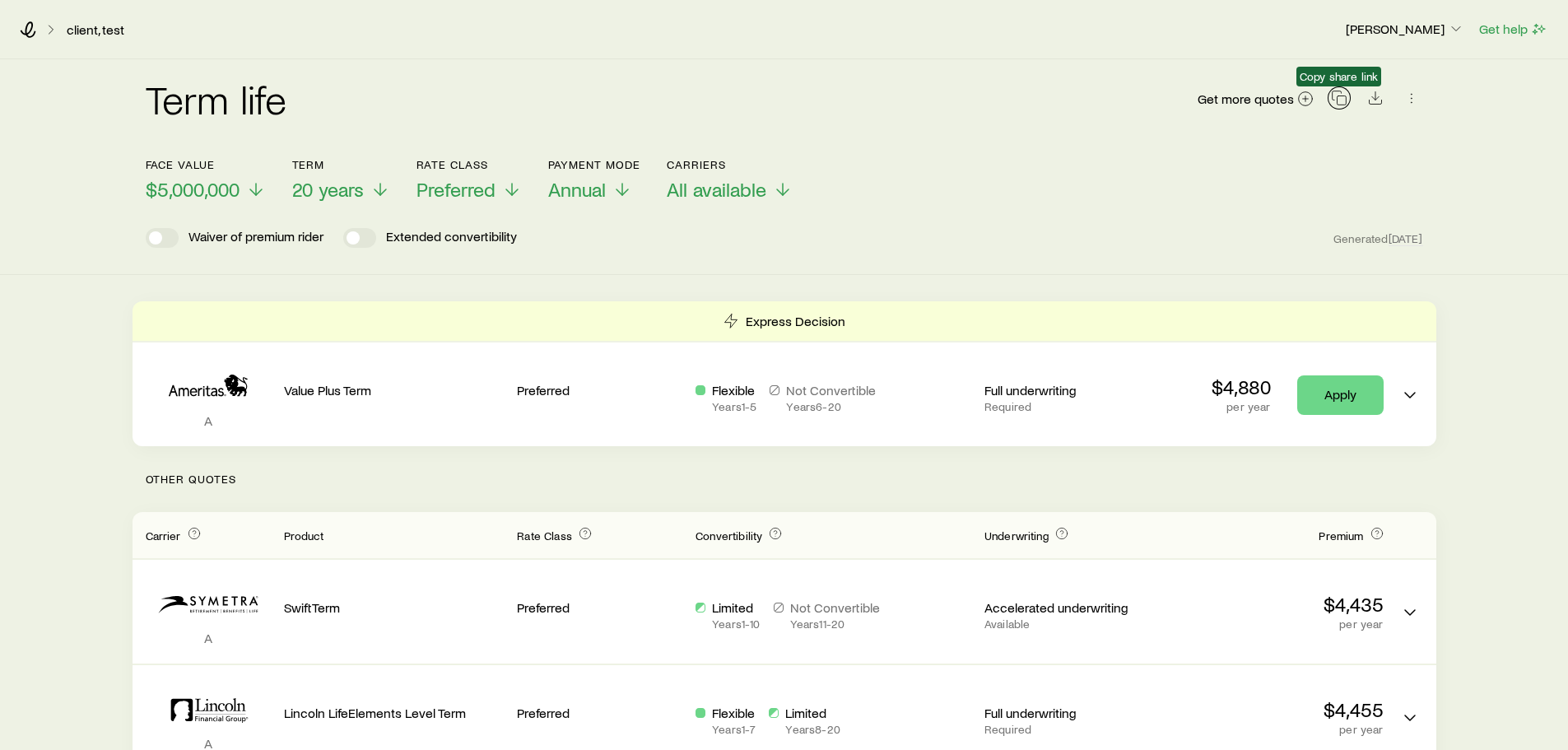
click at [1339, 95] on icon "button" at bounding box center [1339, 98] width 17 height 17
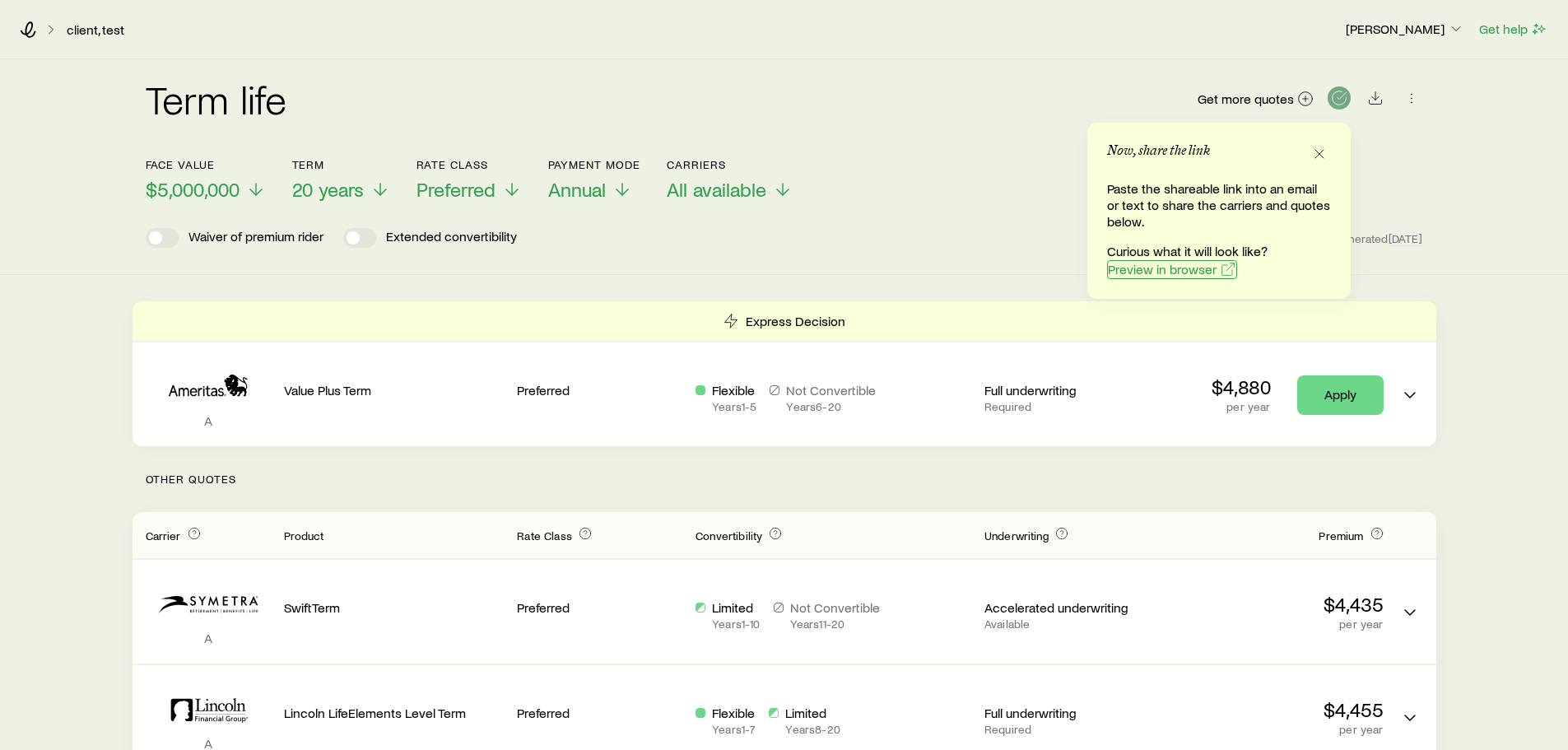
click at [1185, 269] on span "Preview in browser" at bounding box center [1162, 270] width 109 height 13
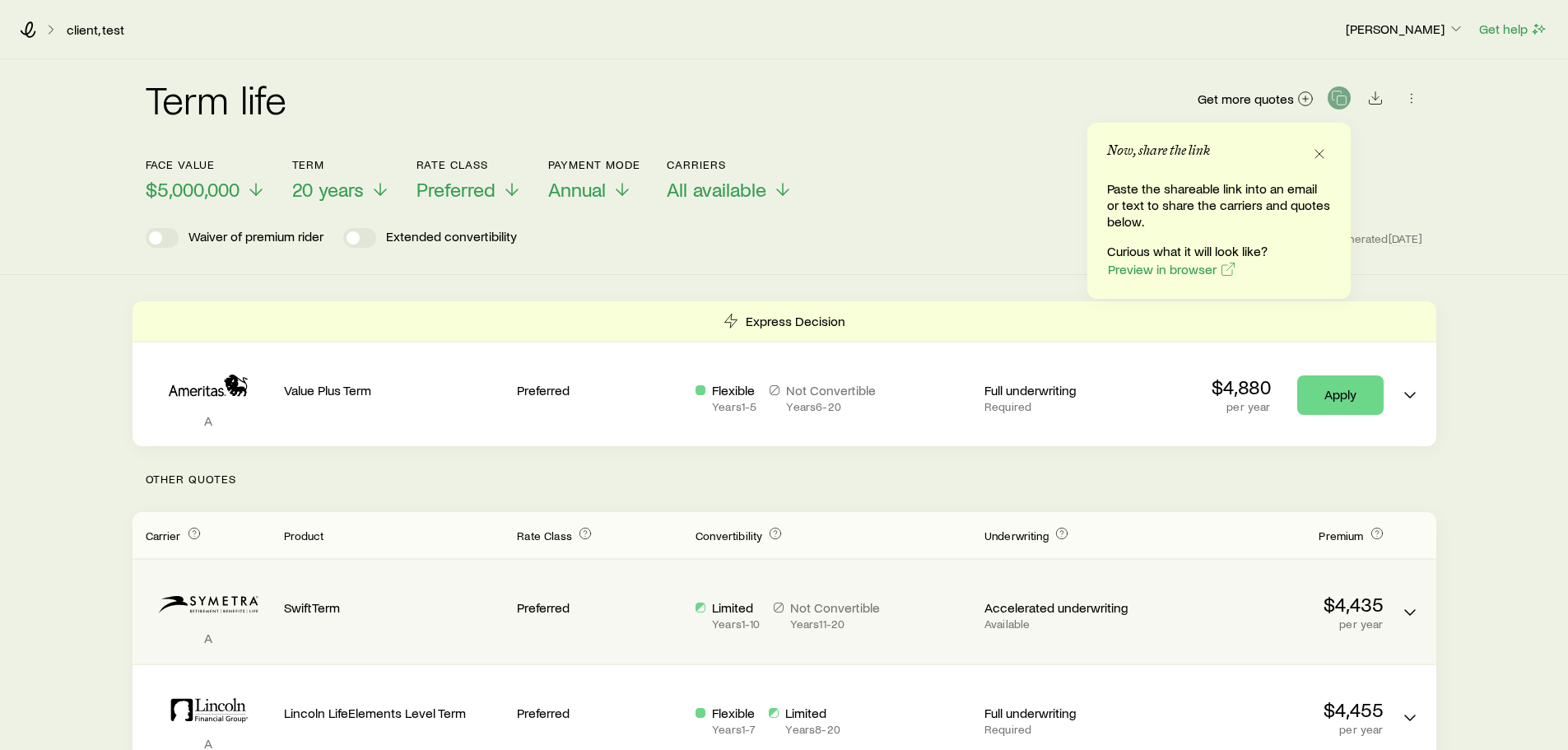
click at [1258, 567] on div "A SwiftTerm Preferred Limited Years 1 - 10 Not Convertible Years 11 - 20 Accele…" at bounding box center [784, 612] width 1304 height 104
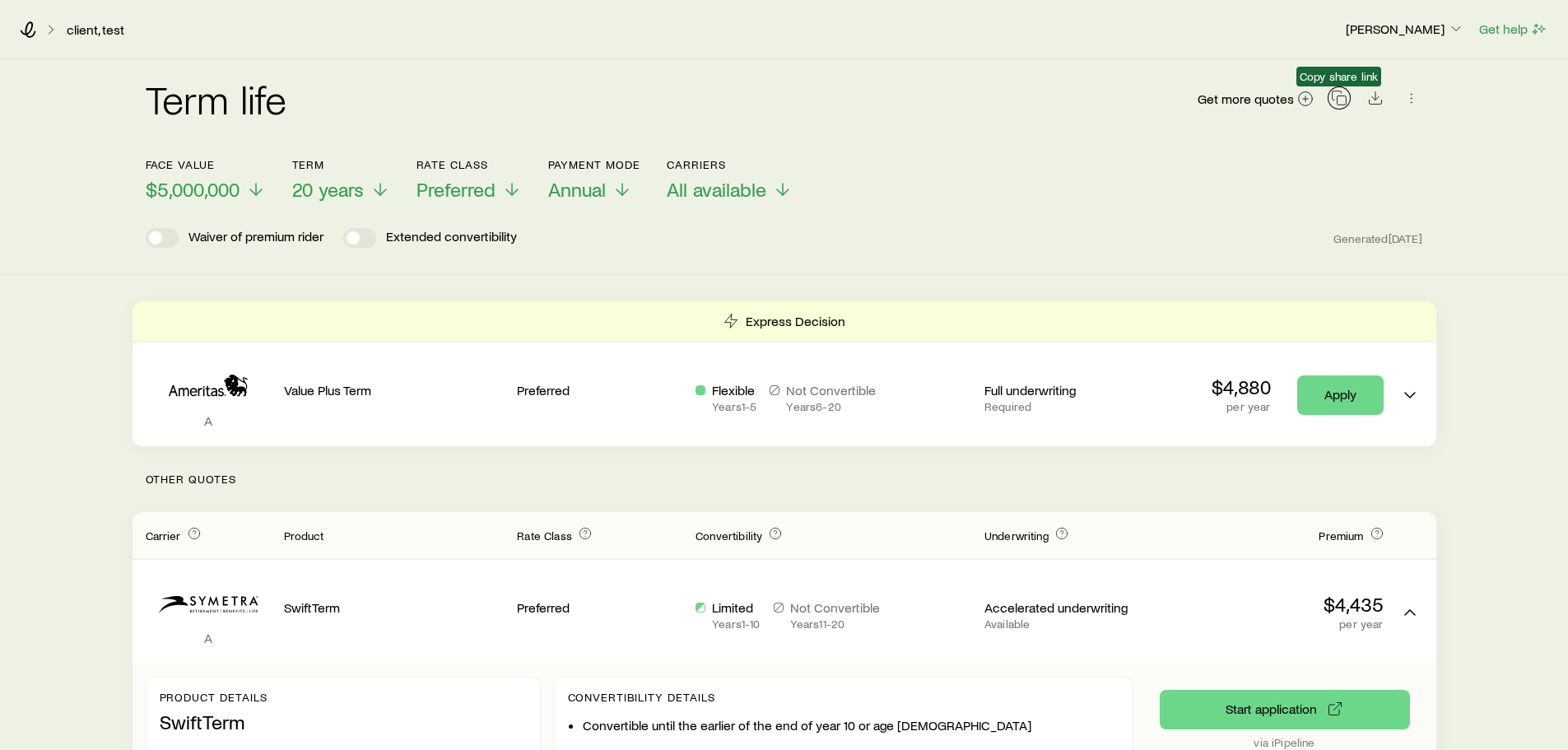
click at [1342, 101] on icon "button" at bounding box center [1339, 98] width 17 height 17
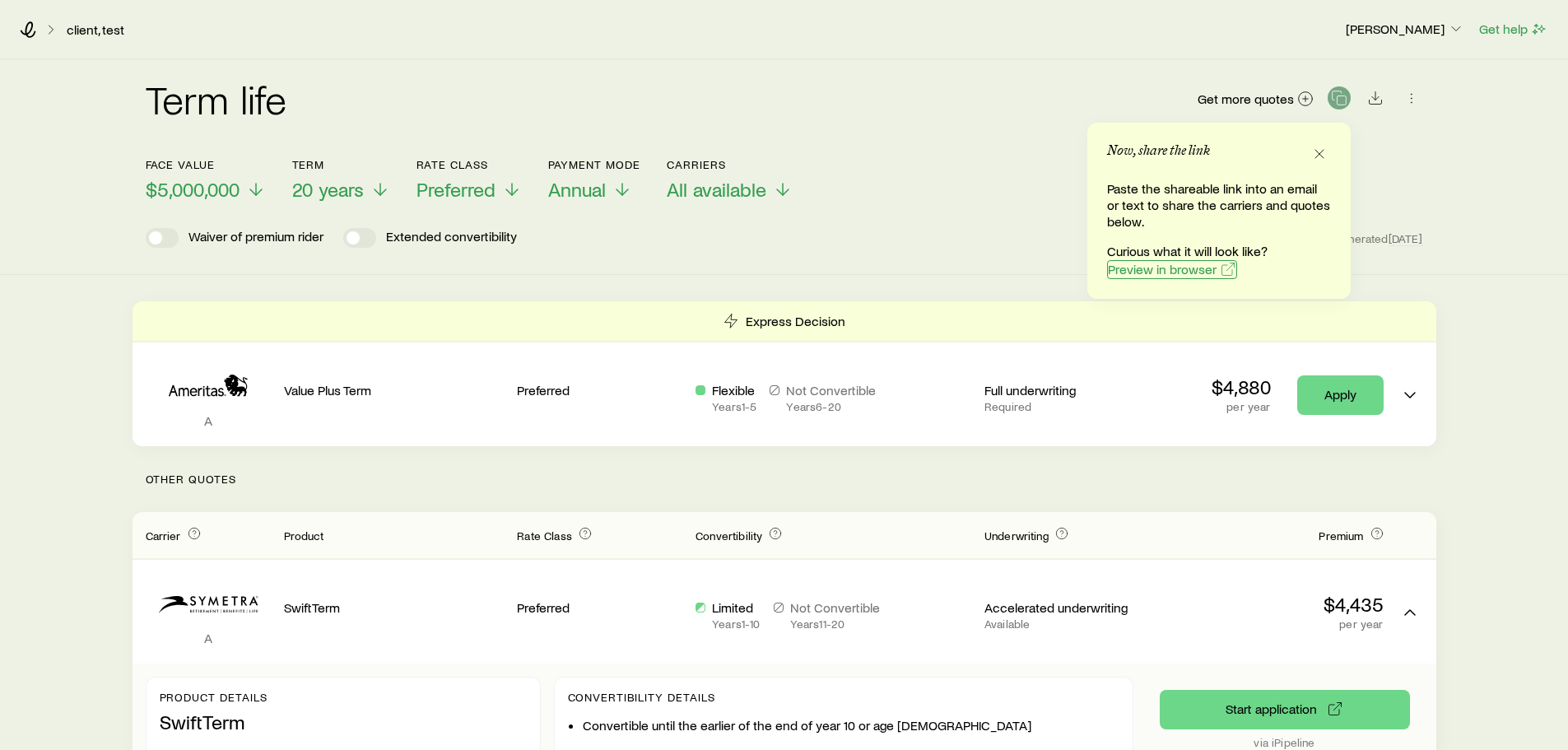
click at [1154, 272] on span "Preview in browser" at bounding box center [1162, 270] width 109 height 13
click at [834, 251] on div "Term life Get more quotes Face value $5,000,000 Term 20 years Rate Class Prefer…" at bounding box center [784, 166] width 1568 height 216
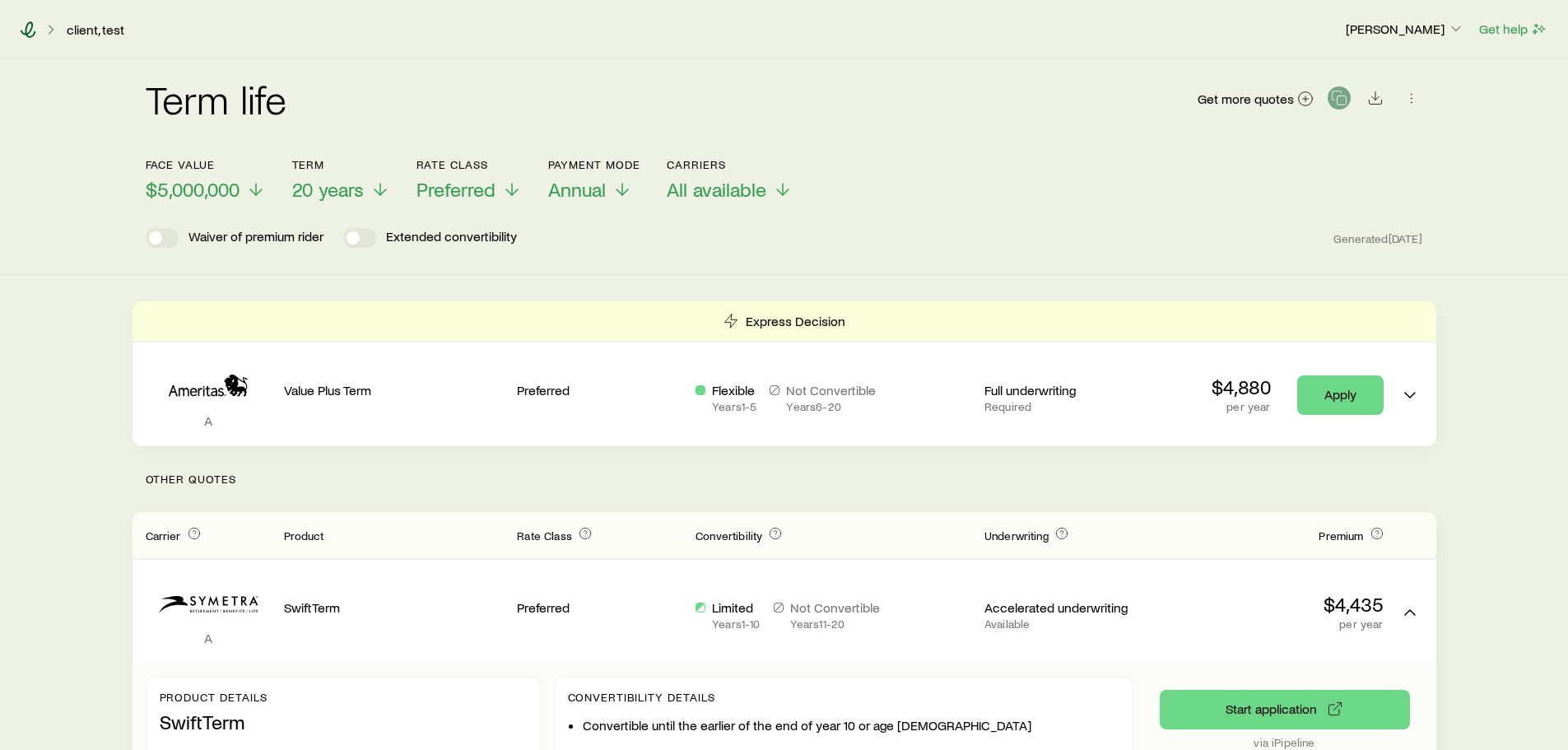
click at [32, 37] on icon at bounding box center [28, 30] width 16 height 17
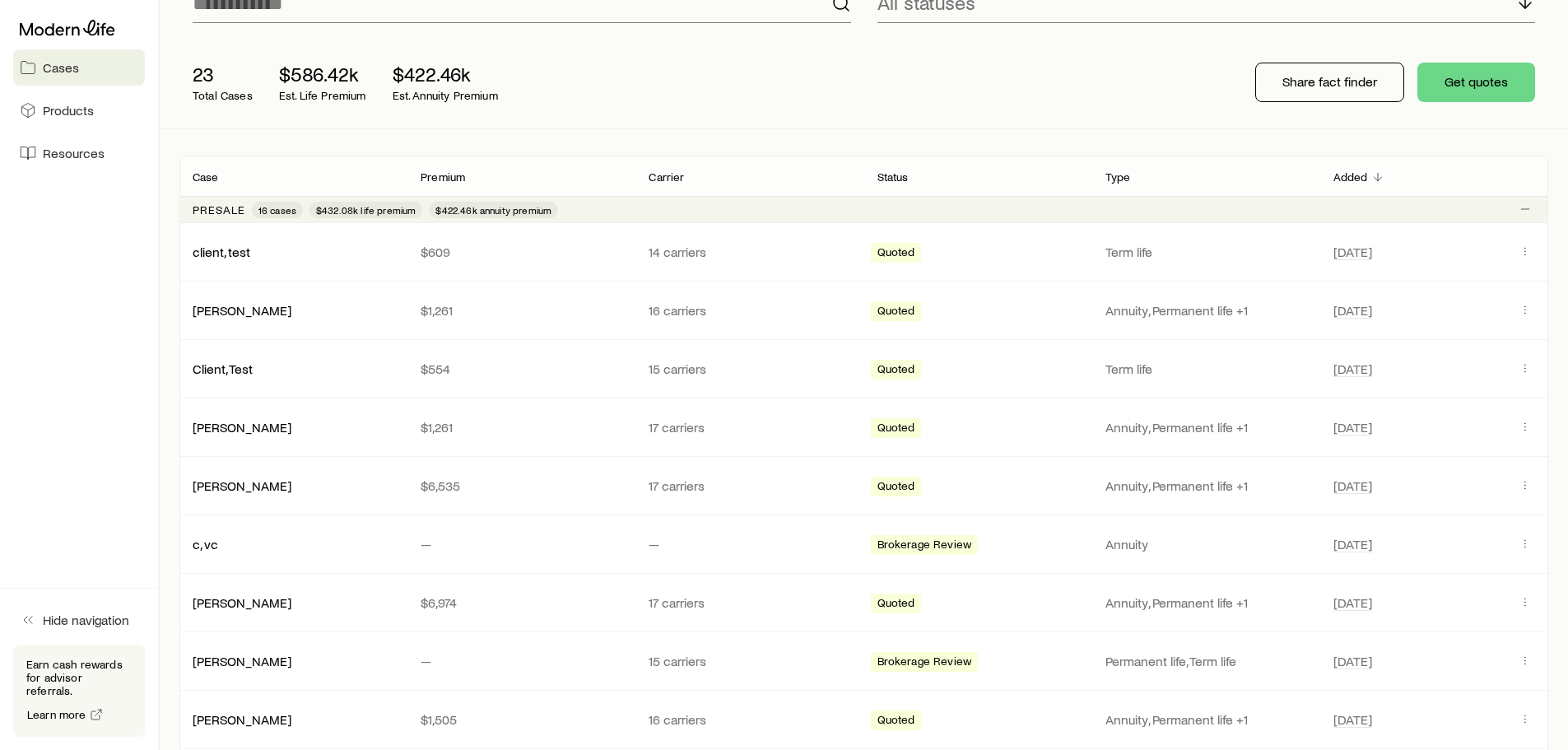
scroll to position [160, 0]
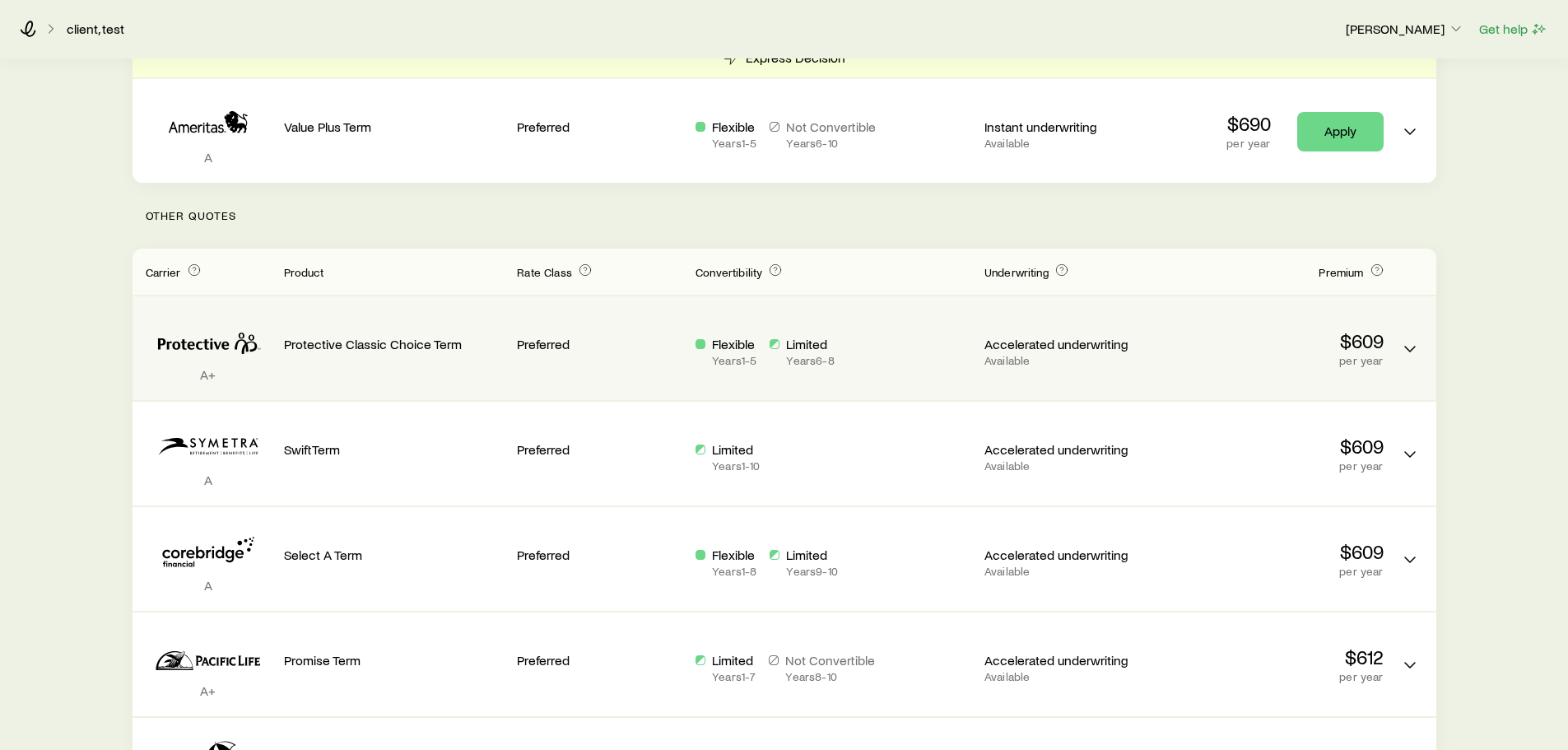
click at [1391, 349] on div "A+ Protective Classic Choice Term Preferred Flexible Years 1 - 5 Limited Years …" at bounding box center [784, 348] width 1304 height 104
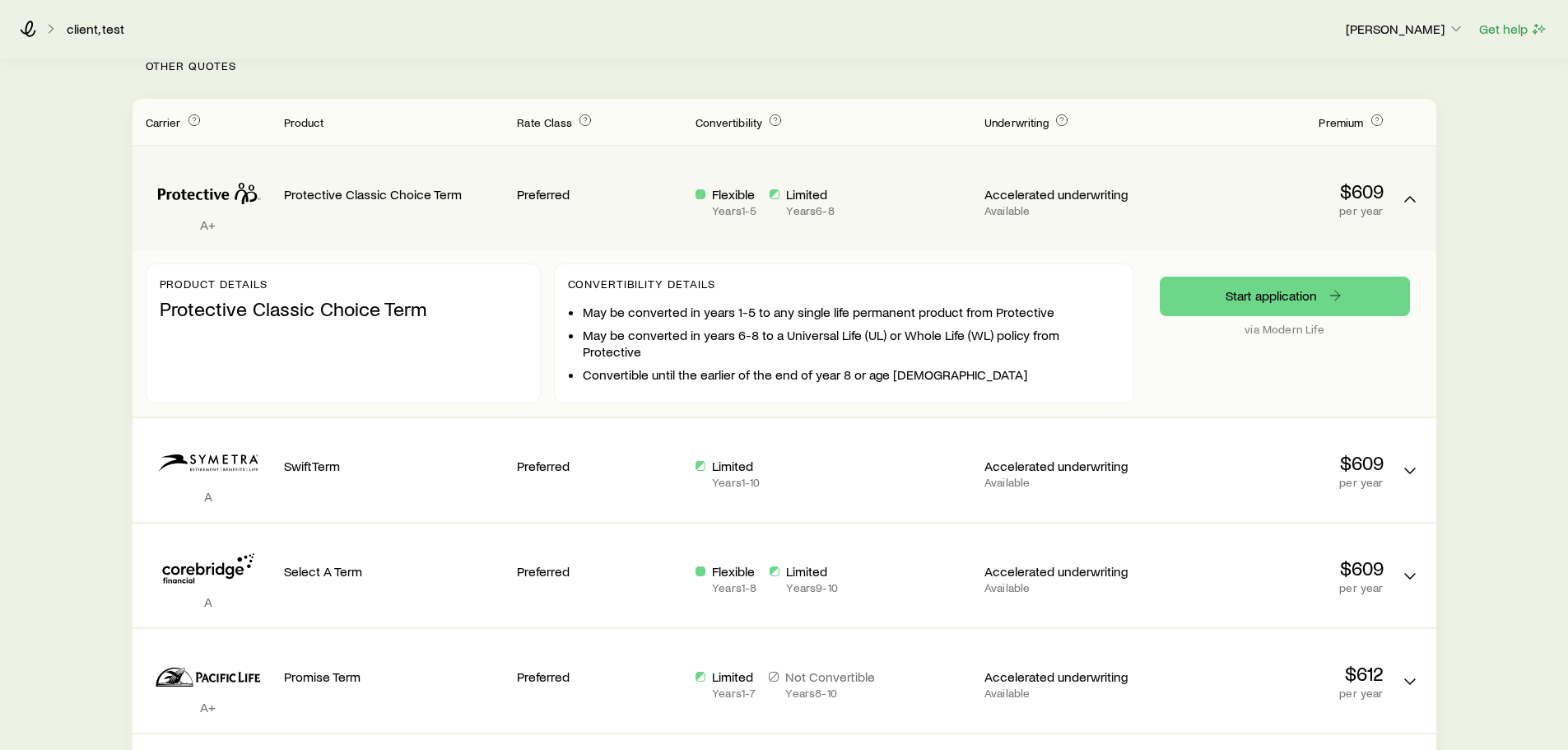
scroll to position [413, 0]
click at [1294, 291] on link "Start application" at bounding box center [1285, 296] width 251 height 39
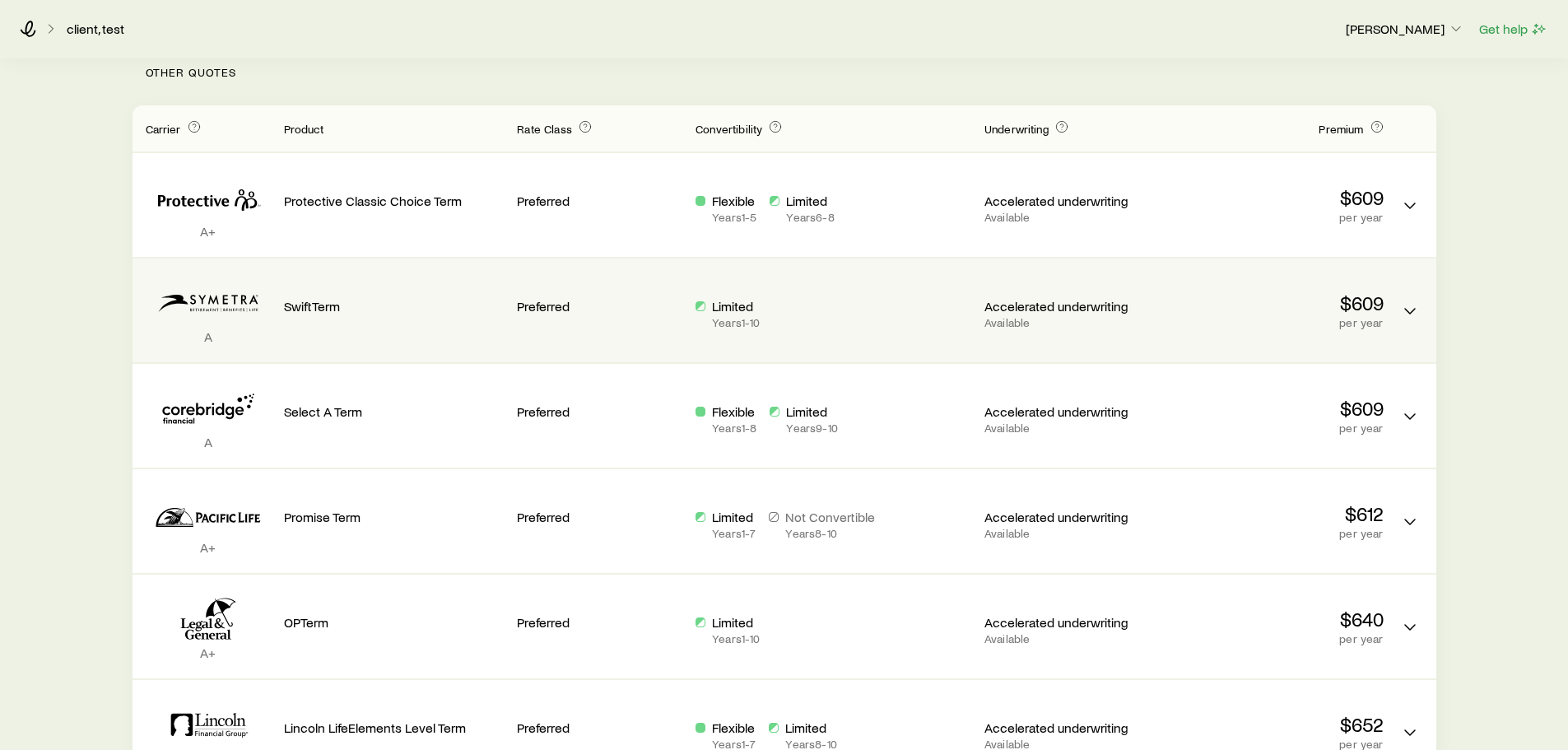
scroll to position [408, 0]
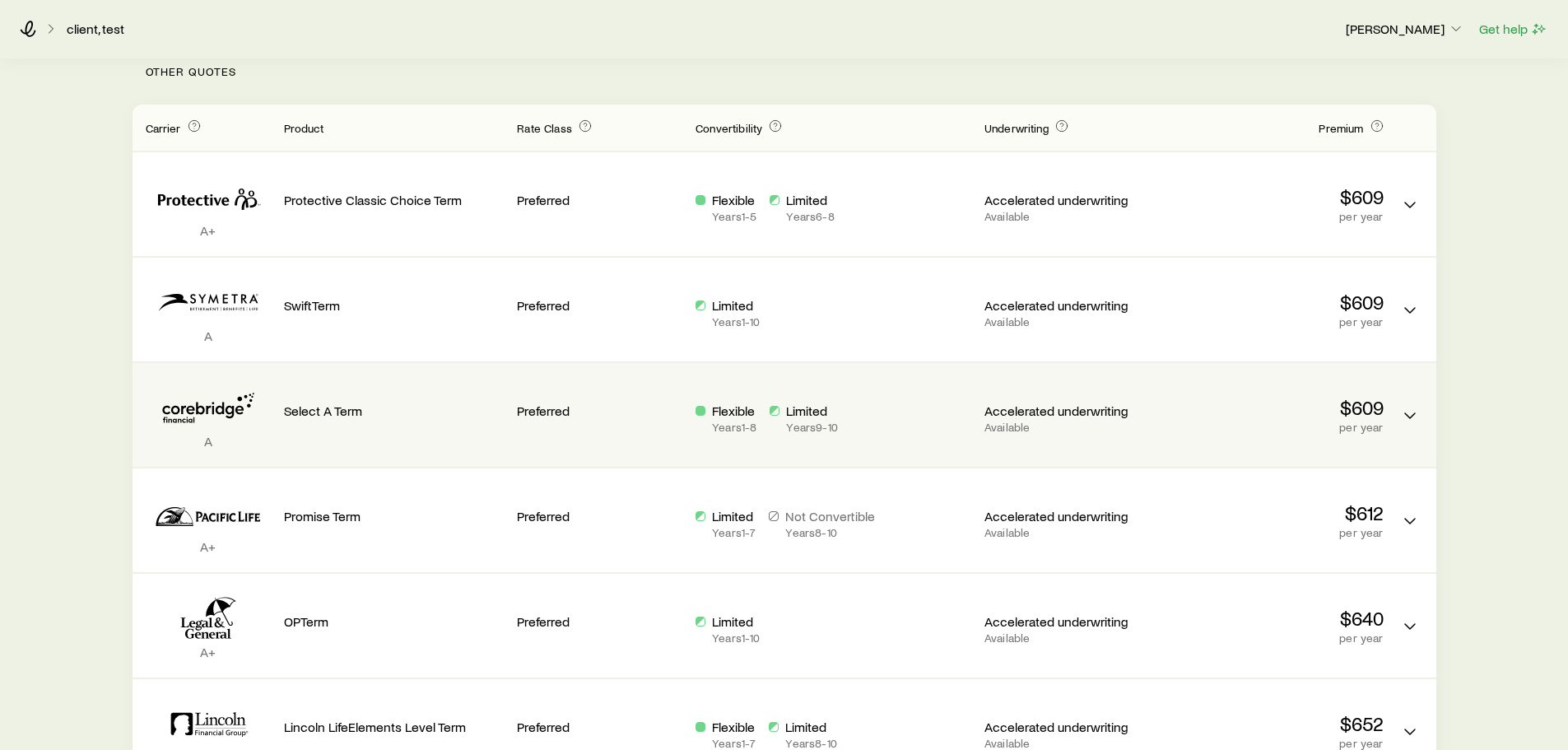
click at [1231, 391] on div "$609 per year" at bounding box center [1273, 405] width 221 height 57
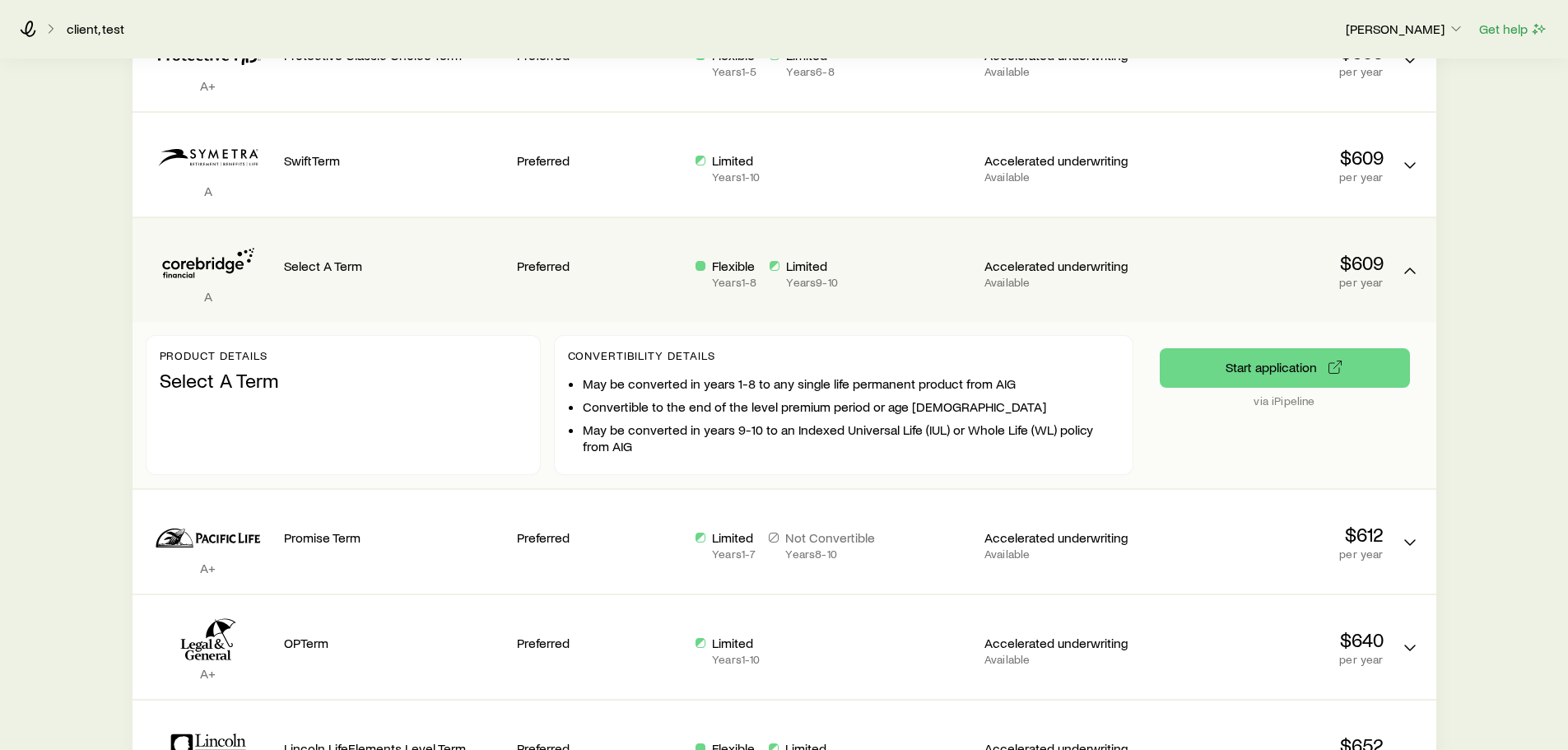
scroll to position [0, 0]
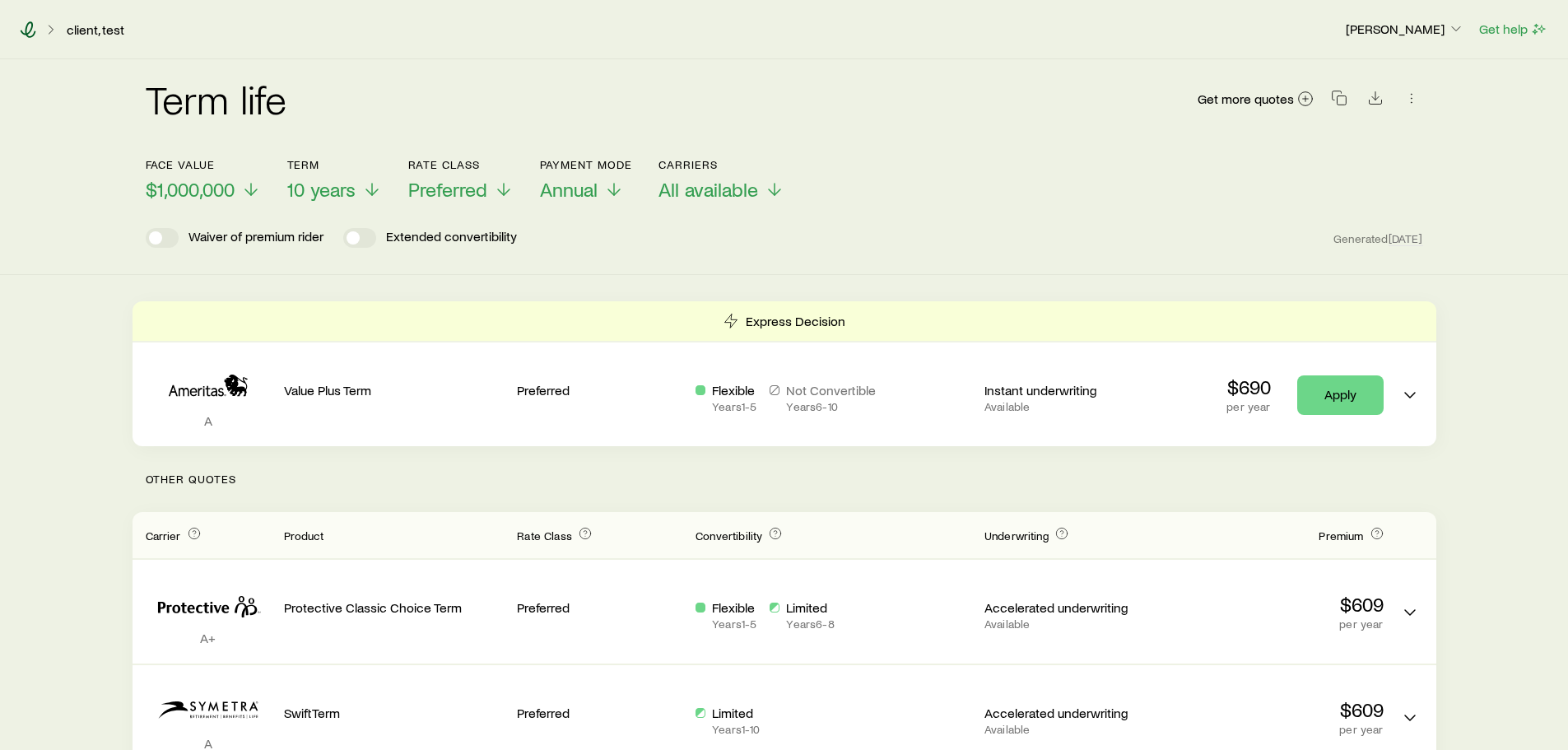
click at [28, 31] on icon at bounding box center [28, 30] width 17 height 17
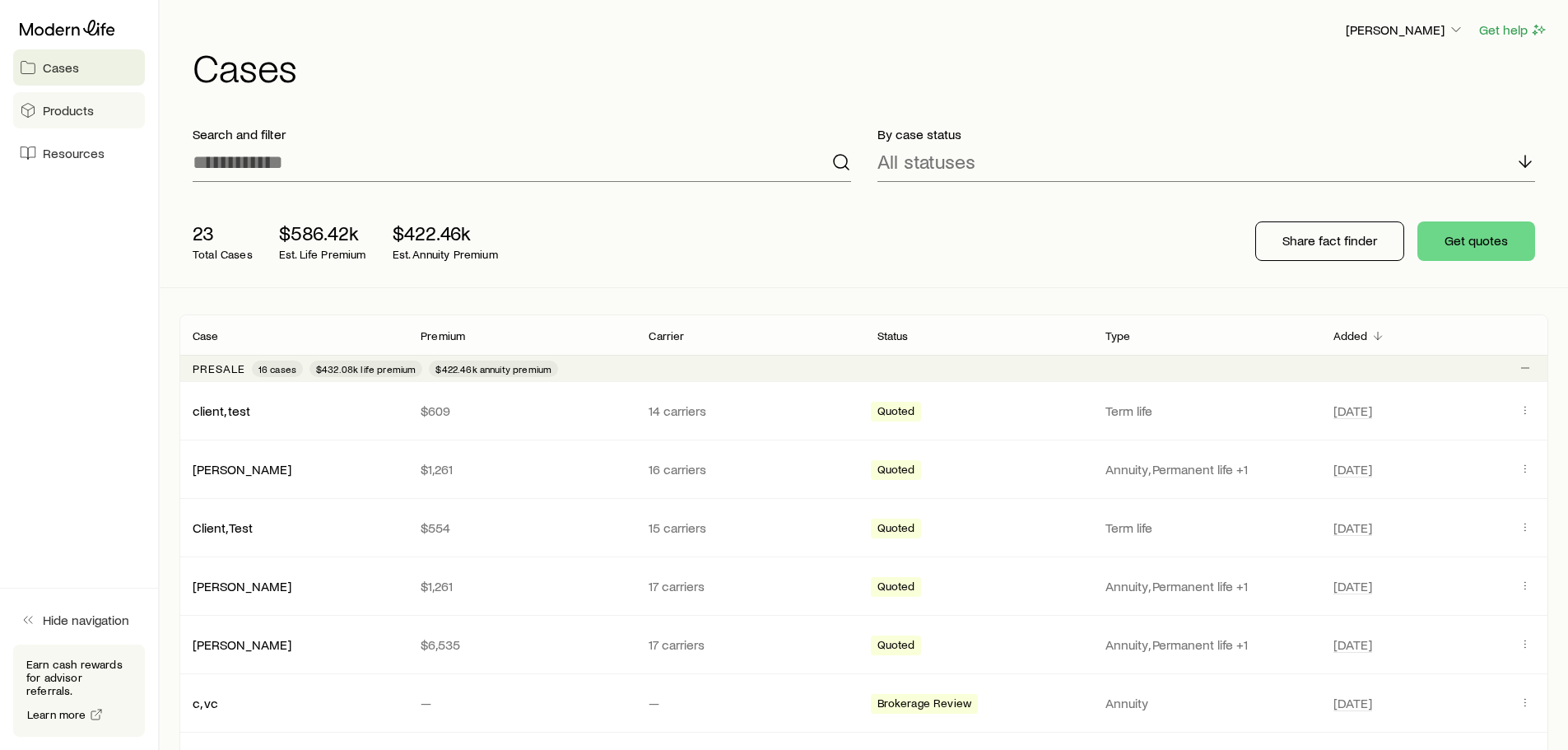
click at [80, 126] on link "Products" at bounding box center [79, 111] width 131 height 37
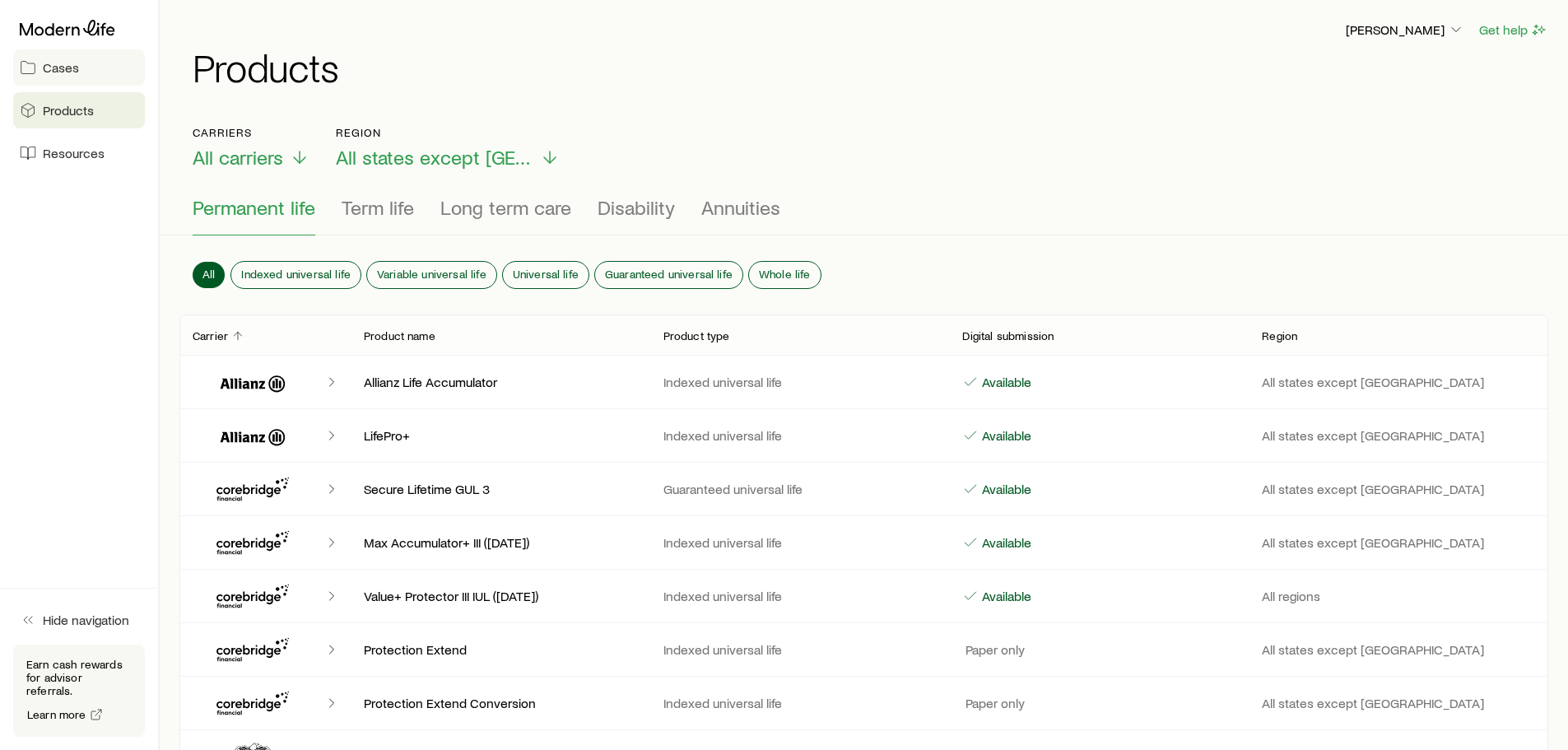
click at [65, 68] on span "Cases" at bounding box center [61, 67] width 37 height 17
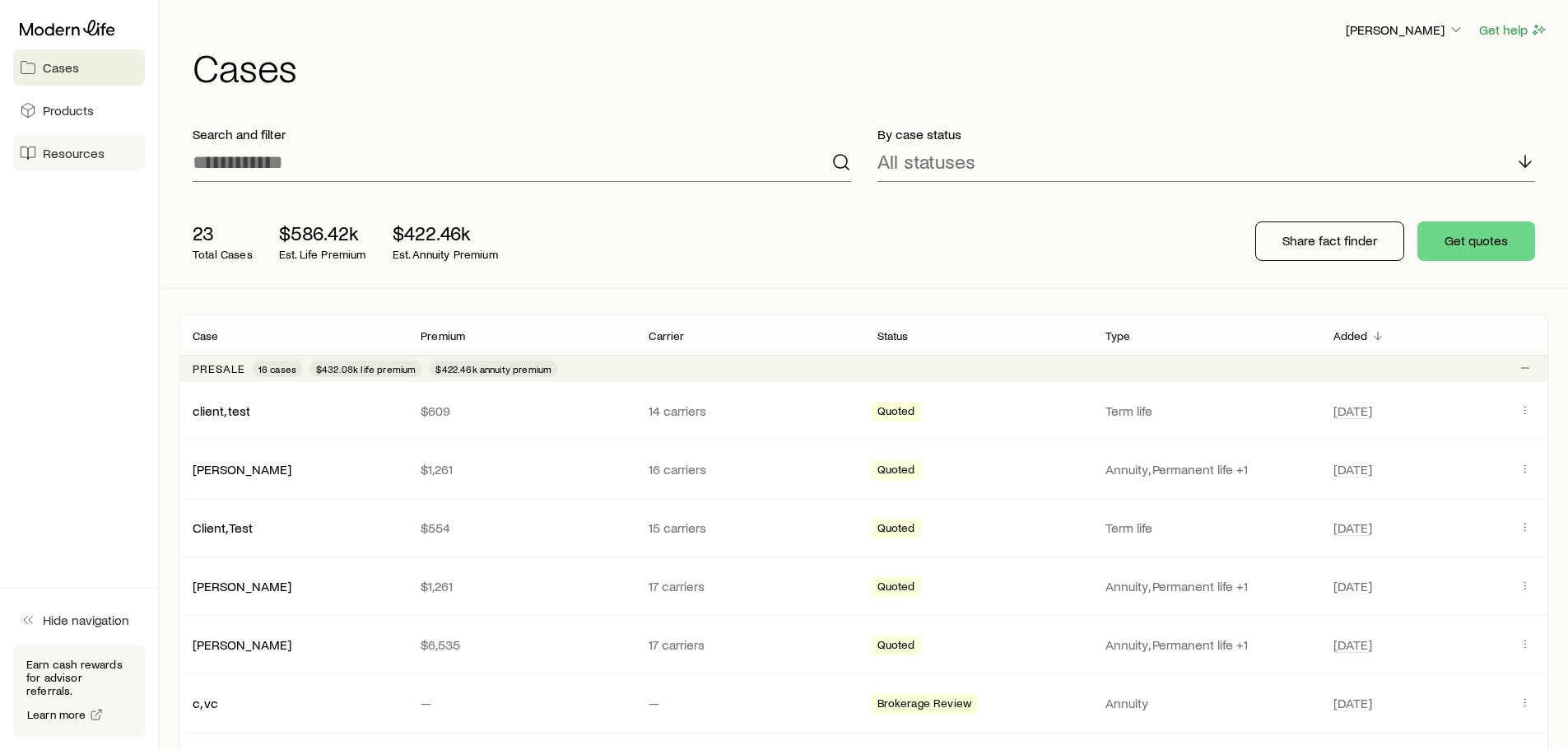
click at [101, 152] on span "Resources" at bounding box center [73, 153] width 62 height 17
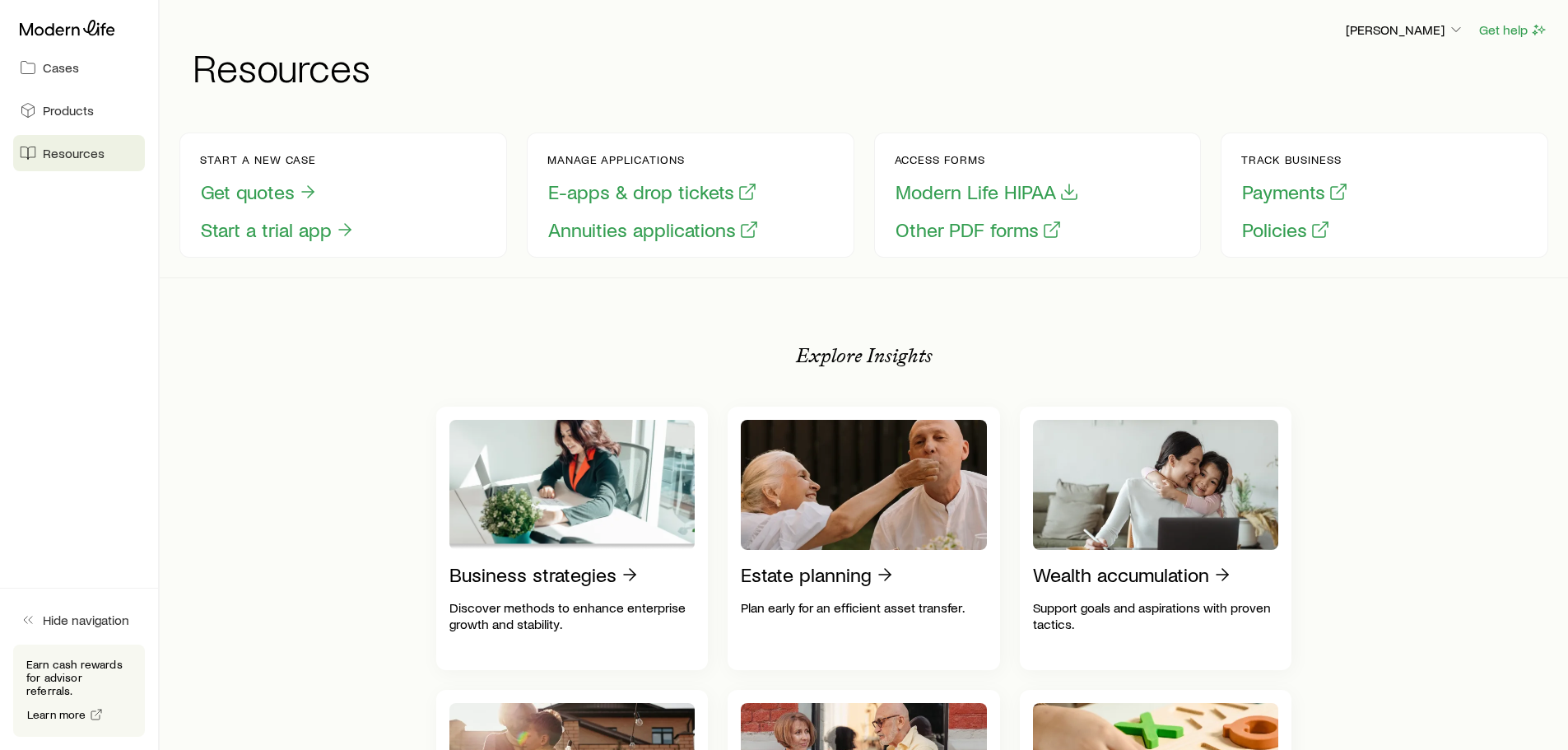
click at [30, 166] on link "Resources" at bounding box center [79, 153] width 131 height 37
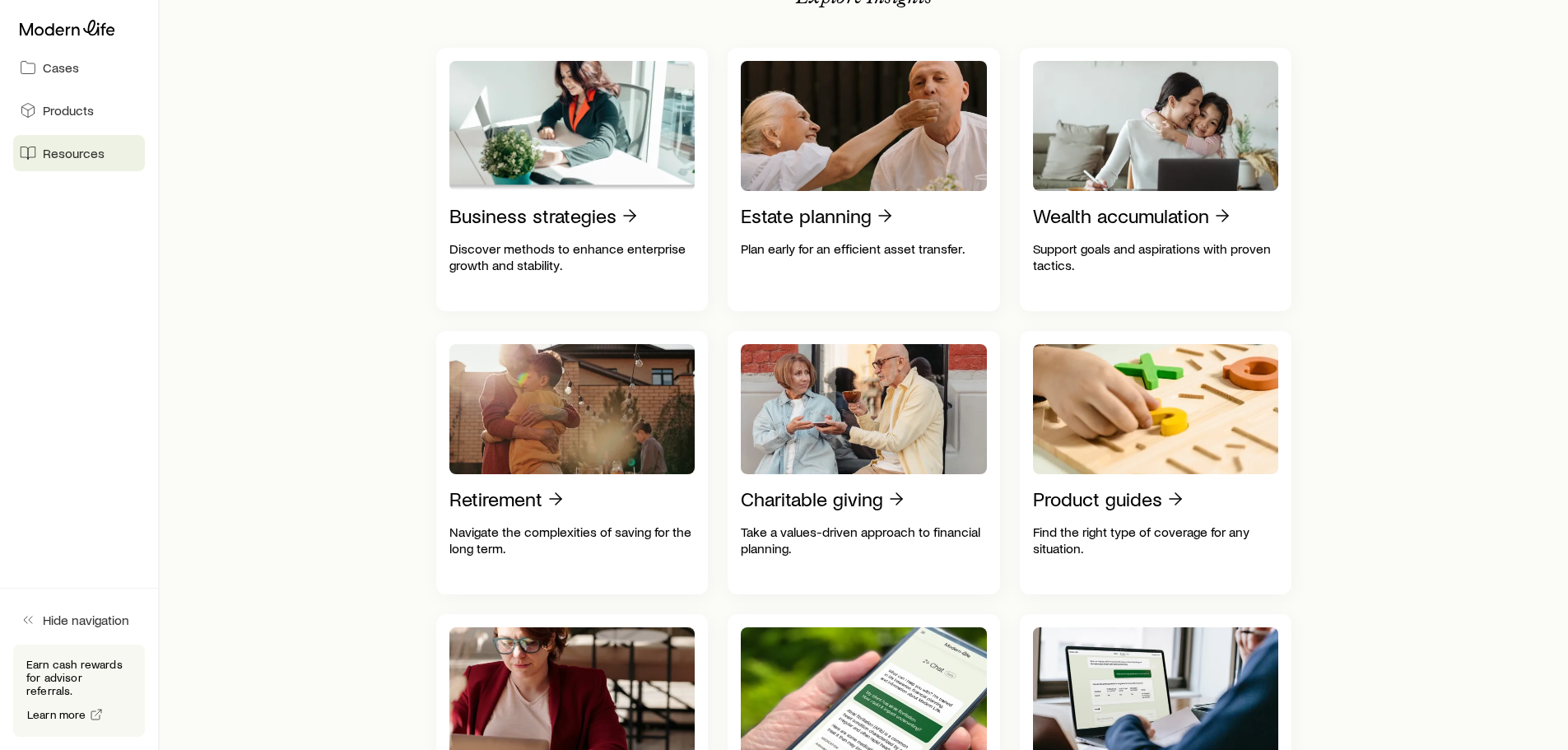
scroll to position [356, 0]
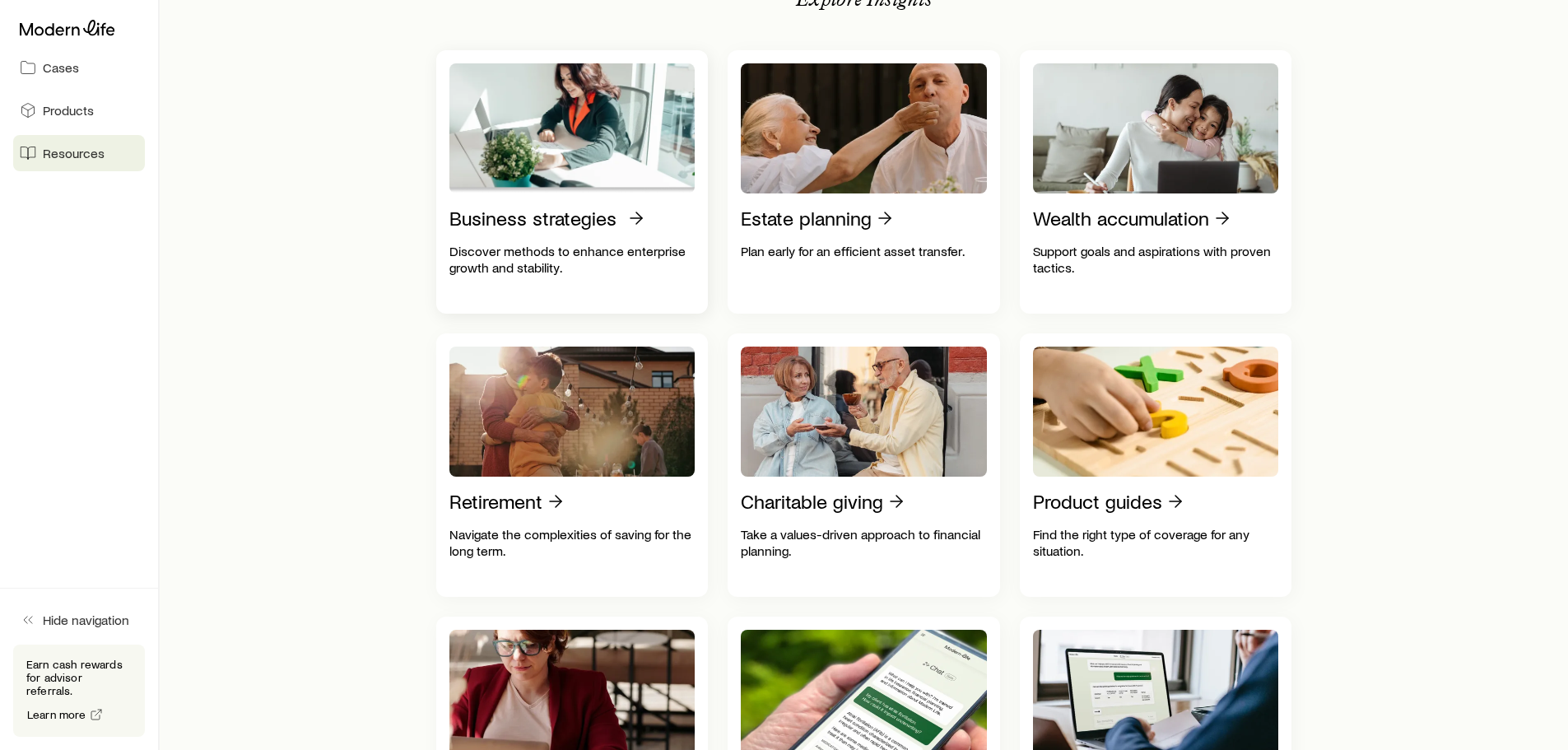
click at [560, 160] on img at bounding box center [573, 128] width 246 height 130
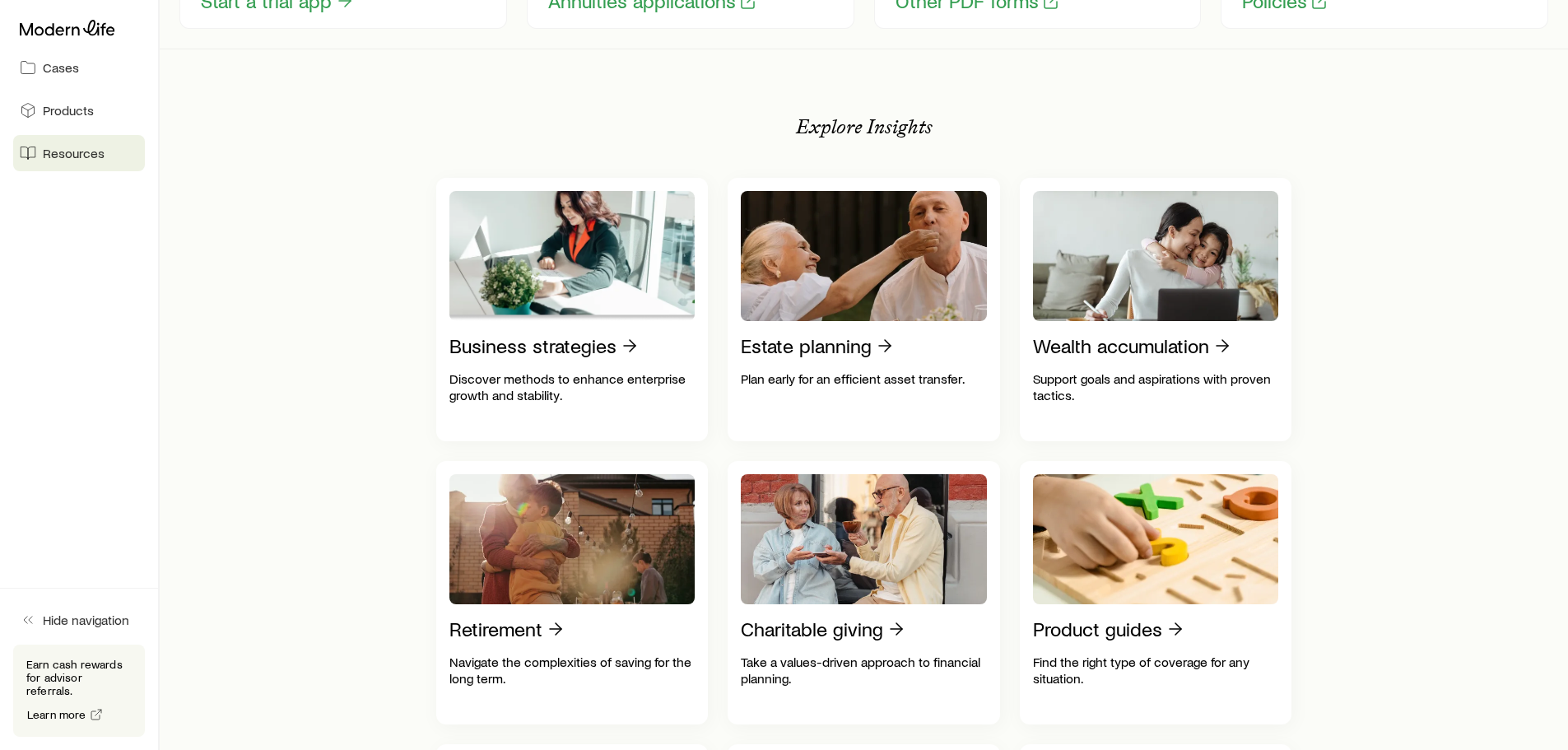
scroll to position [0, 0]
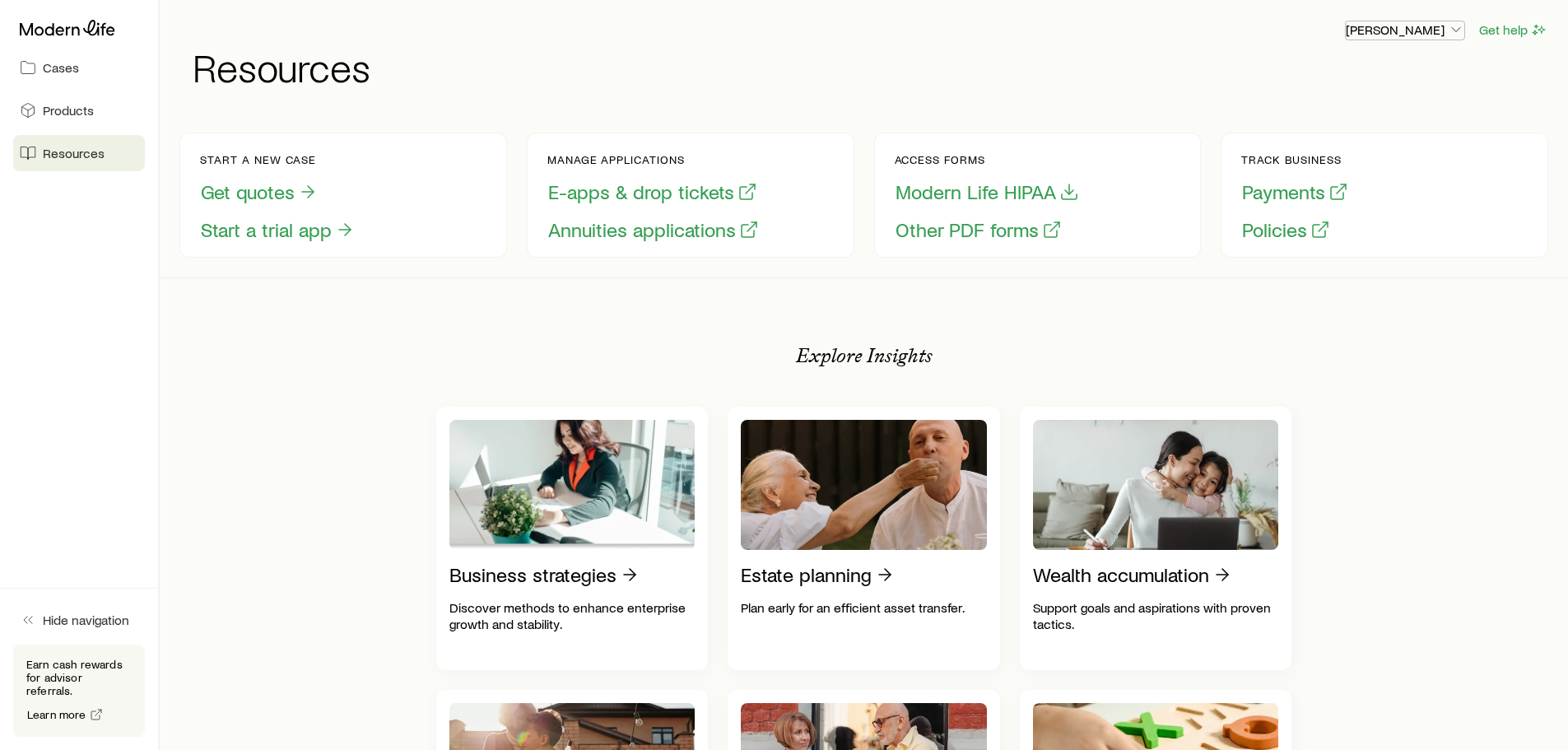
click at [1414, 31] on p "[PERSON_NAME]" at bounding box center [1405, 30] width 118 height 17
click at [1066, 89] on div "[PERSON_NAME] Get help Resources" at bounding box center [864, 53] width 1369 height 107
click at [1394, 37] on p "[PERSON_NAME]" at bounding box center [1405, 30] width 118 height 17
click at [1357, 73] on span "Licenses and contracts" at bounding box center [1372, 75] width 135 height 17
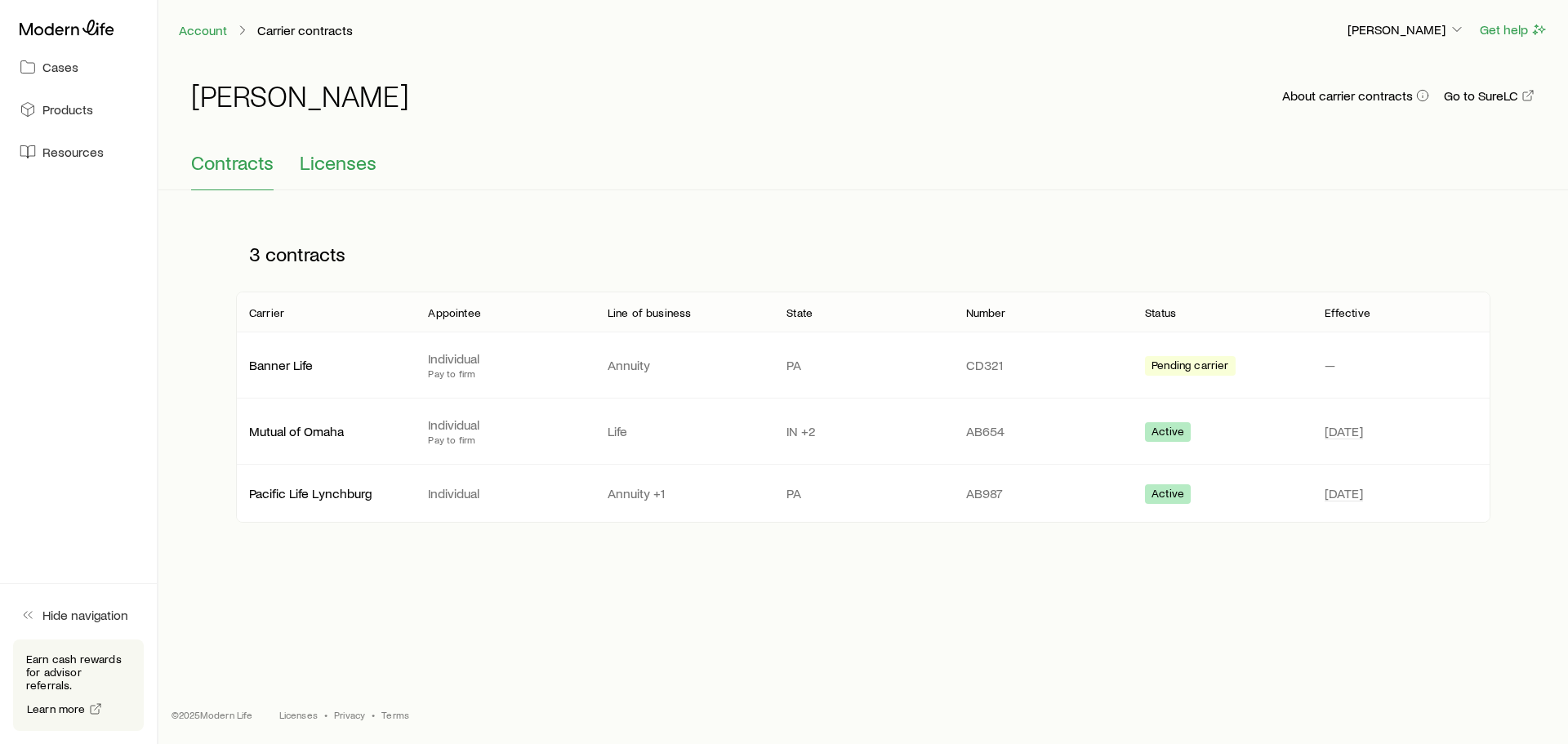
click at [344, 161] on span "Licenses" at bounding box center [338, 163] width 77 height 23
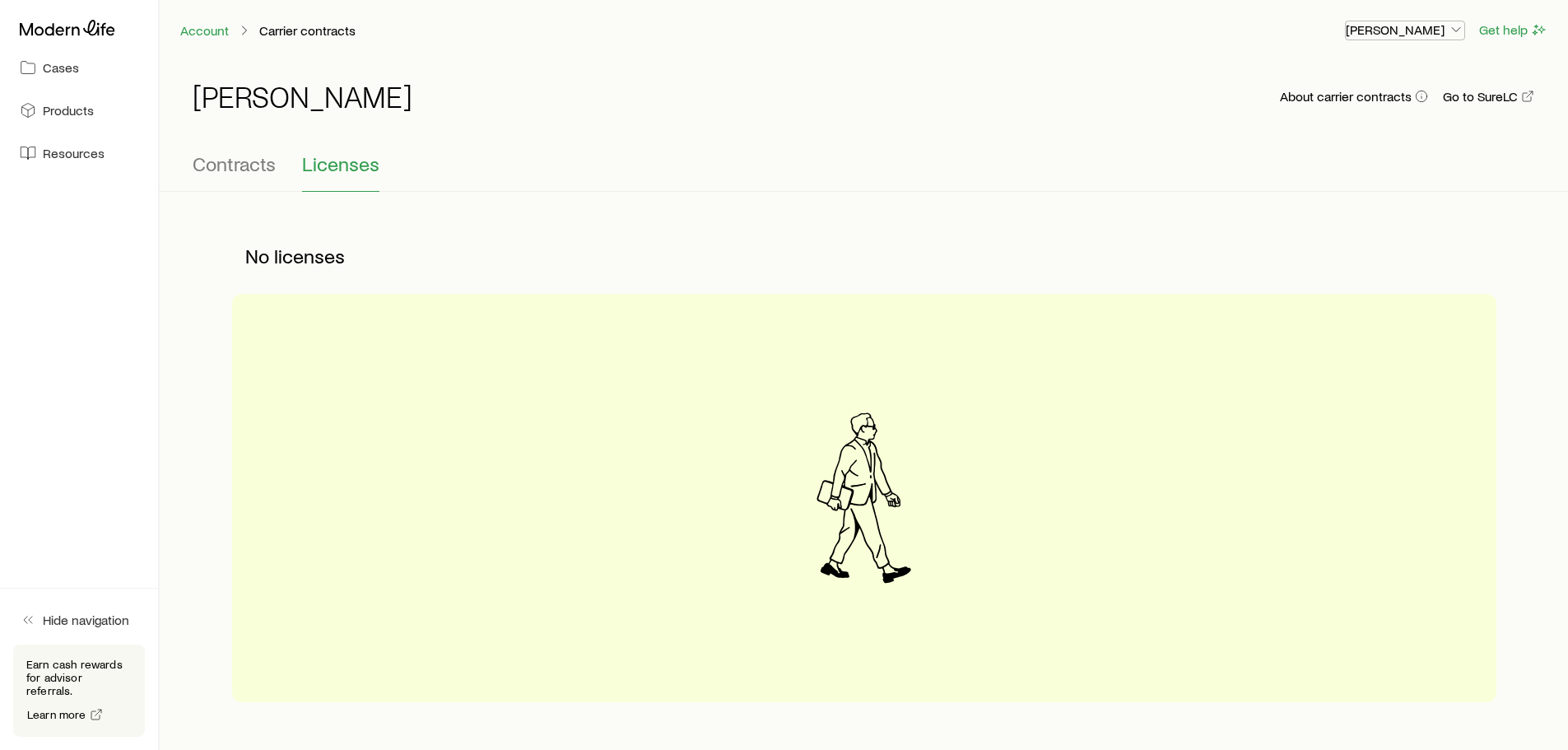
click at [1391, 23] on p "[PERSON_NAME]" at bounding box center [1405, 30] width 118 height 17
click at [1339, 108] on span "Commission schedule" at bounding box center [1368, 112] width 127 height 17
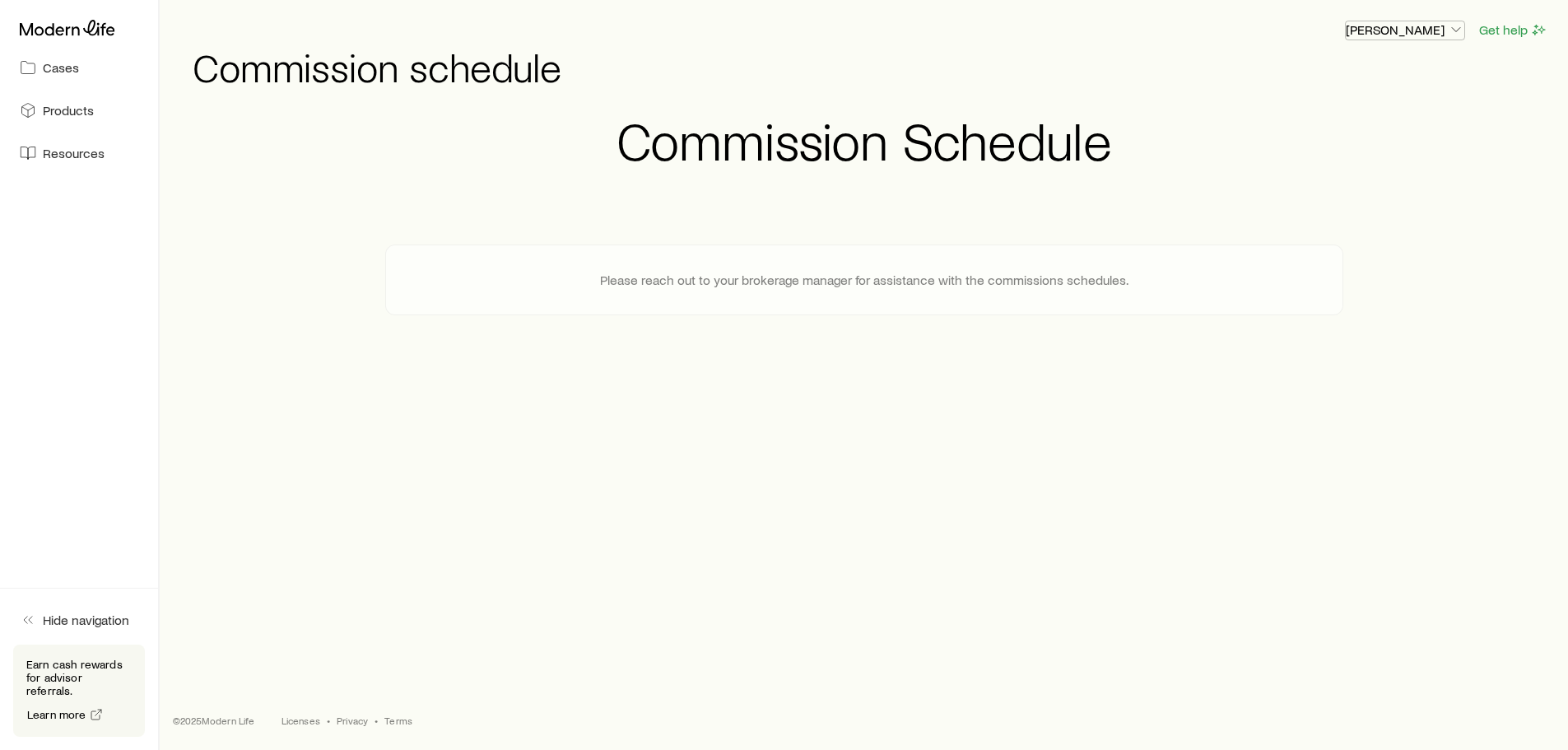
click at [1429, 34] on p "[PERSON_NAME]" at bounding box center [1405, 30] width 118 height 17
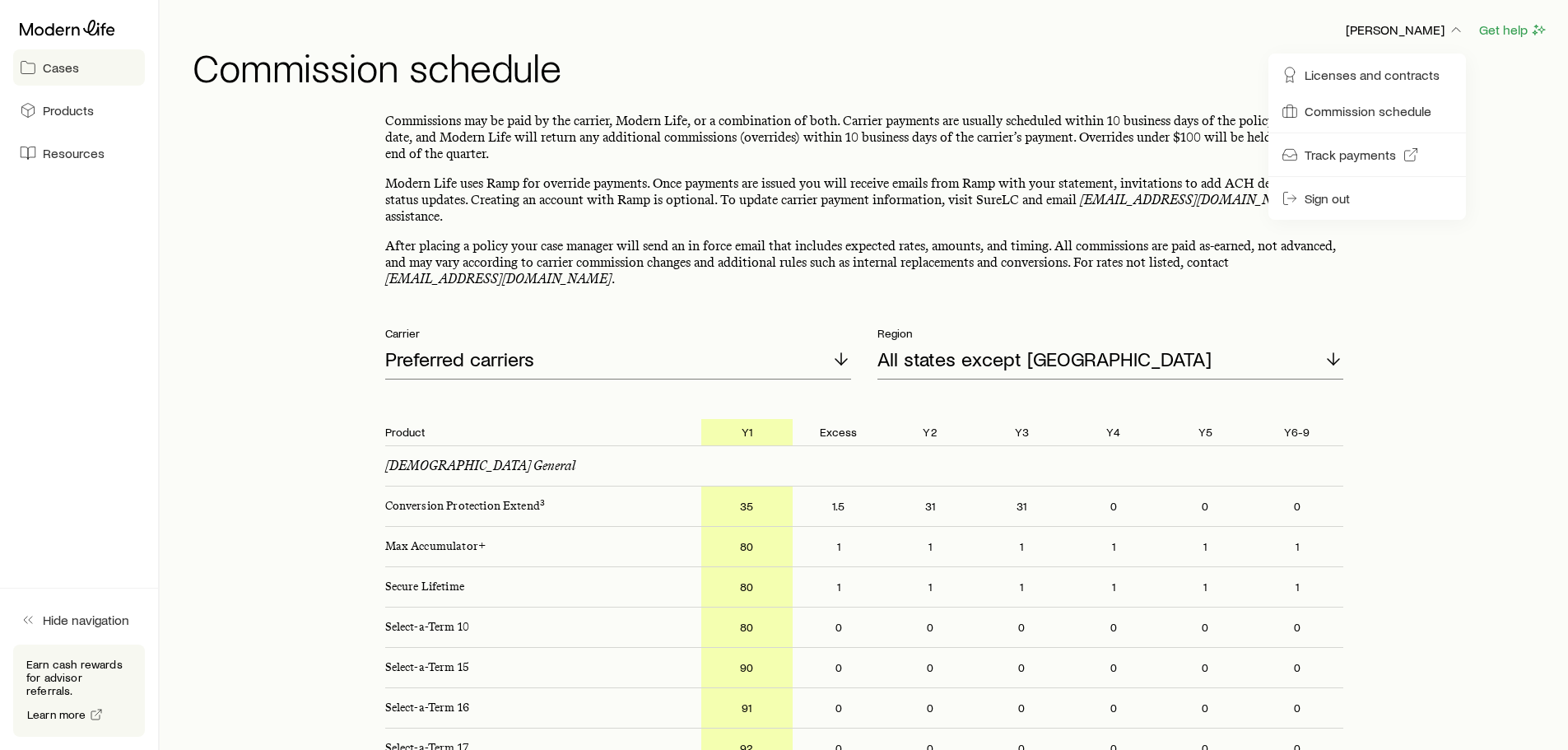
click at [70, 77] on link "Cases" at bounding box center [79, 67] width 131 height 37
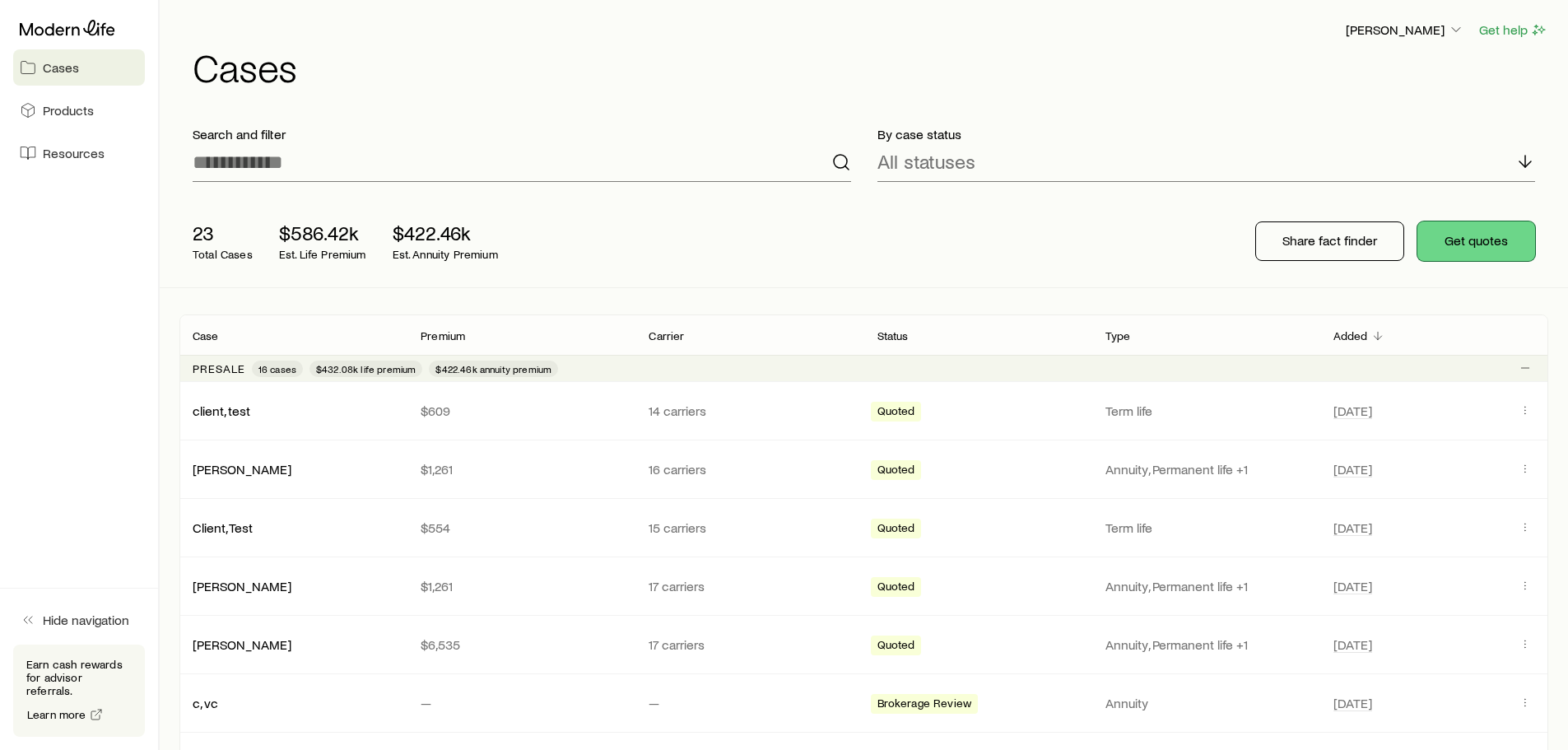
click at [1479, 240] on button "Get quotes" at bounding box center [1476, 241] width 117 height 39
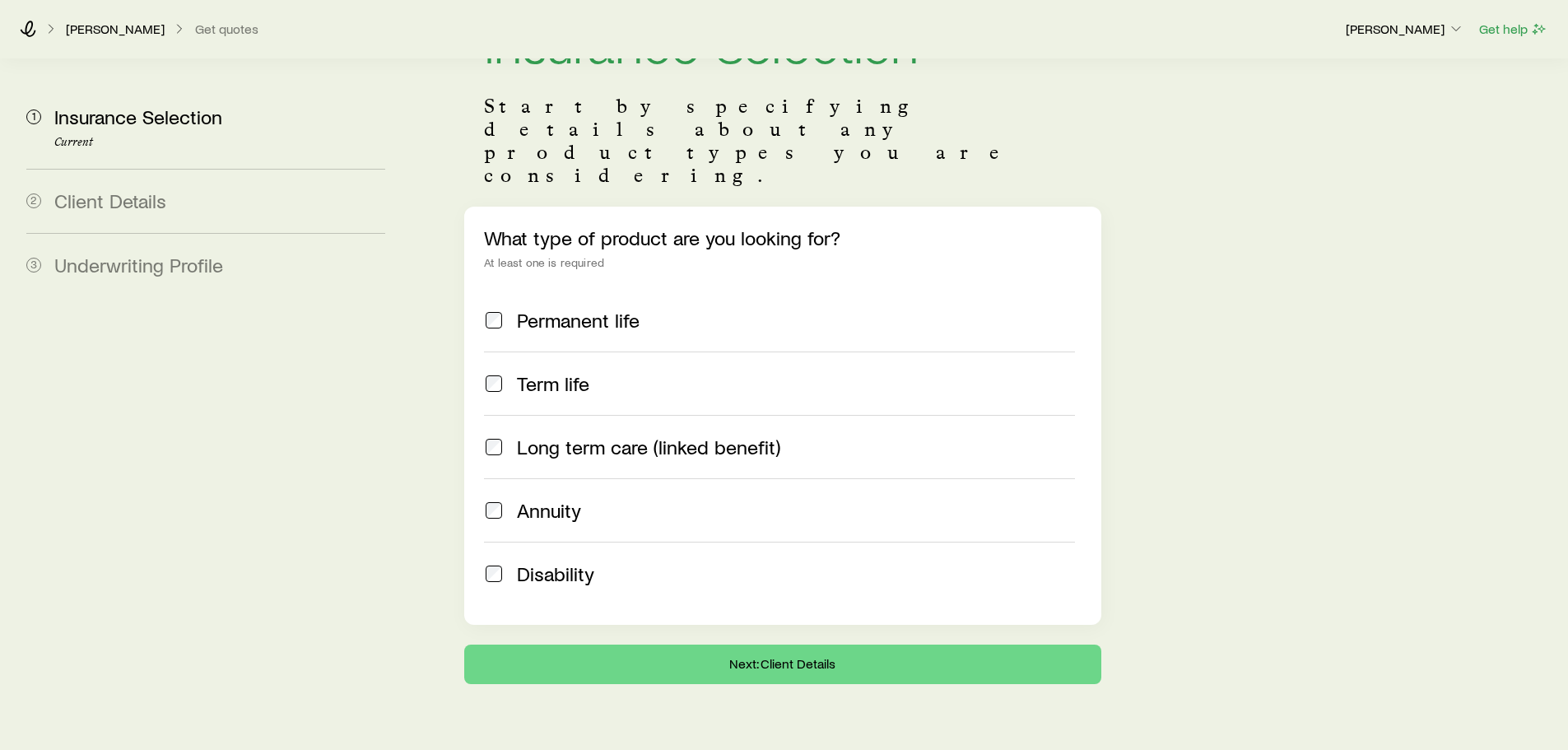
click at [525, 499] on span "Annuity" at bounding box center [548, 510] width 64 height 23
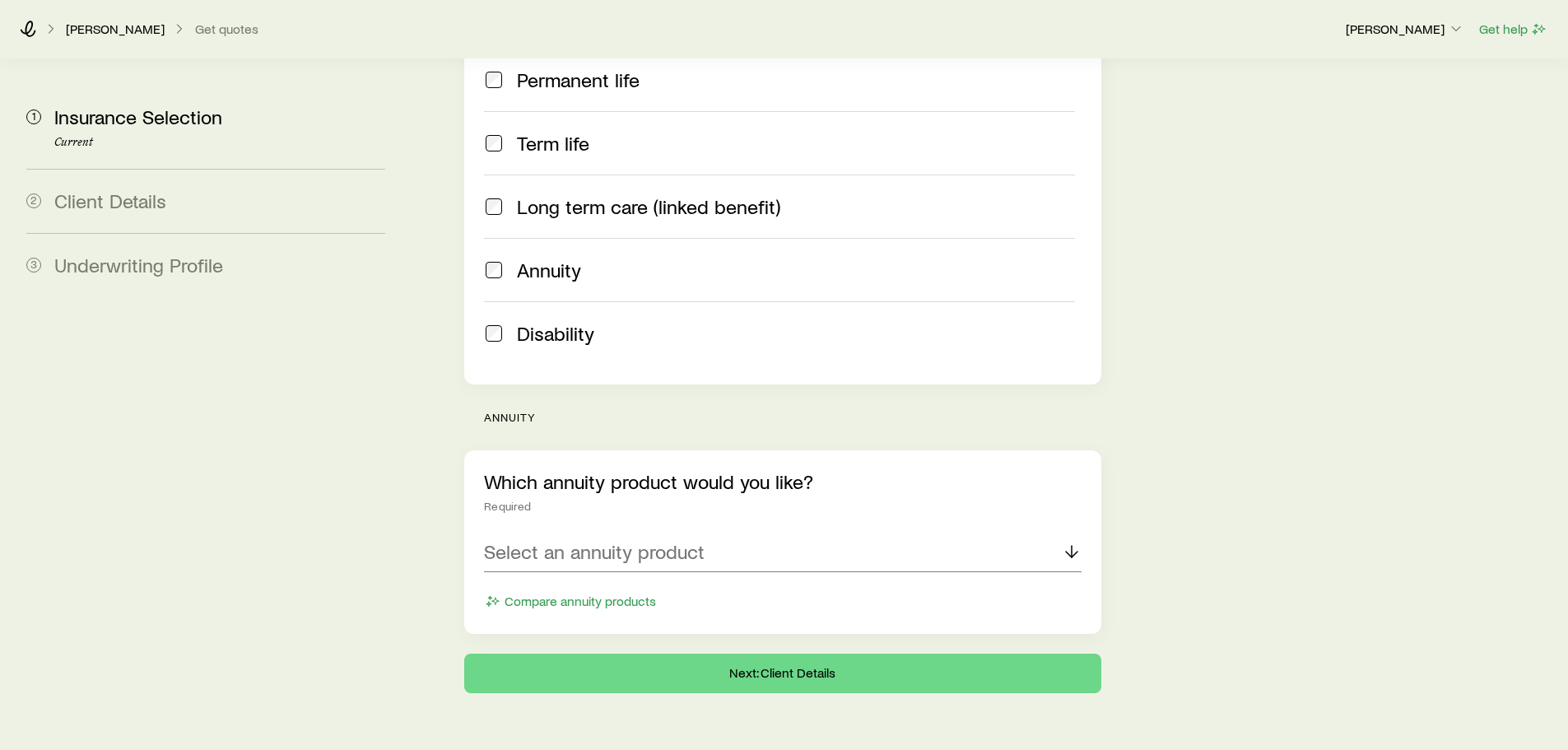
scroll to position [345, 0]
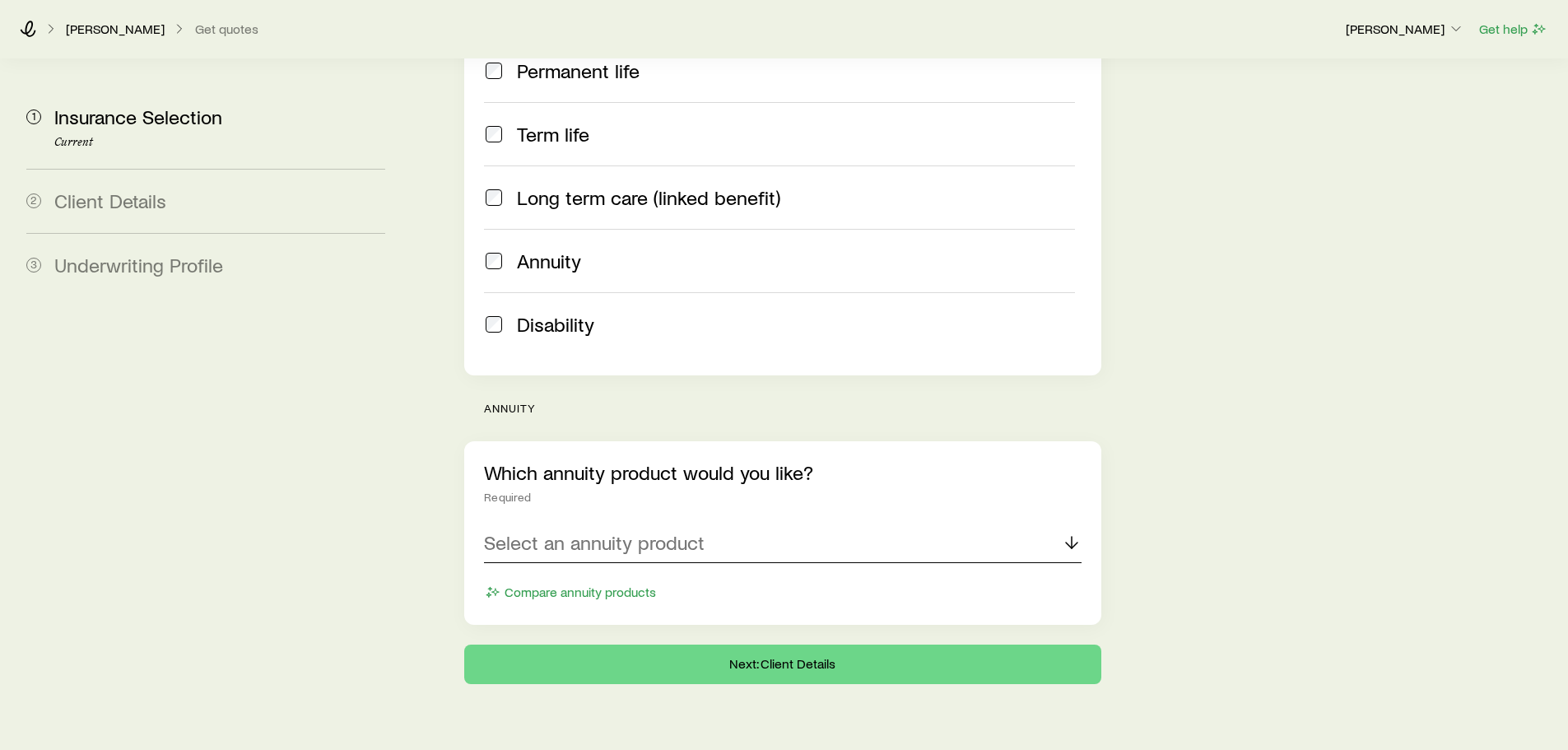
click at [557, 531] on p "Select an annuity product" at bounding box center [594, 543] width 221 height 23
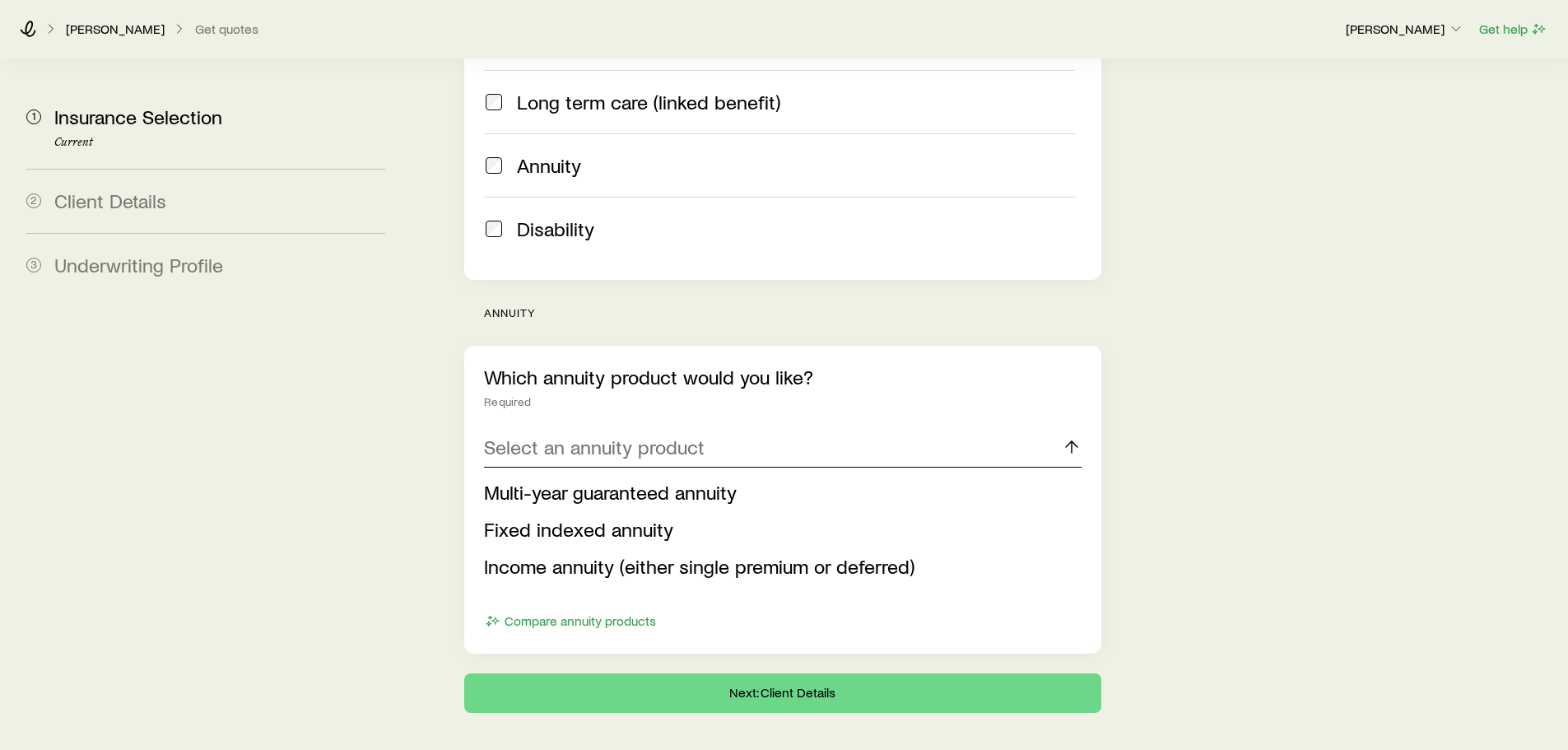
scroll to position [443, 0]
click at [588, 479] on span "Multi-year guaranteed annuity" at bounding box center [611, 490] width 253 height 24
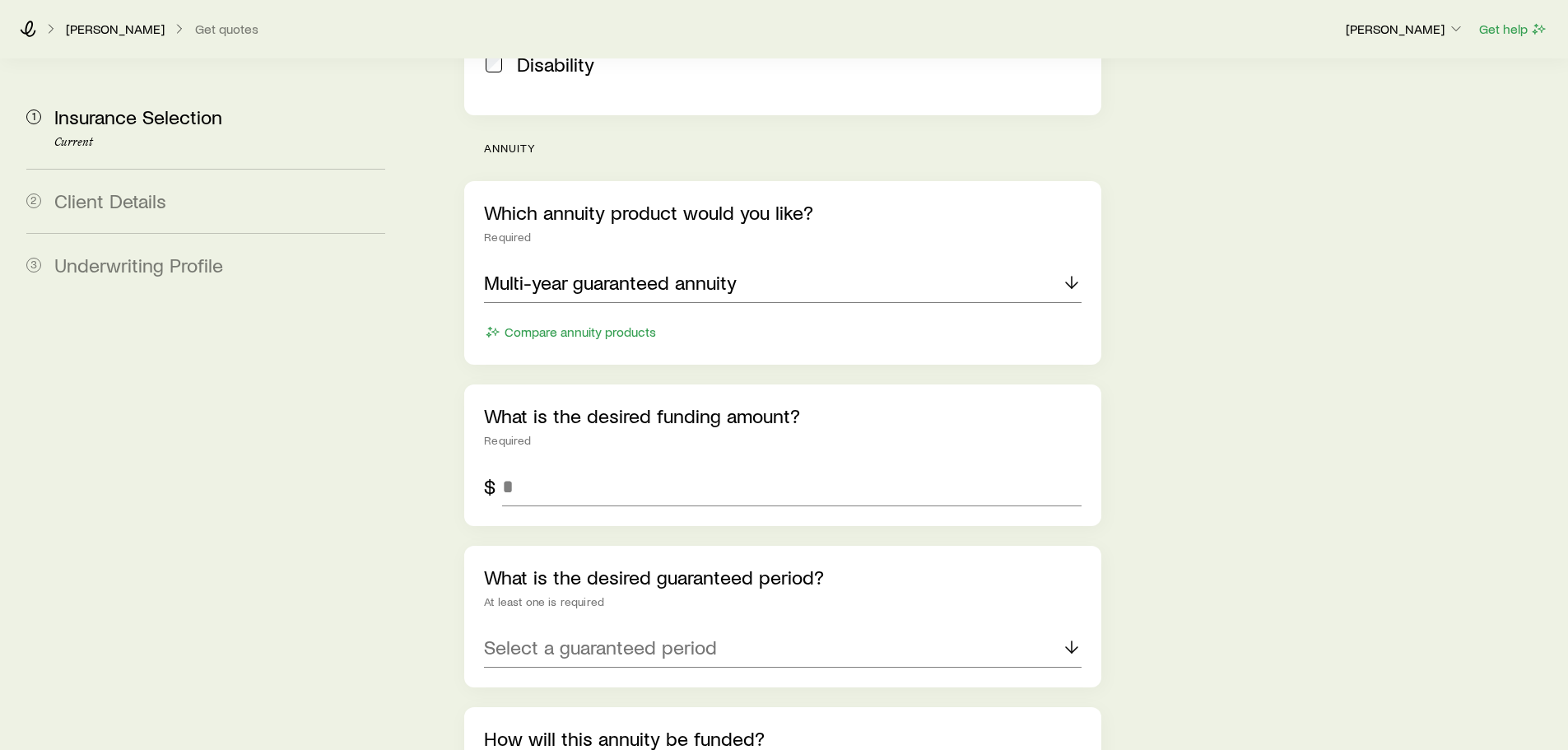
scroll to position [607, 0]
click at [553, 466] on input "tel" at bounding box center [791, 485] width 578 height 39
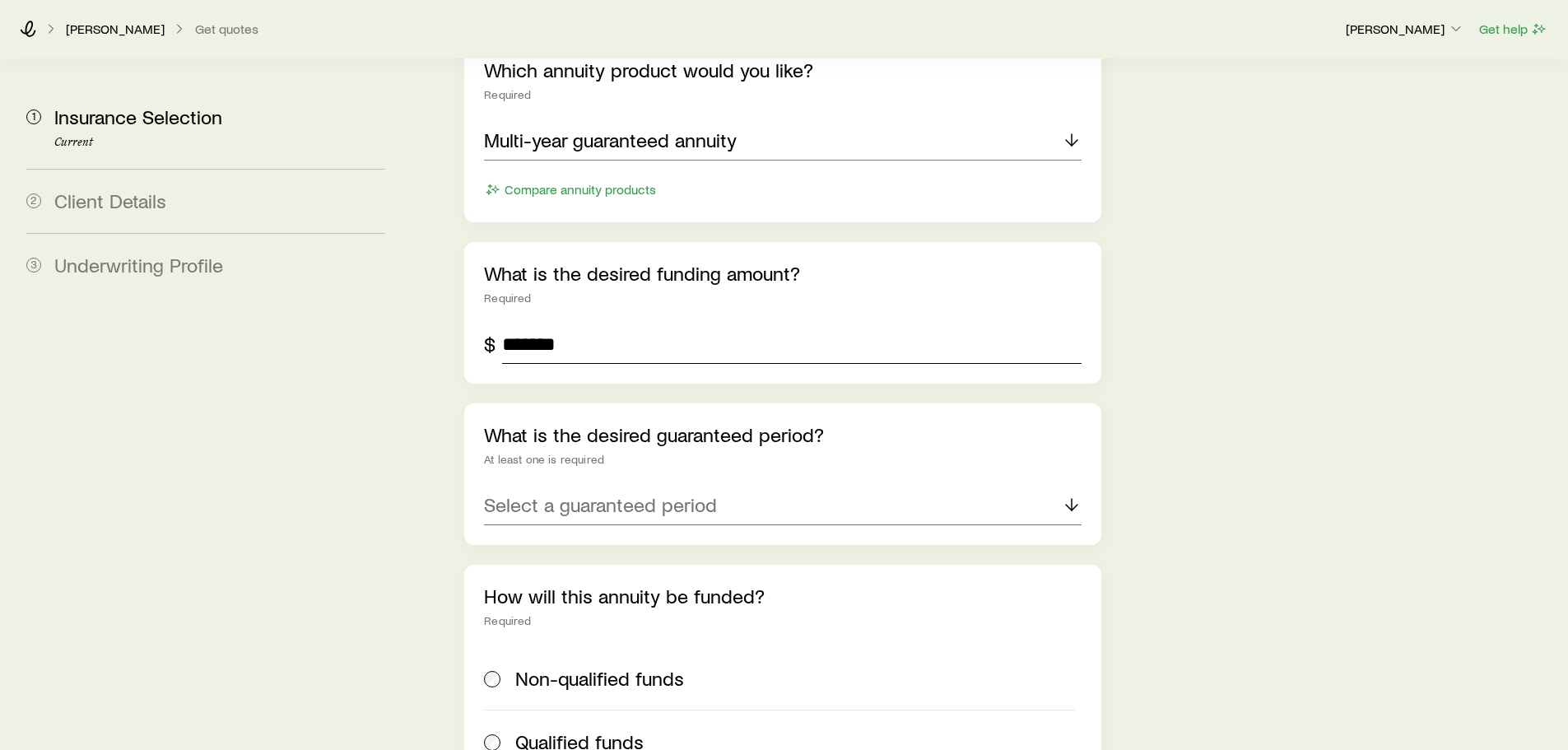
type input "*******"
click at [582, 493] on p "Select a guaranteed period" at bounding box center [601, 504] width 233 height 23
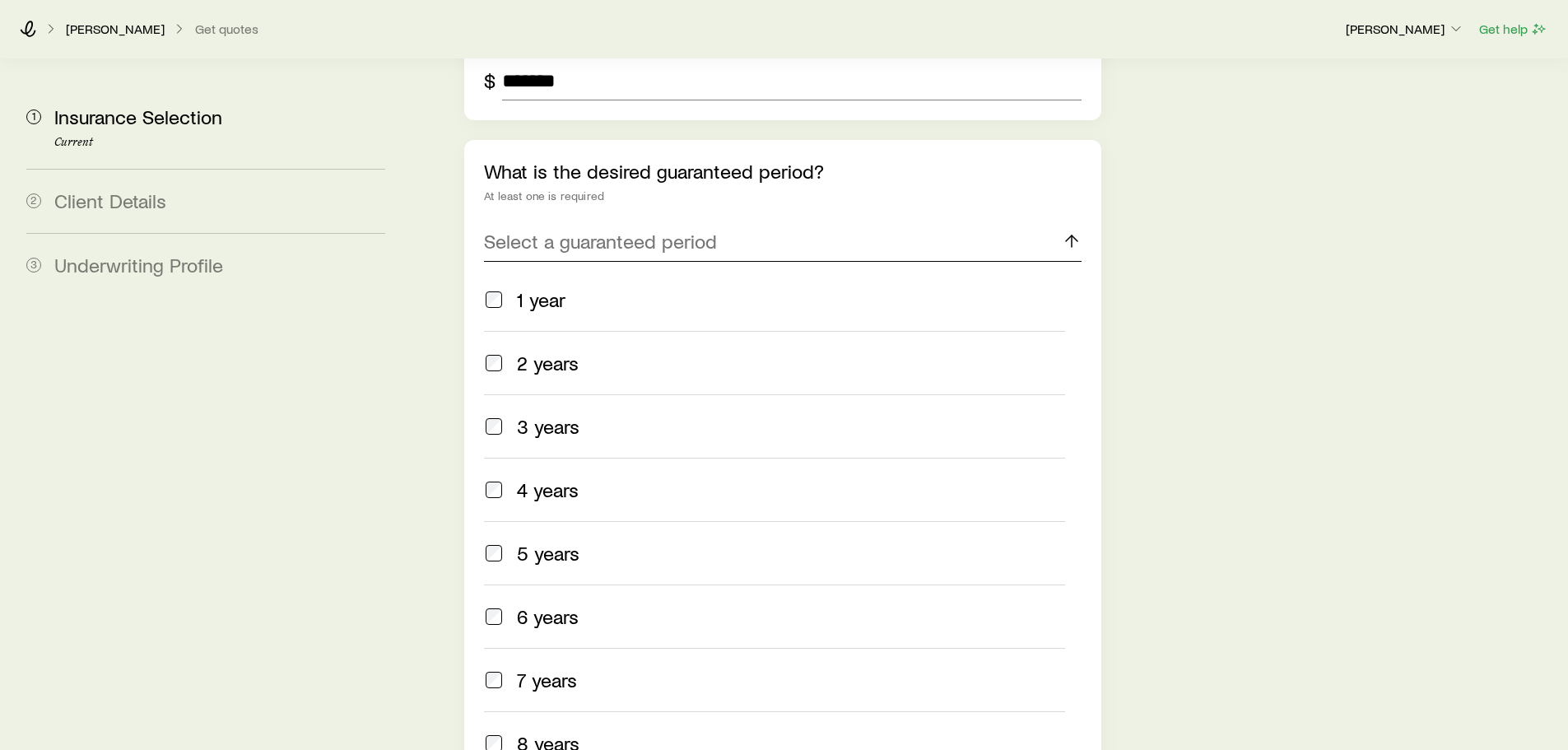
scroll to position [1031, 0]
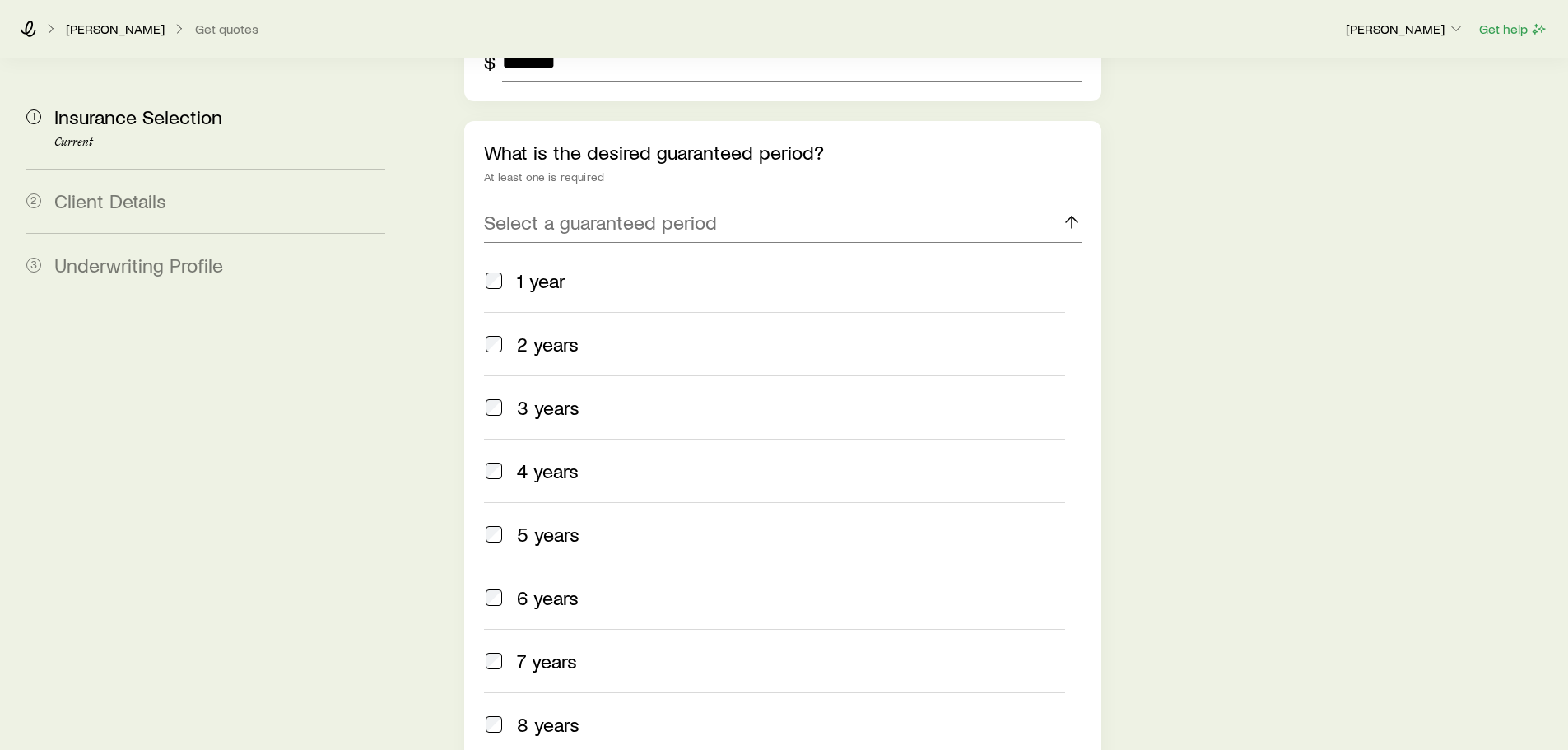
click at [577, 502] on label "5 years" at bounding box center [774, 534] width 580 height 63
click at [603, 396] on div "3 years" at bounding box center [791, 408] width 548 height 23
click at [551, 641] on label "7 years" at bounding box center [774, 661] width 580 height 63
click at [568, 396] on span "3 years" at bounding box center [548, 408] width 62 height 23
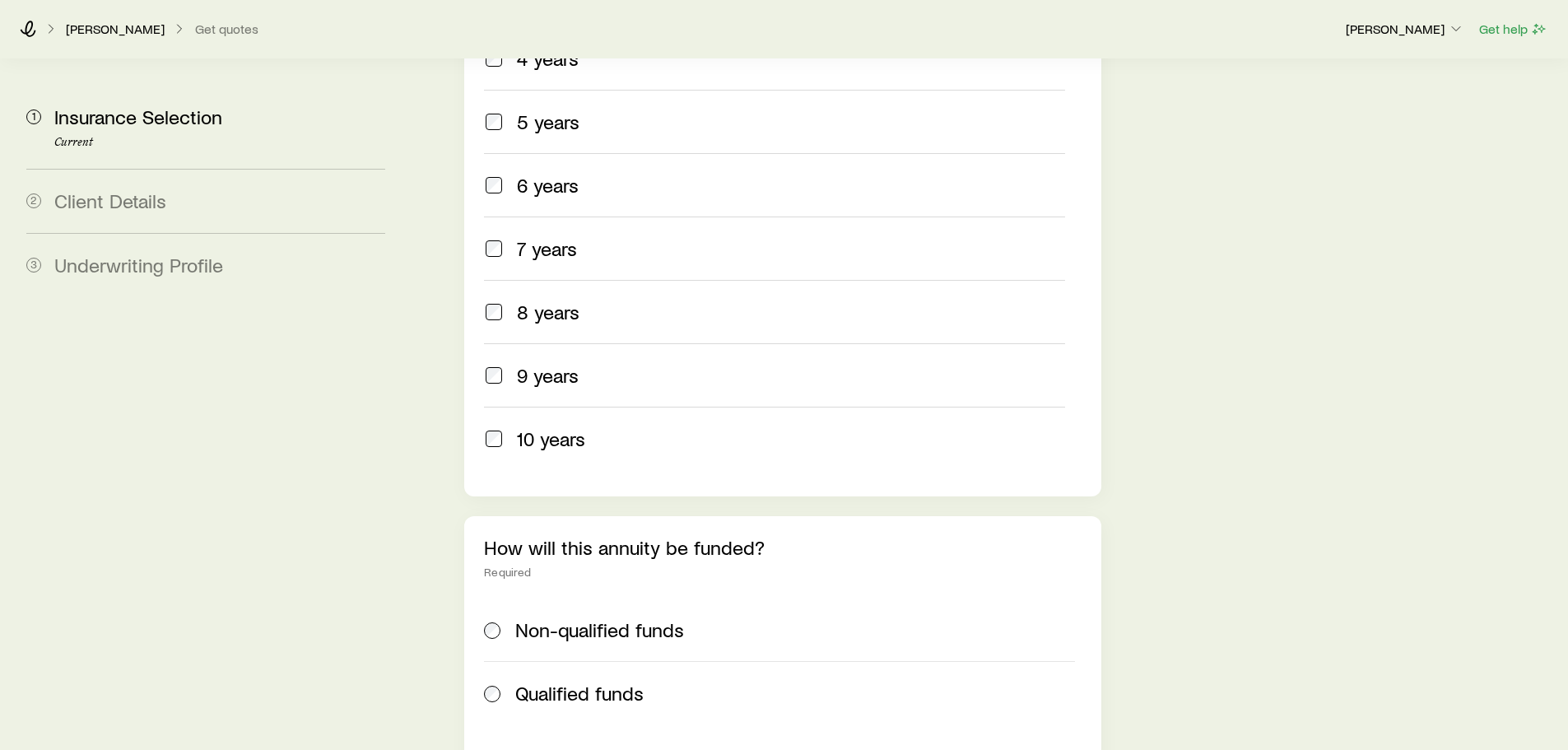
click at [553, 427] on span "10 years" at bounding box center [551, 439] width 68 height 23
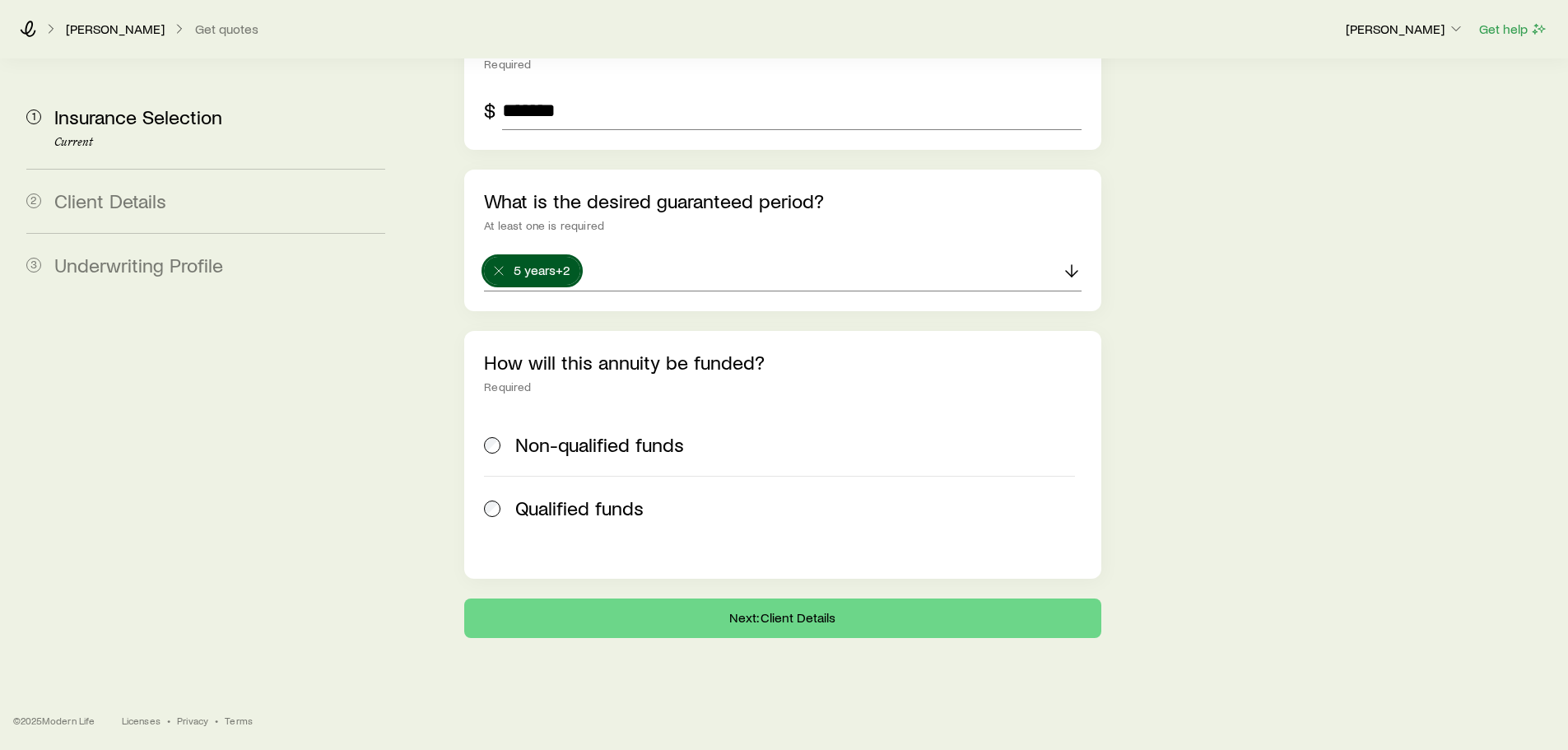
click at [563, 450] on span "Non-qualified funds" at bounding box center [599, 445] width 169 height 23
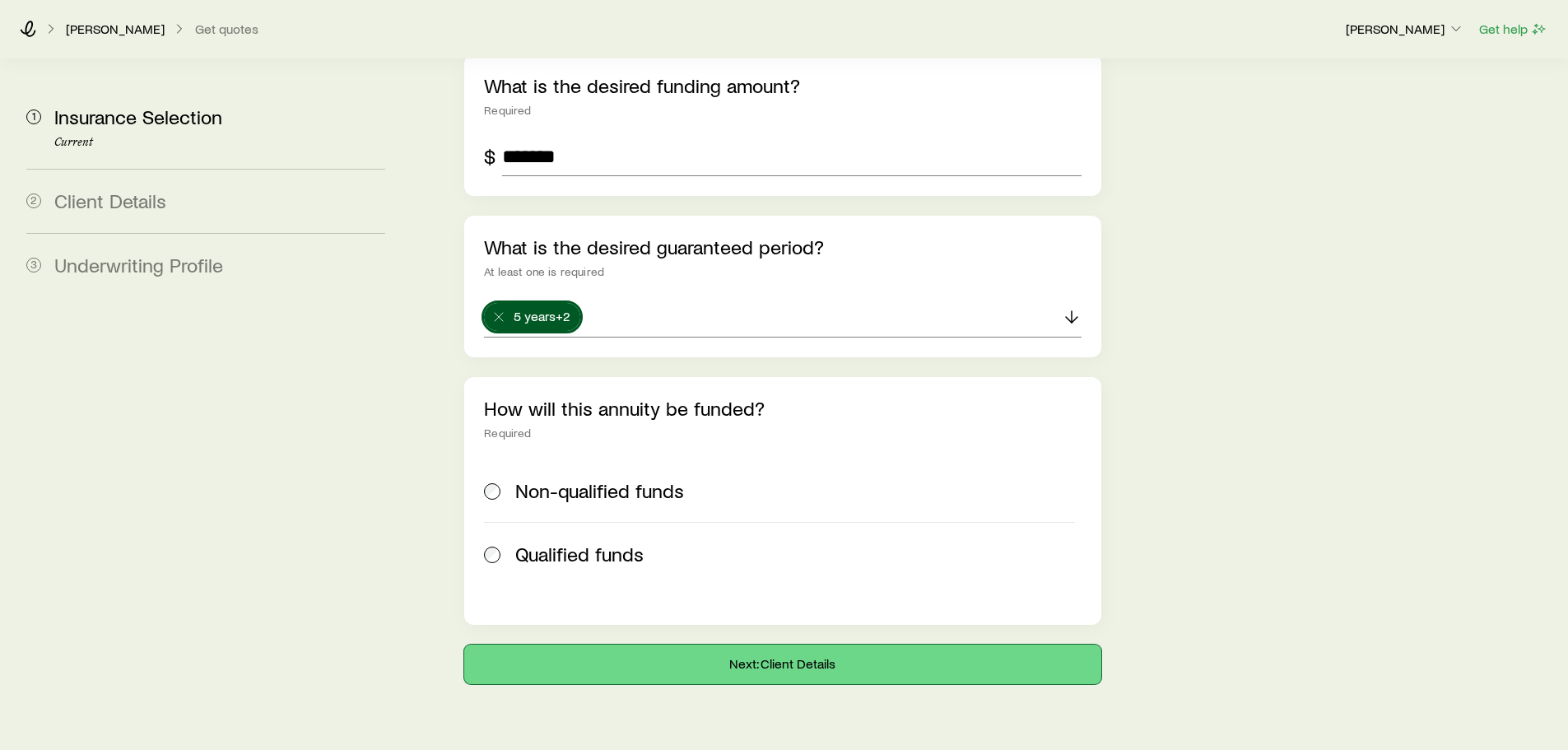
click at [738, 644] on button "Next: Client Details" at bounding box center [782, 663] width 637 height 39
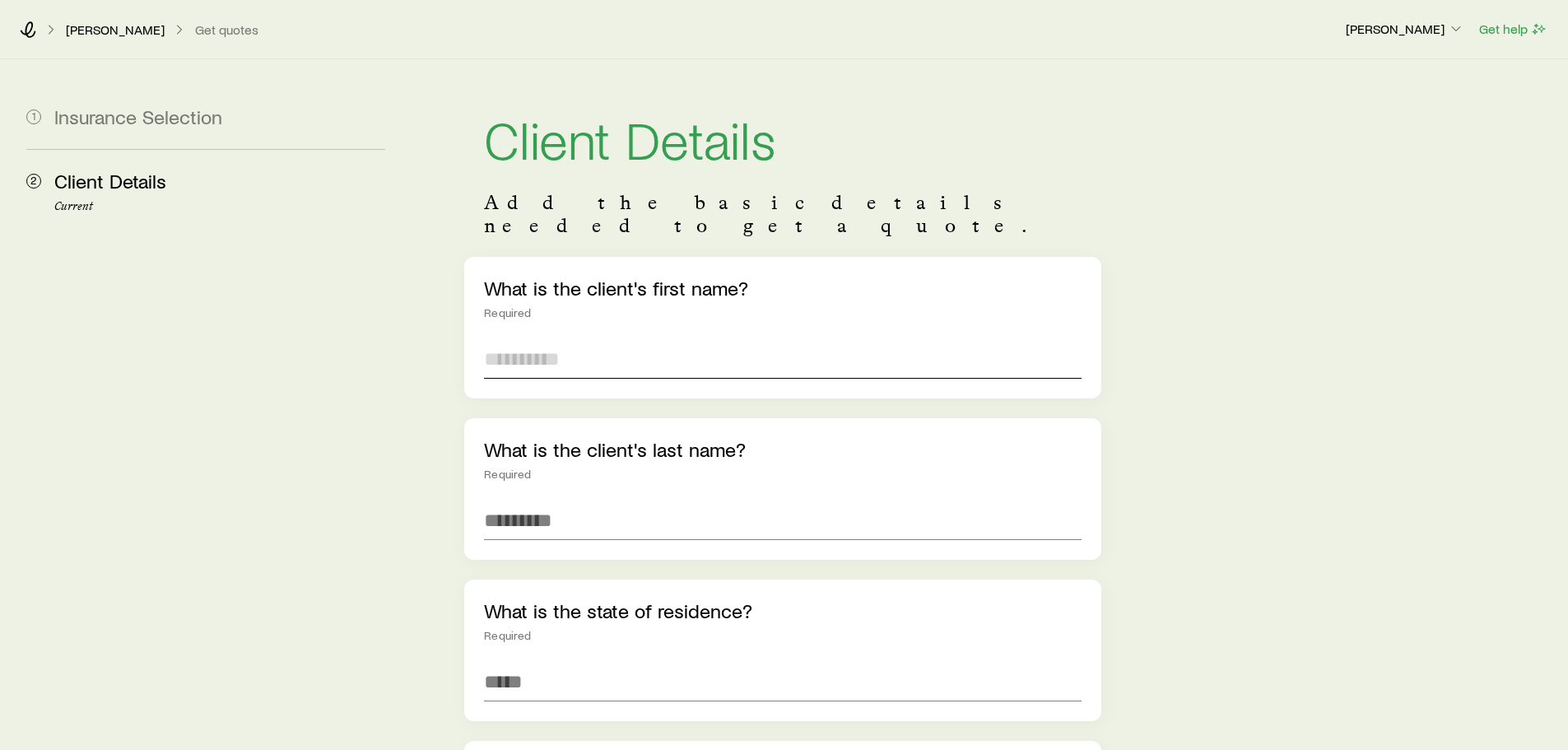
click at [610, 348] on input "text" at bounding box center [782, 359] width 597 height 39
type input "****"
type input "******"
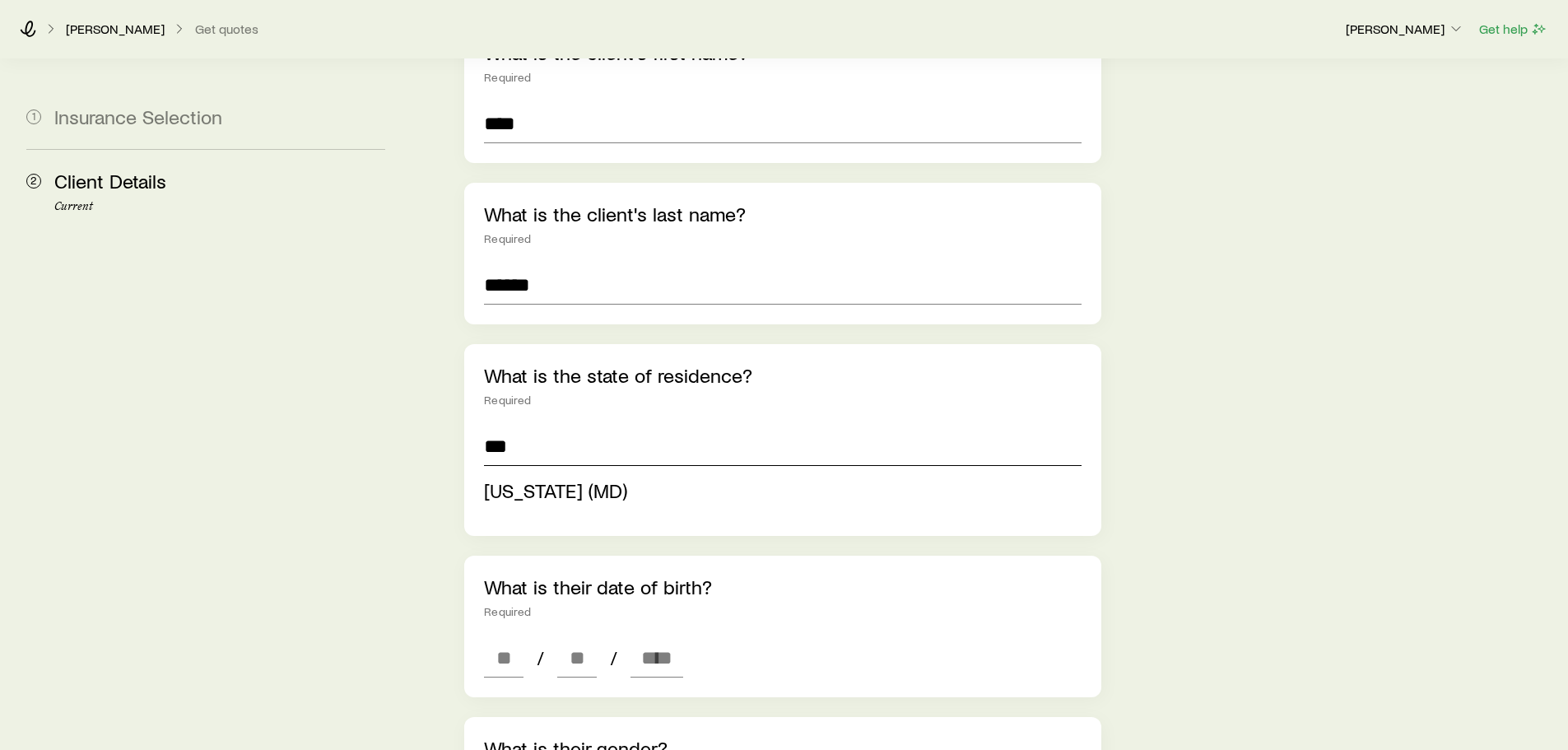
scroll to position [236, 0]
click at [561, 447] on div "*** [US_STATE] ([GEOGRAPHIC_DATA])" at bounding box center [782, 470] width 597 height 90
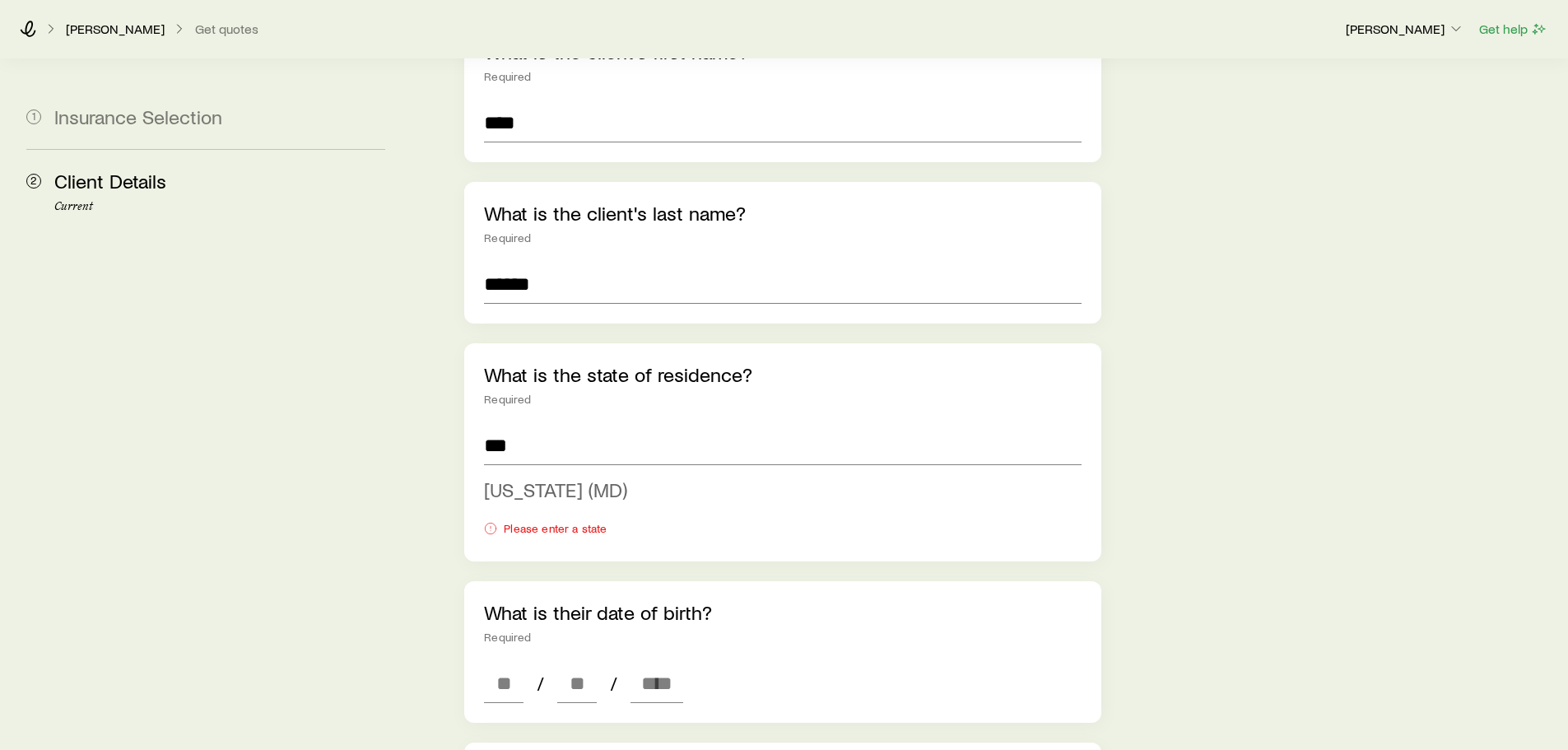
click at [554, 478] on span "[US_STATE] (MD)" at bounding box center [556, 489] width 143 height 24
type input "**********"
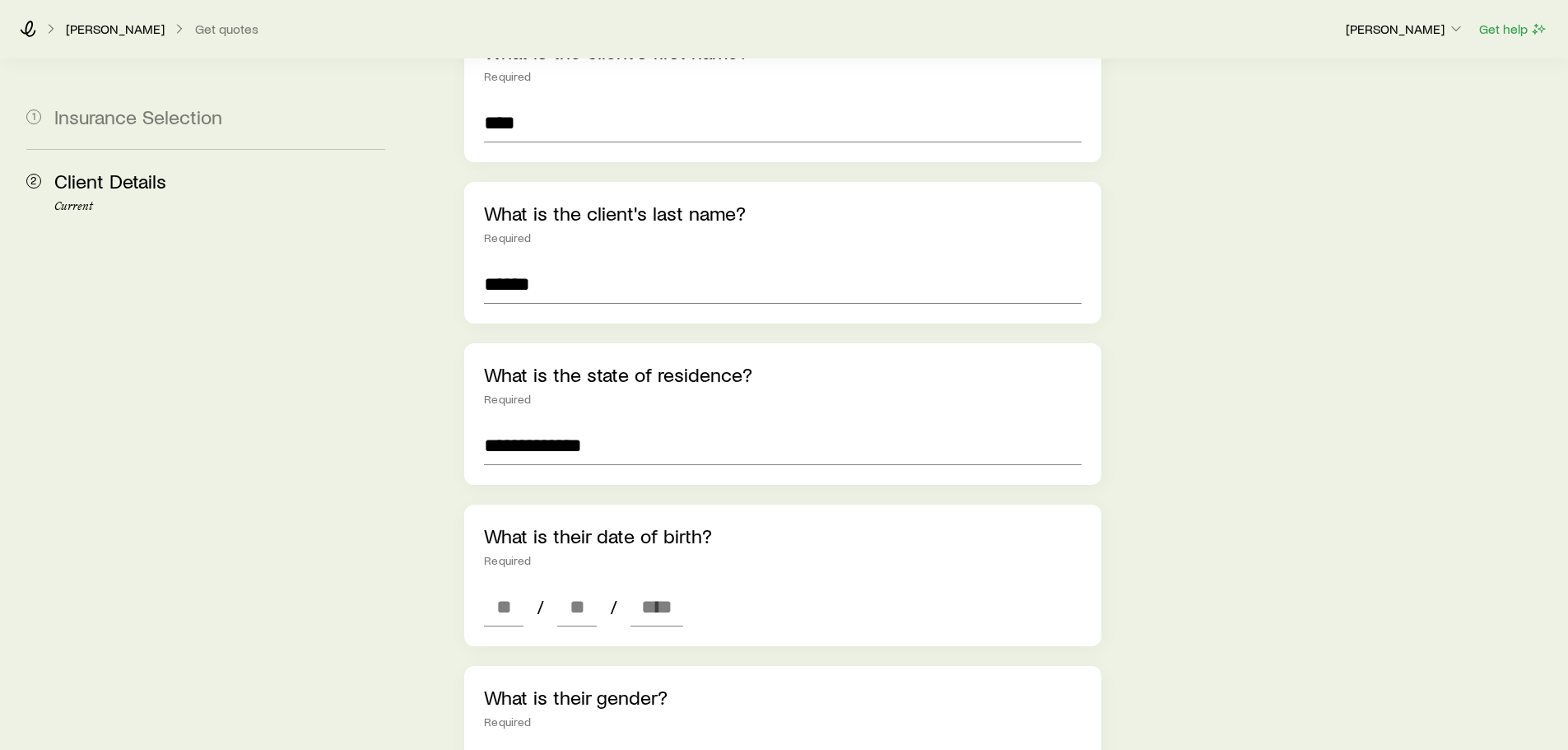
scroll to position [405, 0]
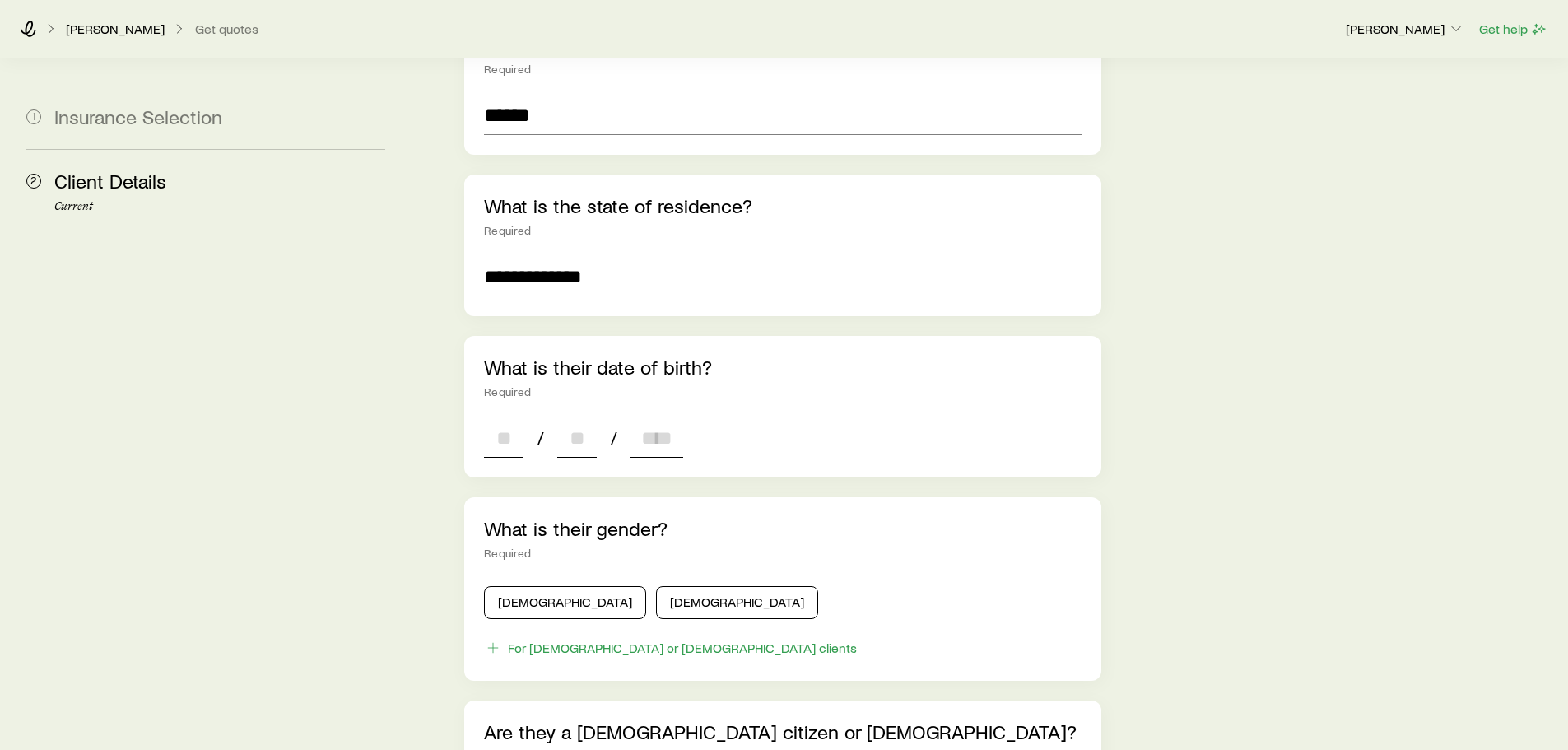
click at [510, 418] on input at bounding box center [504, 437] width 39 height 39
type input "**"
type input "****"
type input "*"
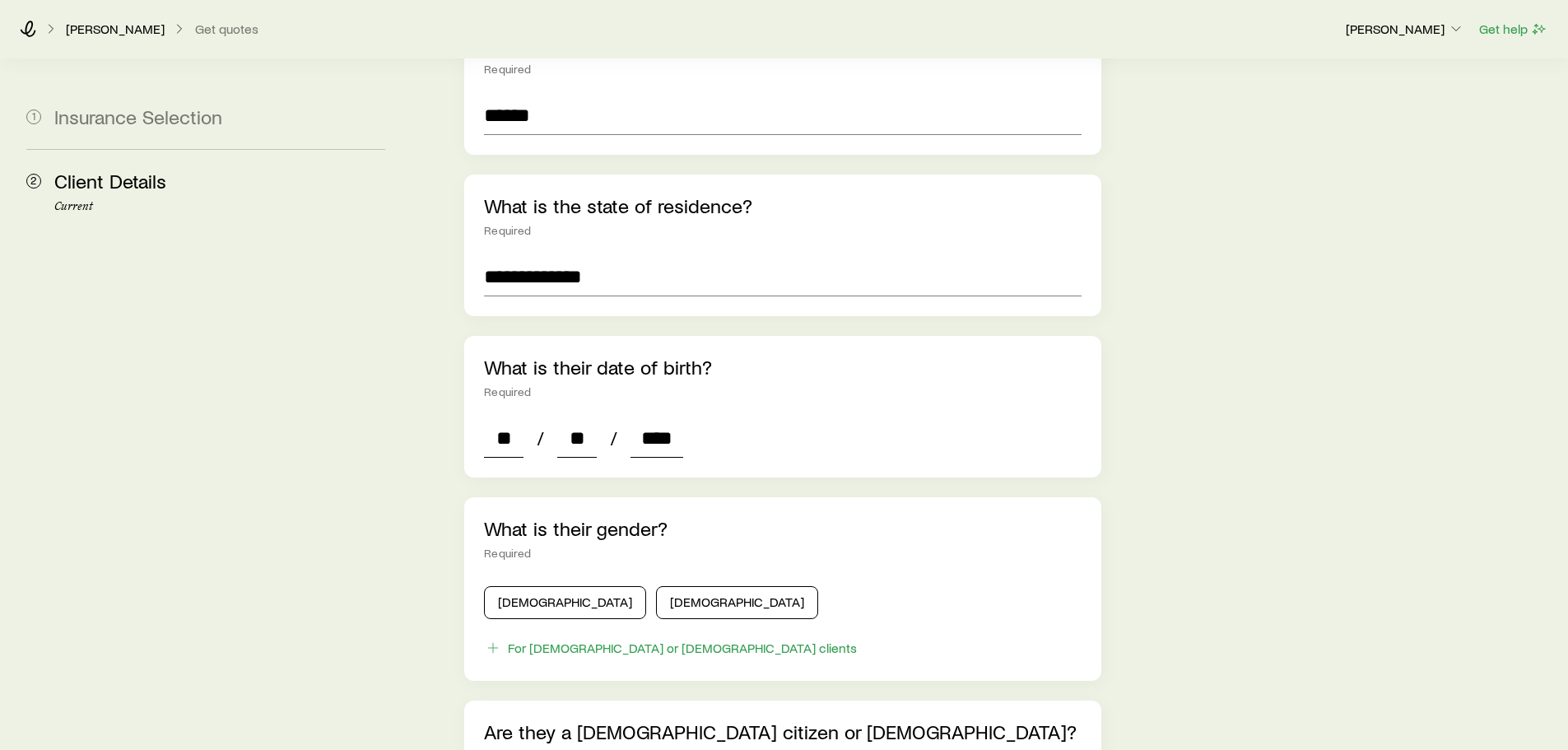
type input "*"
type input "****"
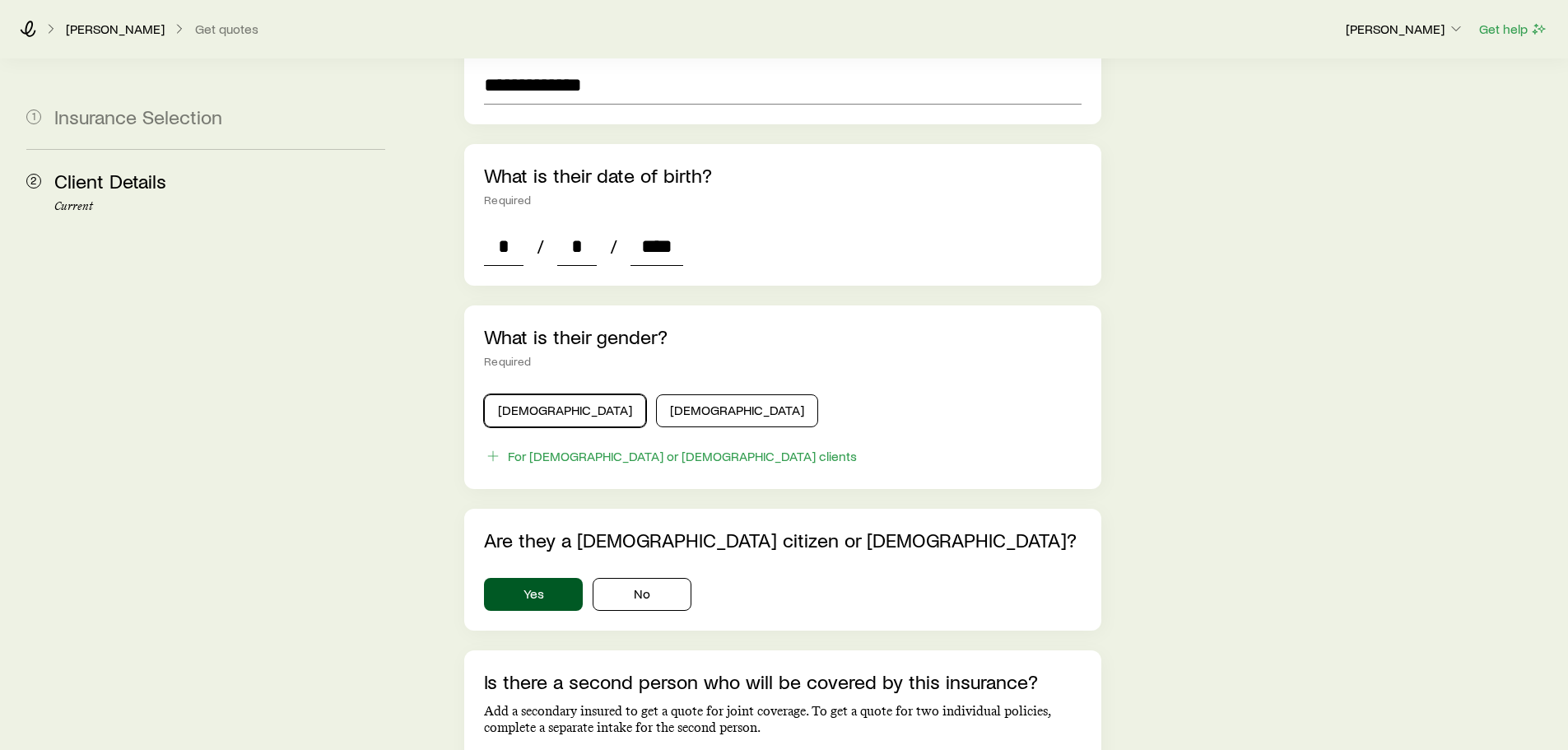
scroll to position [602, 0]
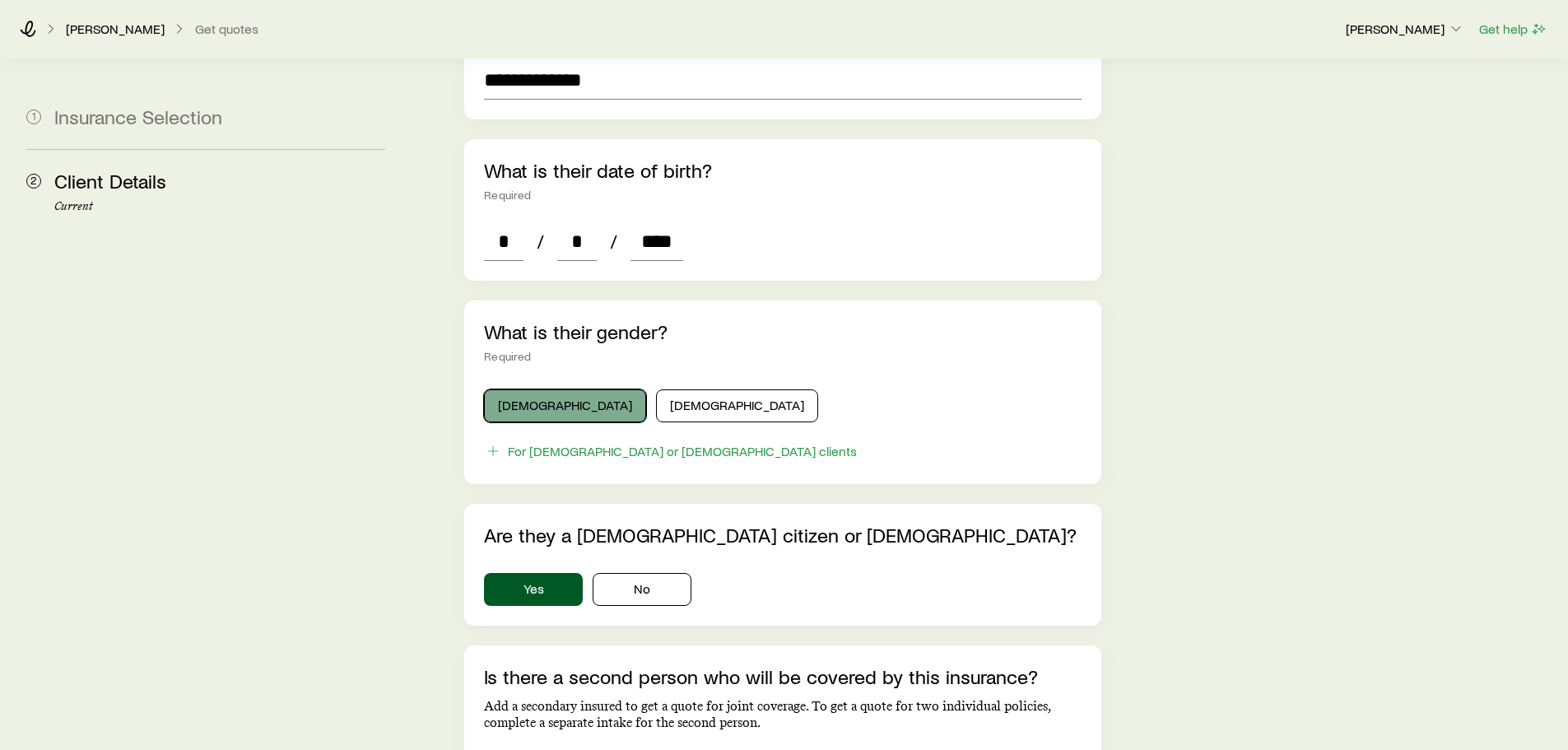
click at [530, 390] on button "[DEMOGRAPHIC_DATA]" at bounding box center [565, 406] width 162 height 33
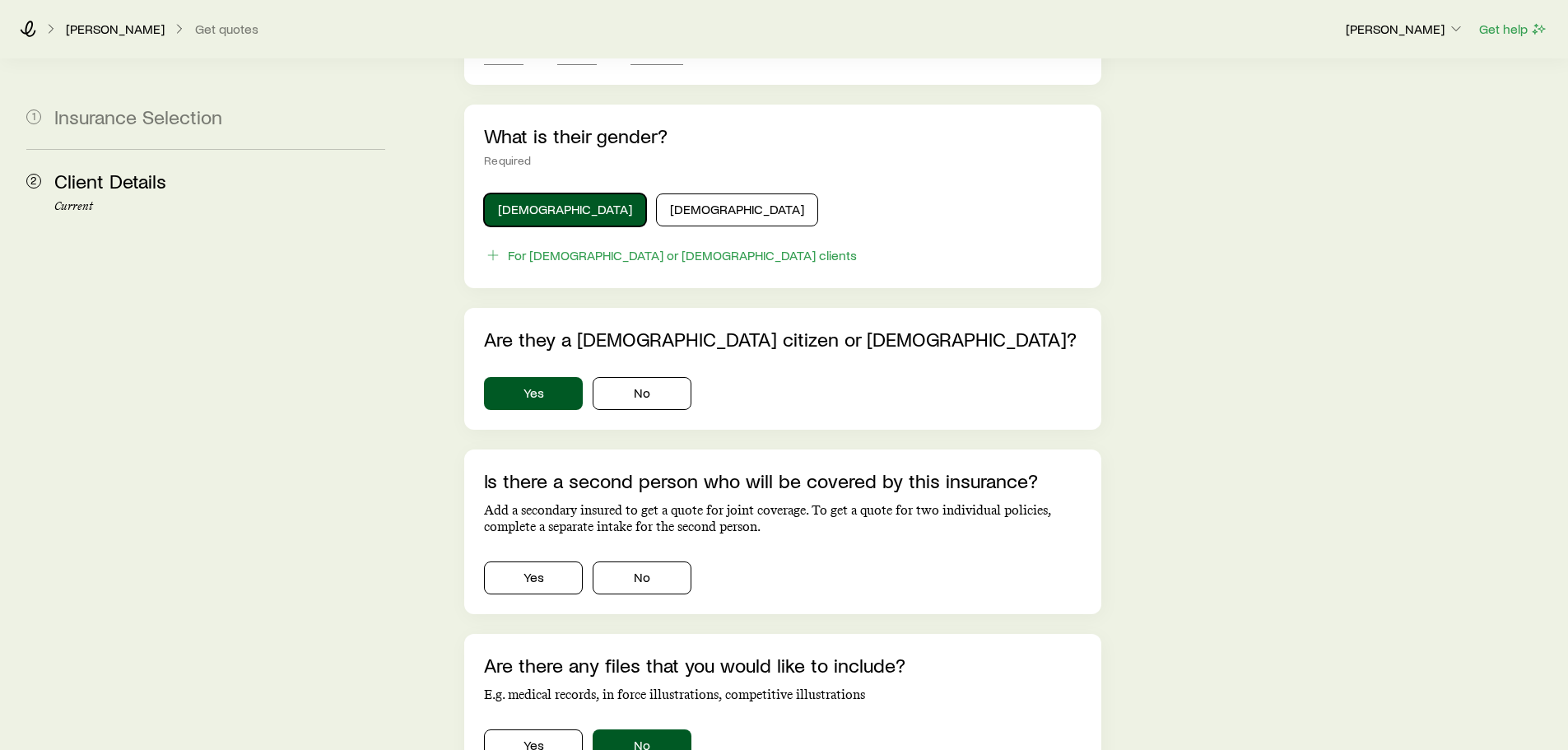
scroll to position [822, 0]
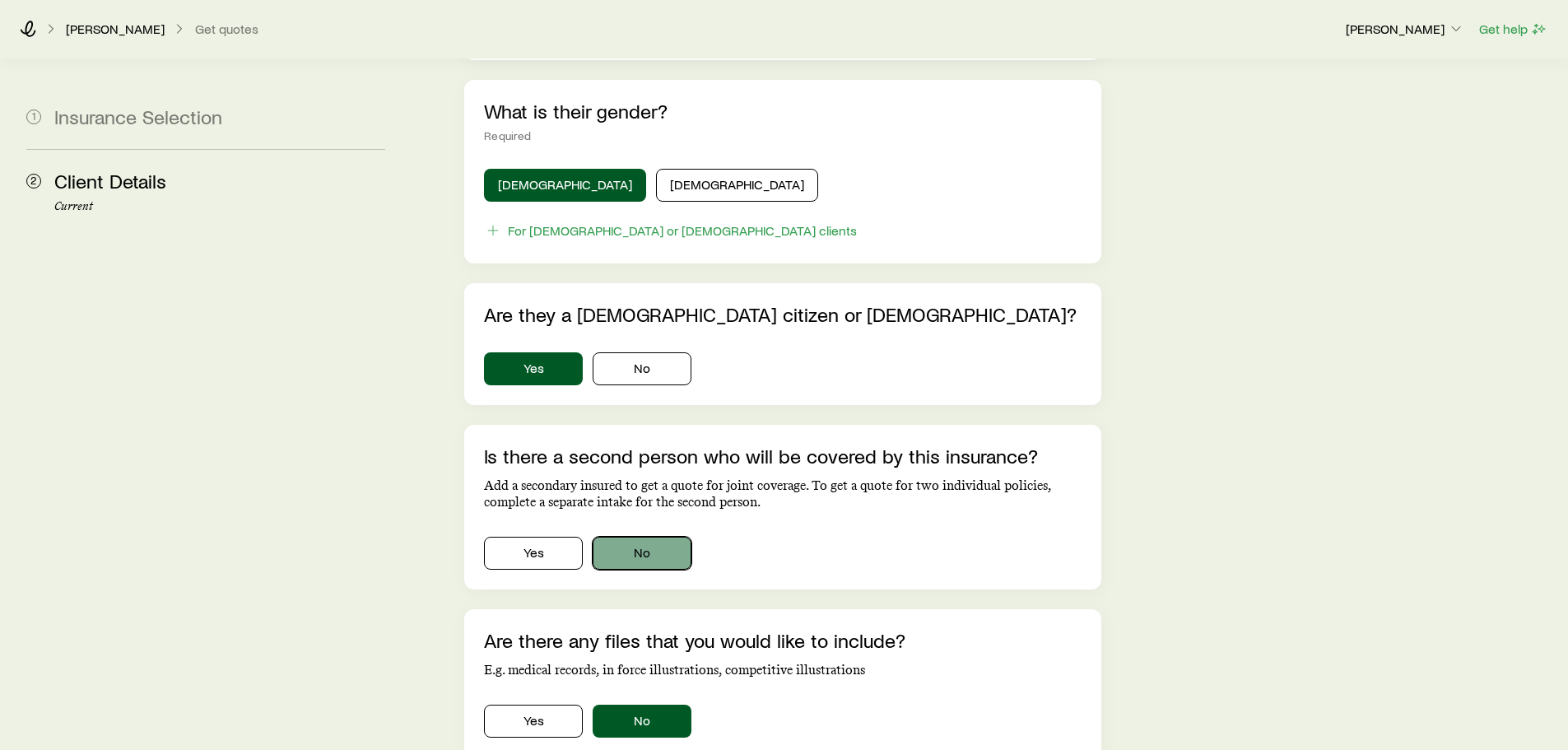
click at [641, 537] on button "No" at bounding box center [642, 554] width 99 height 33
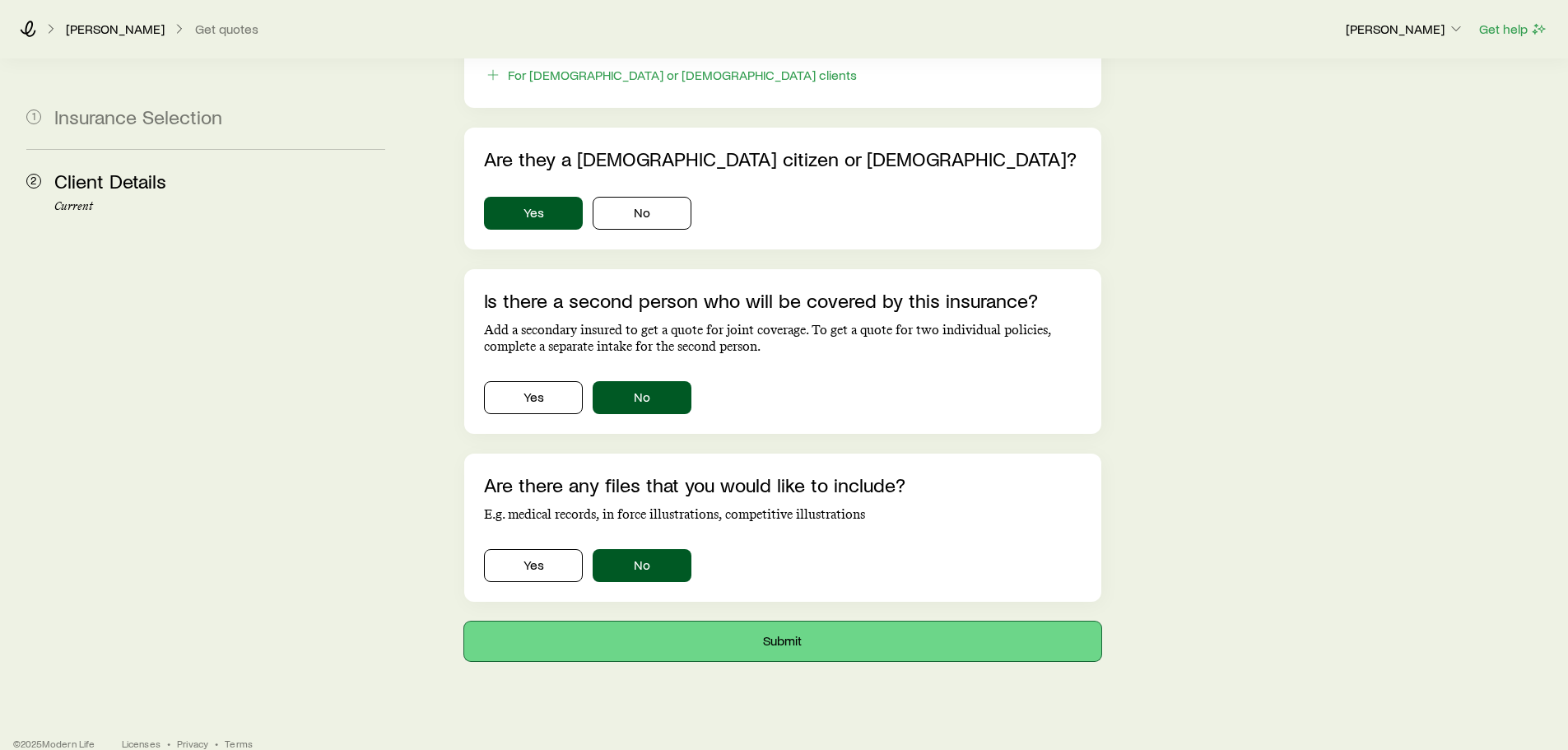
click at [777, 622] on button "Submit" at bounding box center [782, 641] width 637 height 39
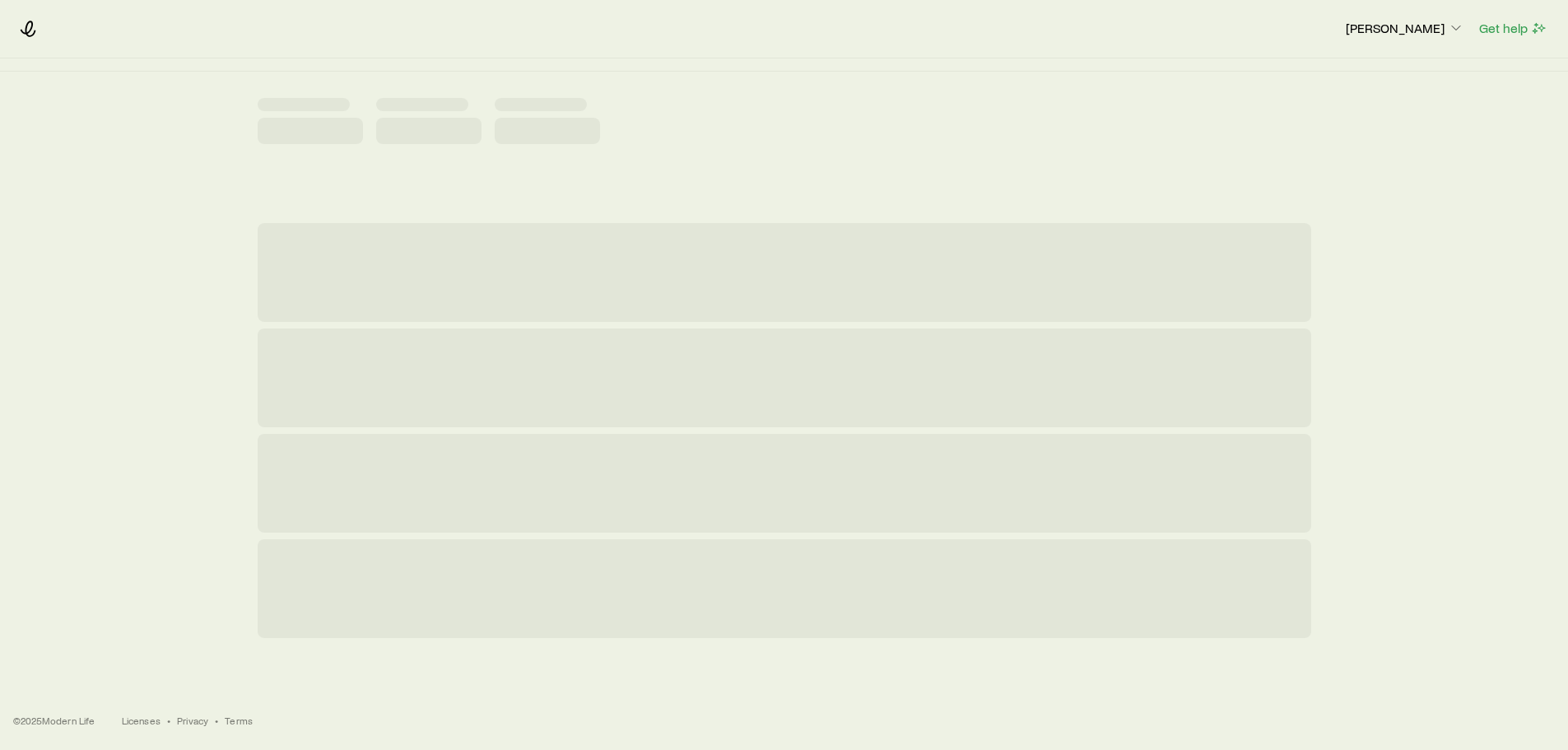
scroll to position [0, 0]
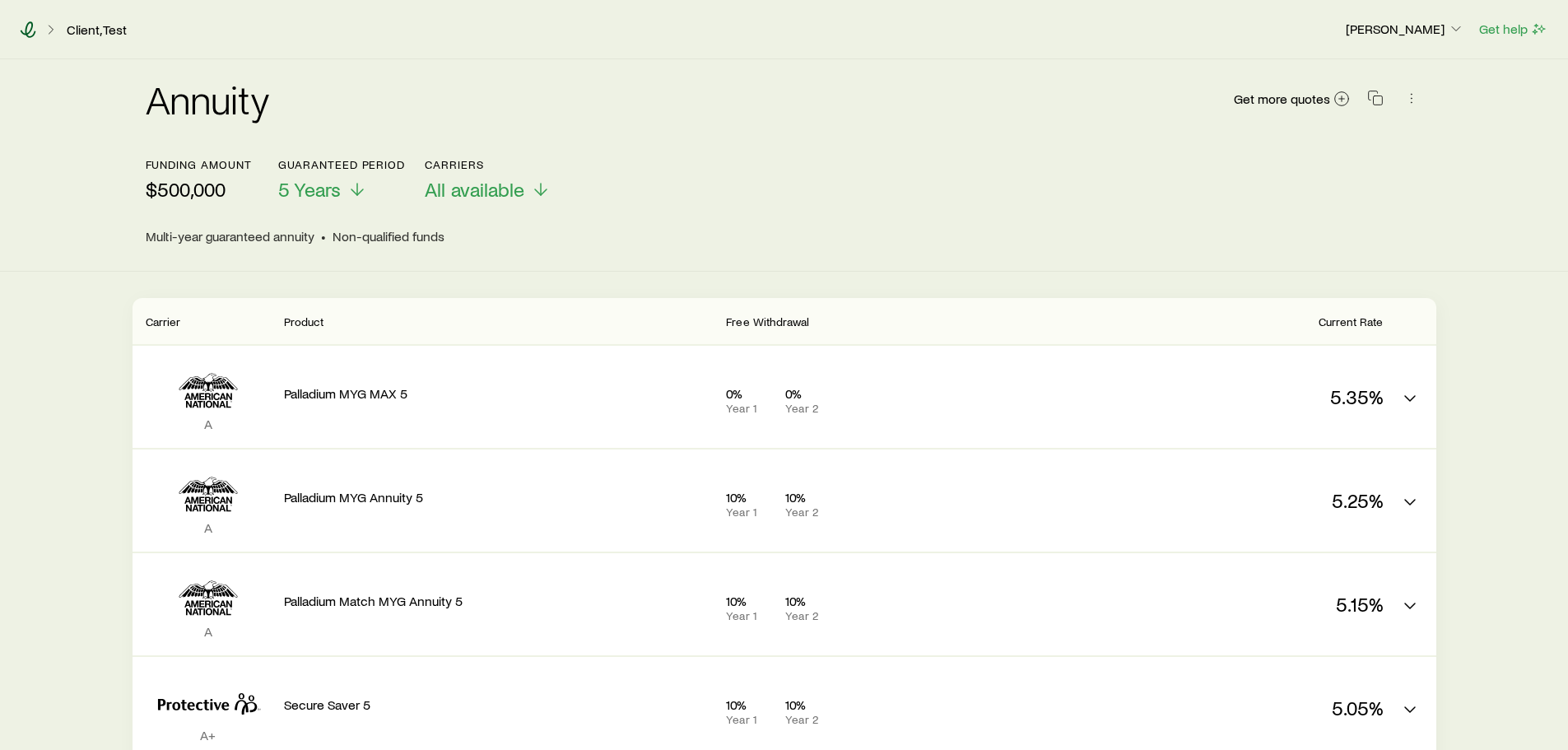
click at [27, 27] on icon at bounding box center [28, 30] width 16 height 17
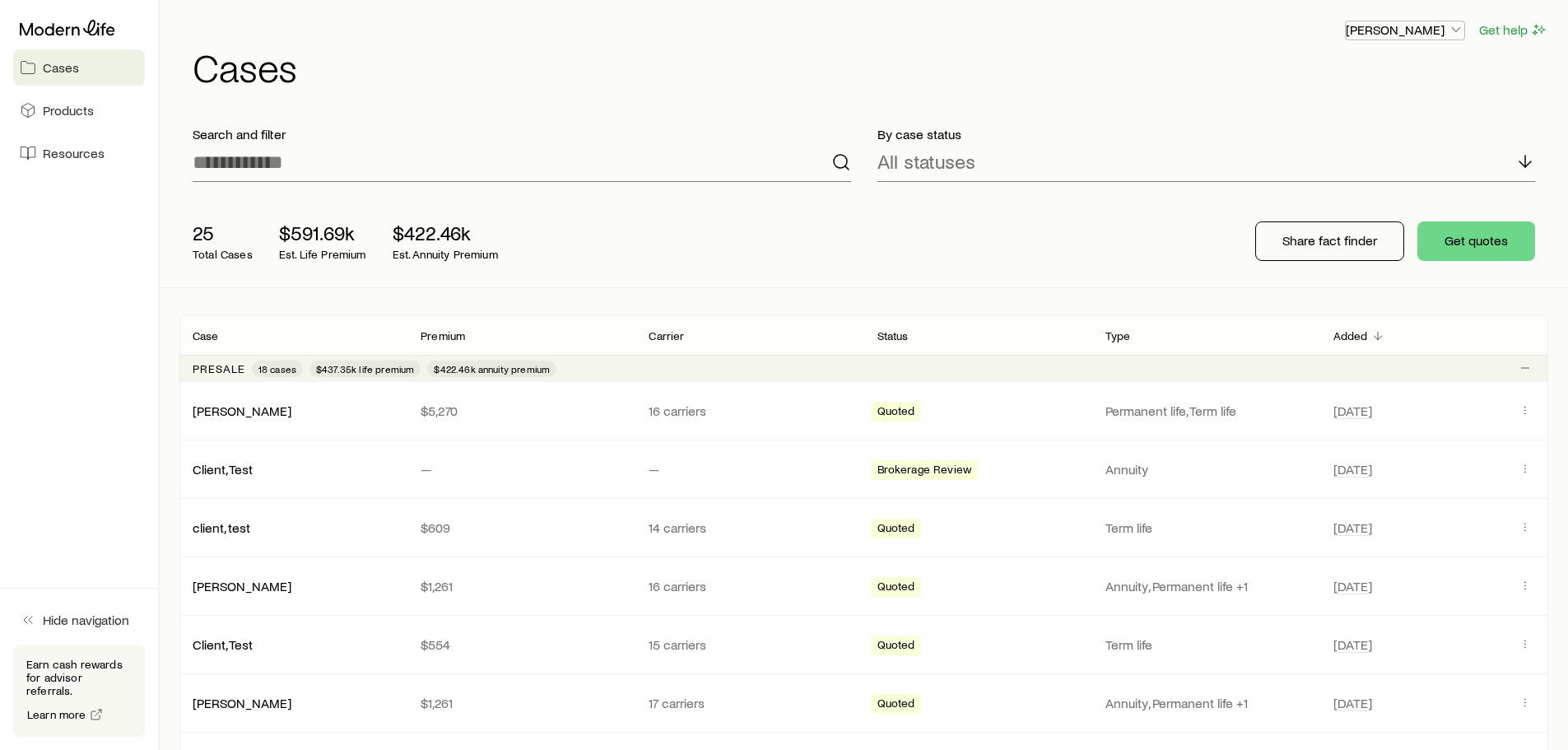
click at [1400, 29] on p "[PERSON_NAME]" at bounding box center [1405, 30] width 118 height 17
click at [1324, 206] on span "Sign out" at bounding box center [1327, 198] width 45 height 17
